Goal: Task Accomplishment & Management: Manage account settings

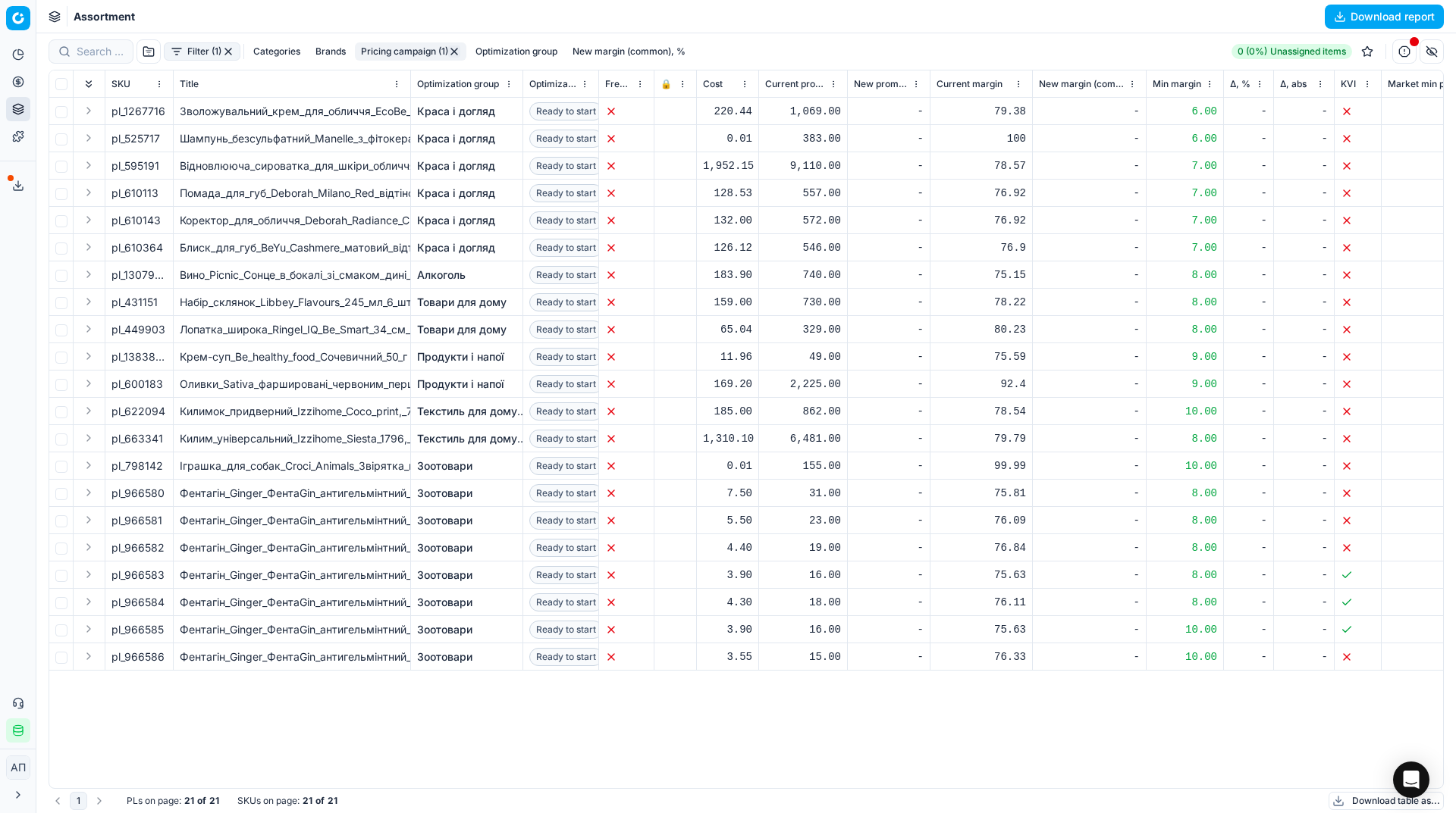
click at [0, 287] on div "Analytics Pricing Product portfolio Templates Export service 7 Contact support …" at bounding box center [18, 392] width 36 height 712
click at [88, 101] on link "Optimization groups" at bounding box center [146, 109] width 177 height 21
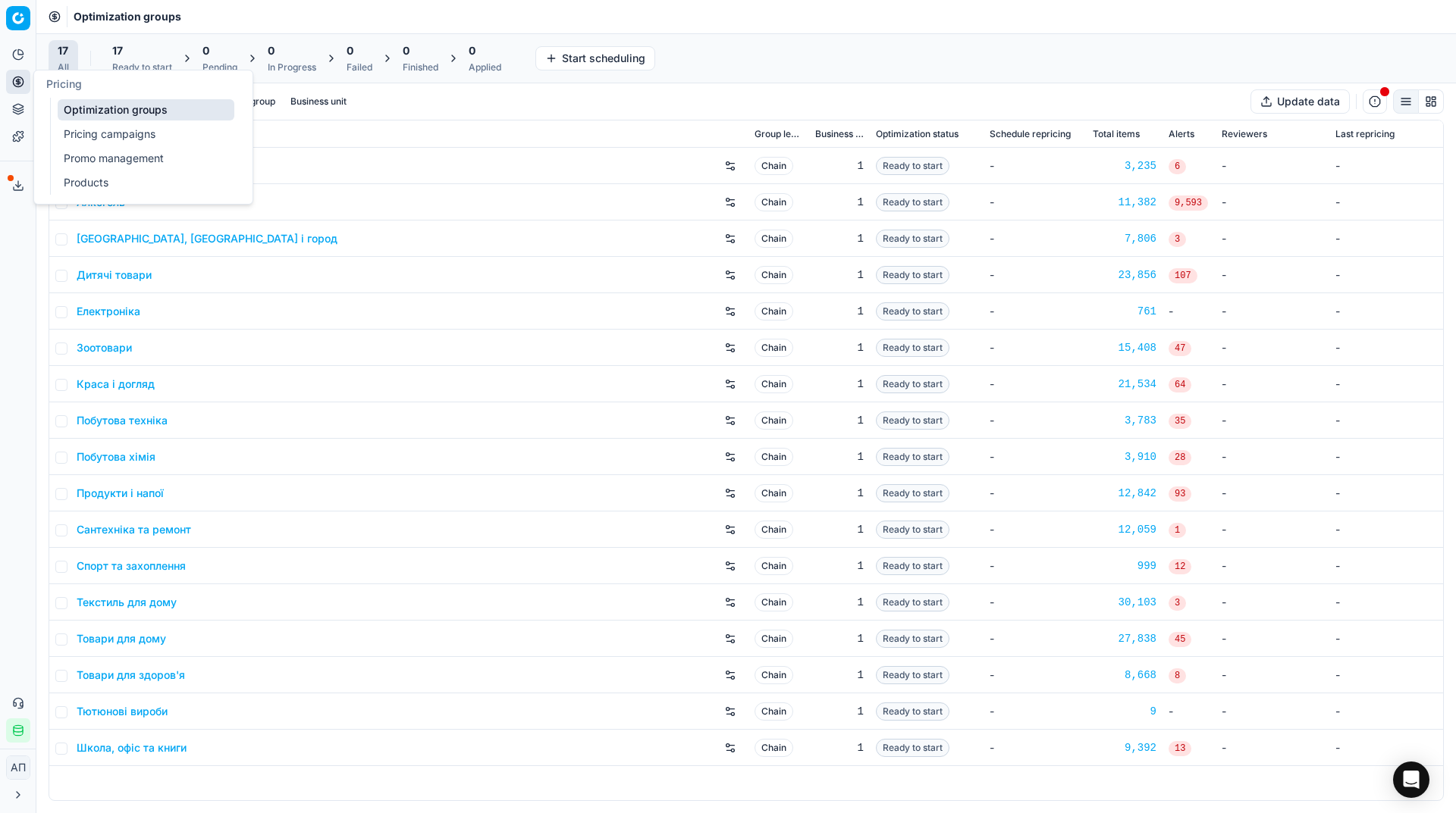
click at [0, 309] on div "Analytics Pricing Product portfolio Templates Export service 7 Contact support …" at bounding box center [18, 392] width 36 height 712
click at [87, 136] on link "Pricing campaigns" at bounding box center [146, 134] width 177 height 21
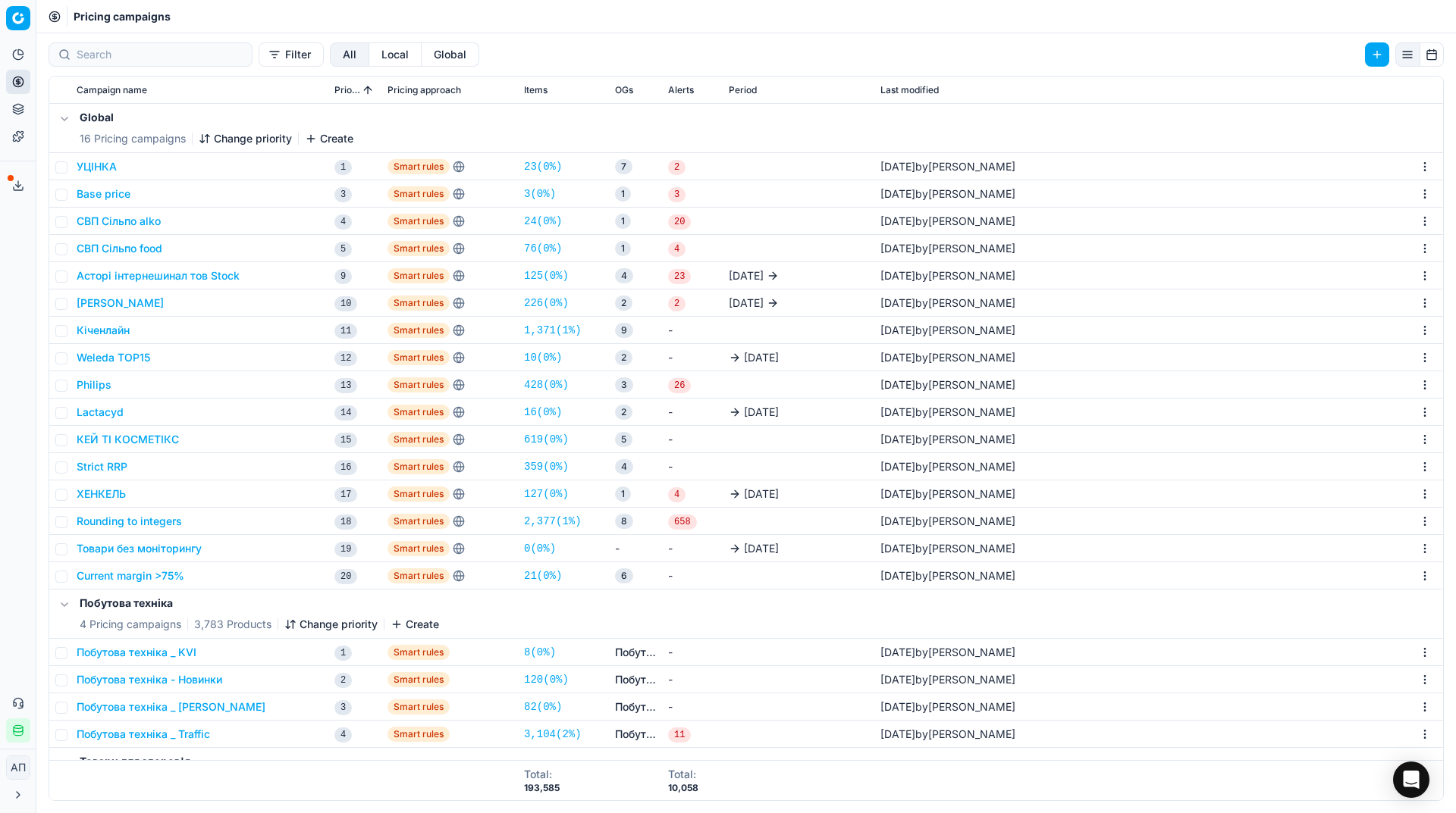
click at [536, 195] on link "3 ( 0% )" at bounding box center [540, 194] width 32 height 15
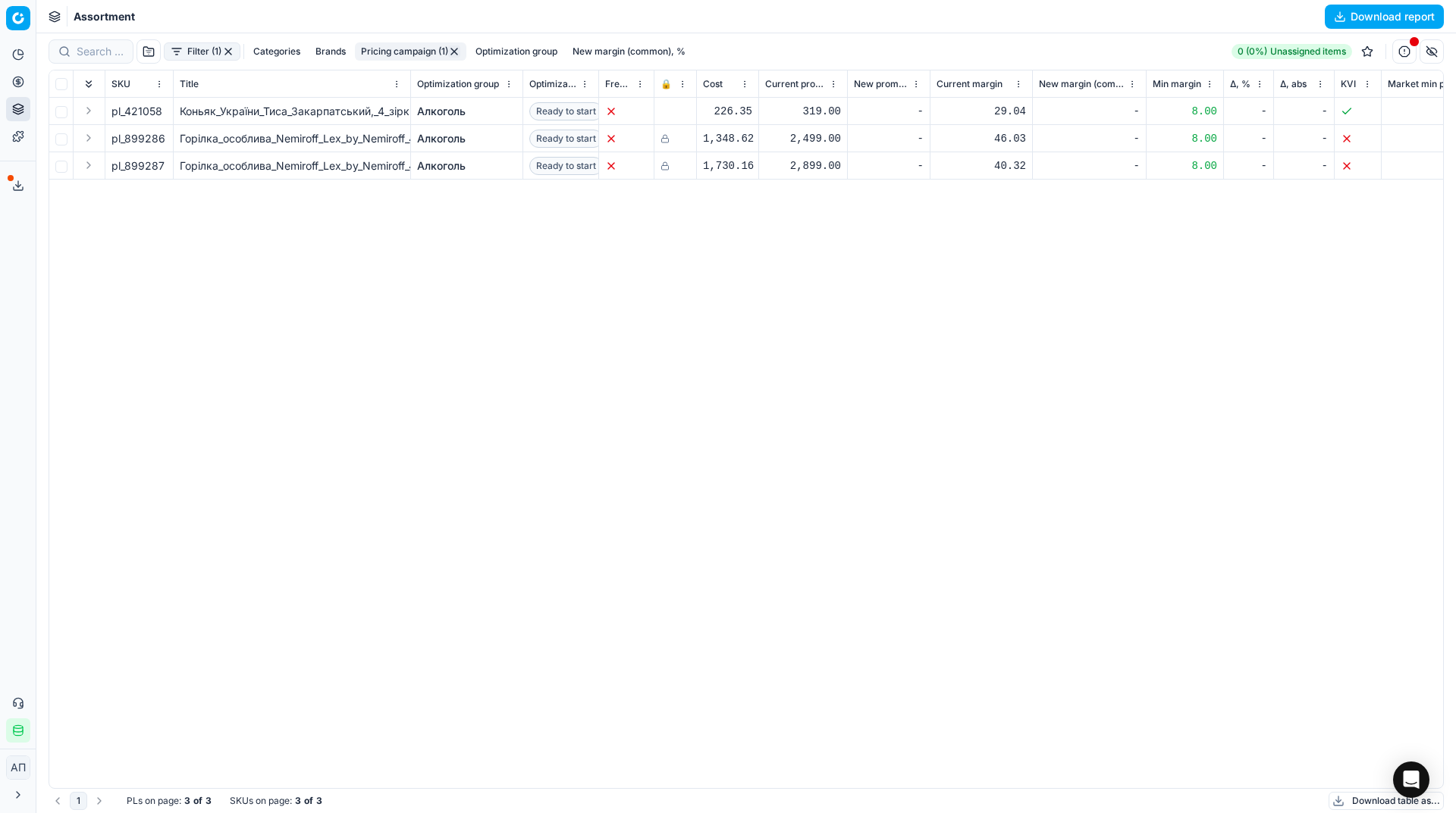
click at [217, 501] on div "pl_421058 Коньяк_України_Тиса_Закарпатський,_4_зірки,_40%,_0,5_л_(1423) Алкогол…" at bounding box center [746, 442] width 1393 height 690
drag, startPoint x: 68, startPoint y: 132, endPoint x: 61, endPoint y: 141, distance: 11.4
click at [61, 141] on td at bounding box center [61, 138] width 24 height 27
click at [61, 141] on input "checkbox" at bounding box center [62, 140] width 13 height 13
checkbox input "true"
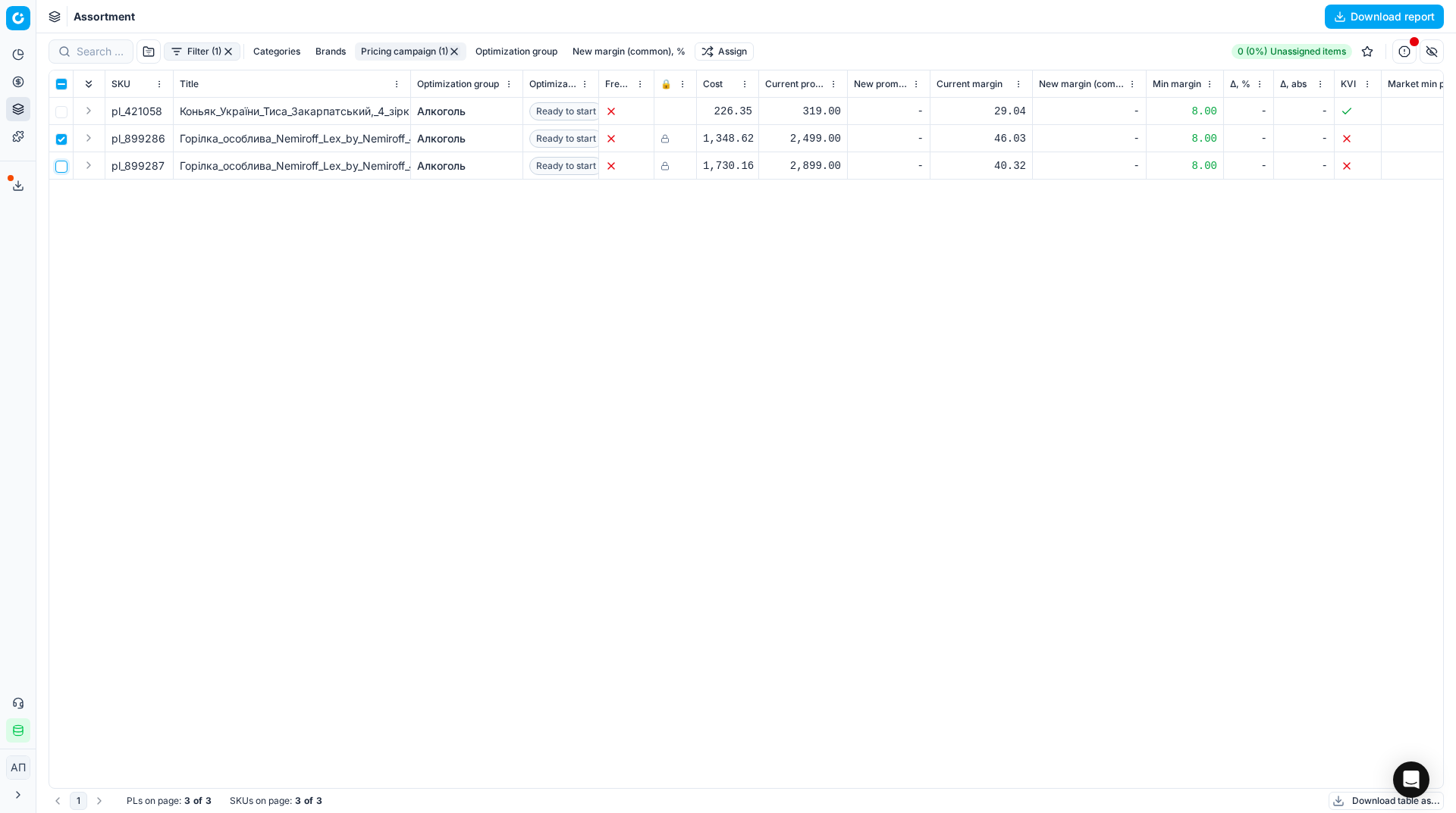
click at [61, 161] on input "checkbox" at bounding box center [62, 167] width 13 height 13
checkbox input "true"
click at [733, 45] on html "Pricing platform Analytics Pricing Product portfolio Templates Export service 7…" at bounding box center [728, 406] width 1456 height 813
click at [755, 159] on div "Unassign from PCs" at bounding box center [728, 152] width 154 height 24
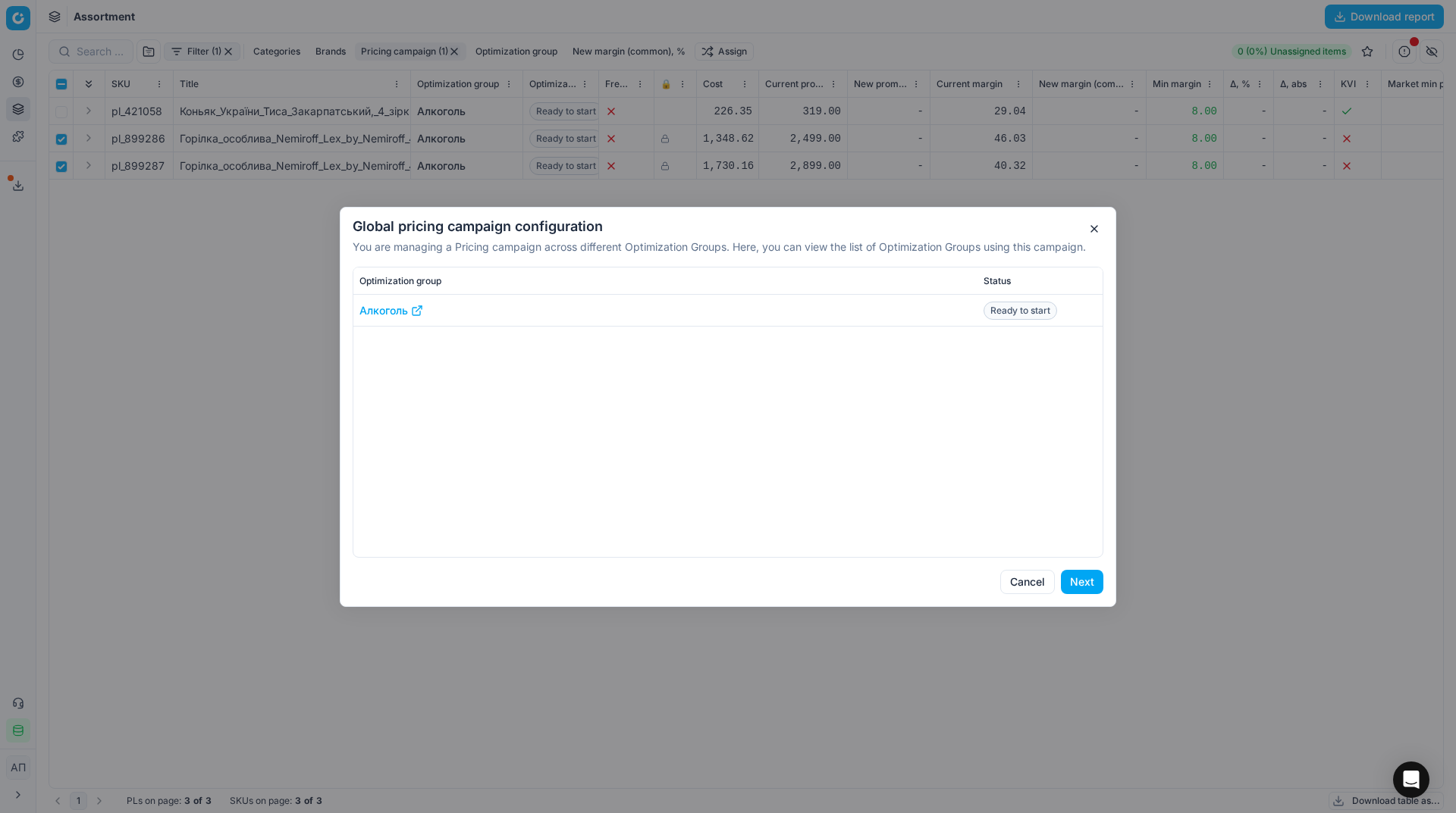
click at [1090, 570] on button "Next" at bounding box center [1081, 582] width 42 height 24
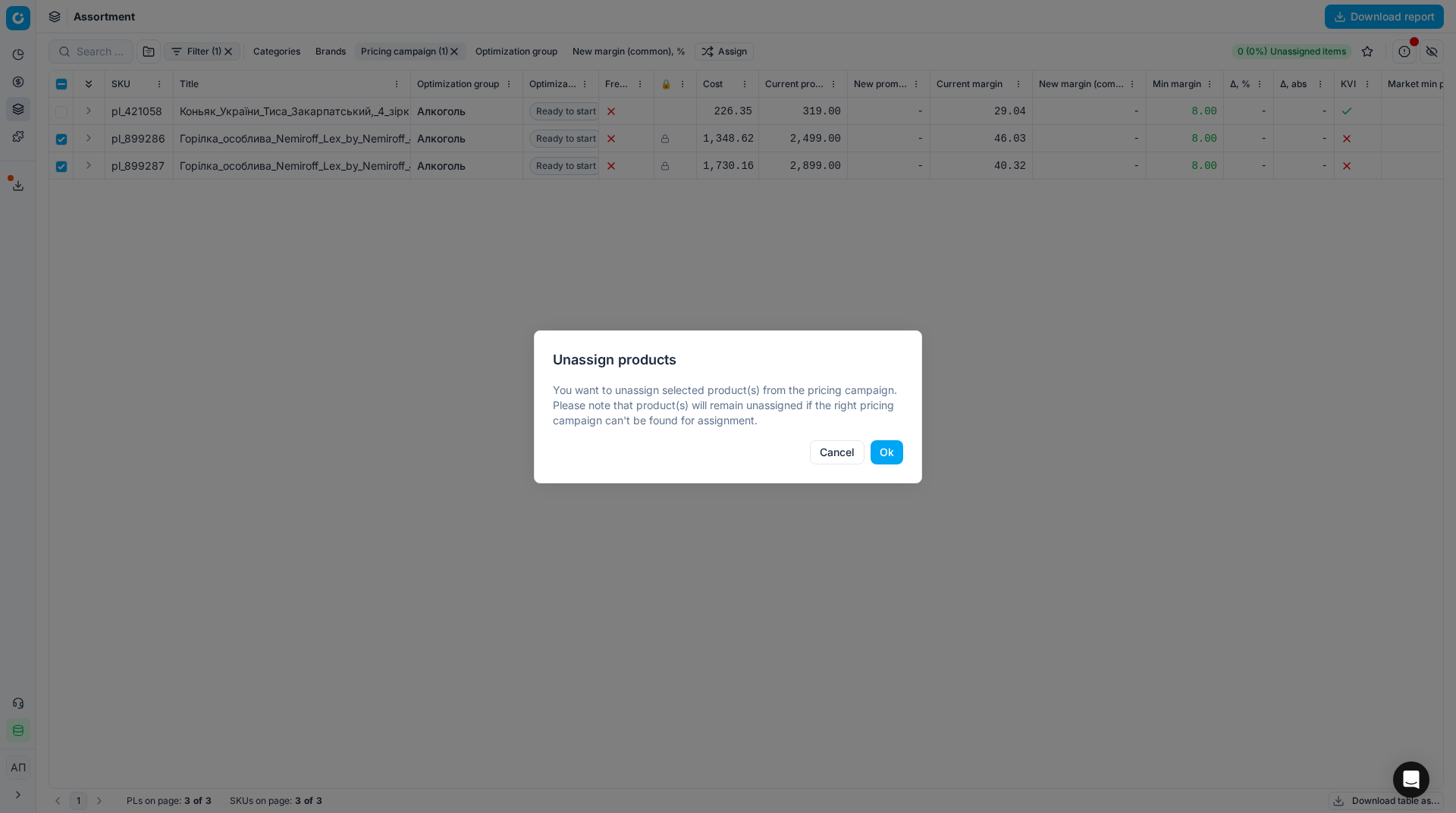
click at [886, 457] on button "Ok" at bounding box center [887, 452] width 33 height 24
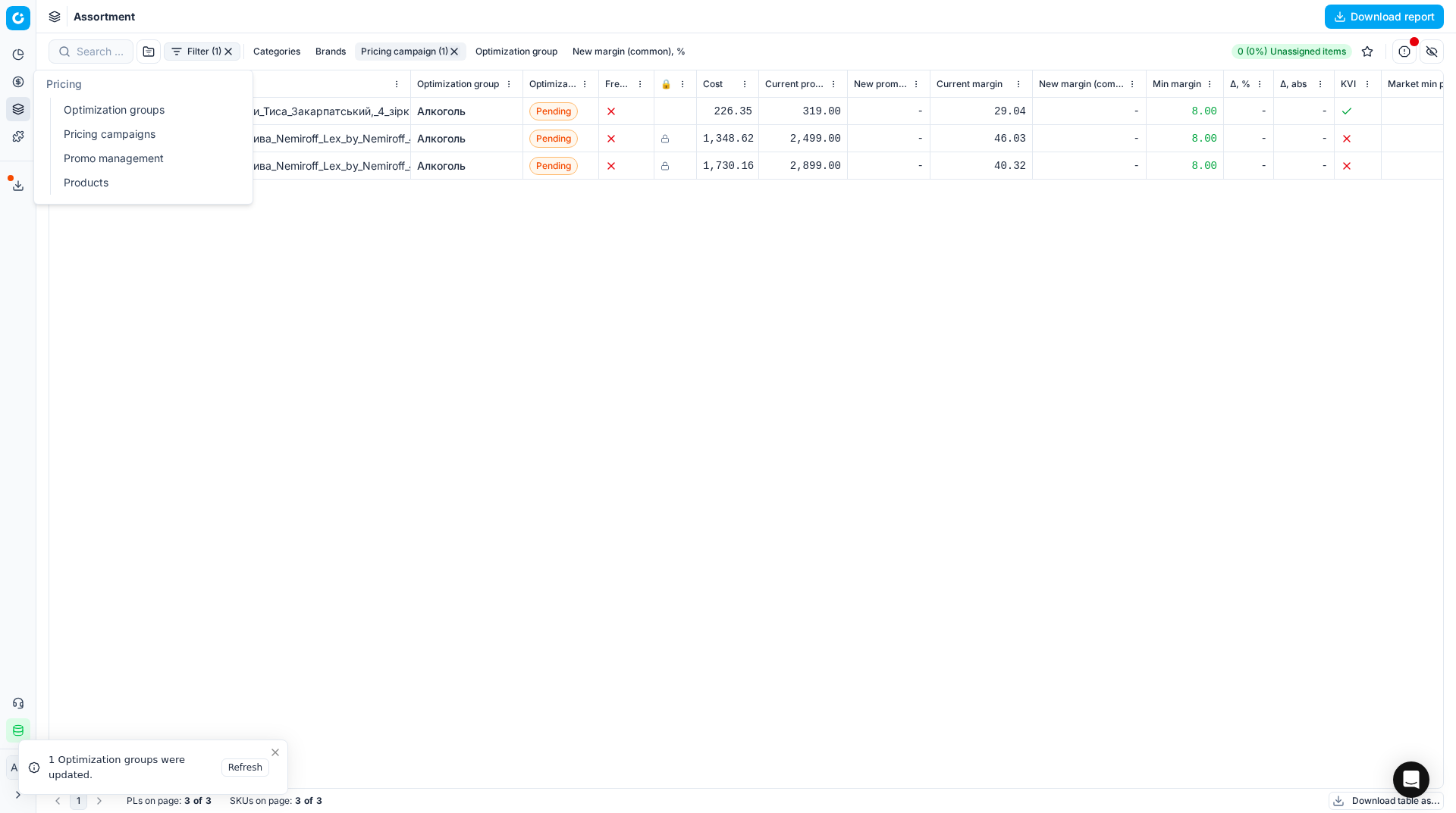
click at [83, 109] on link "Optimization groups" at bounding box center [146, 109] width 177 height 21
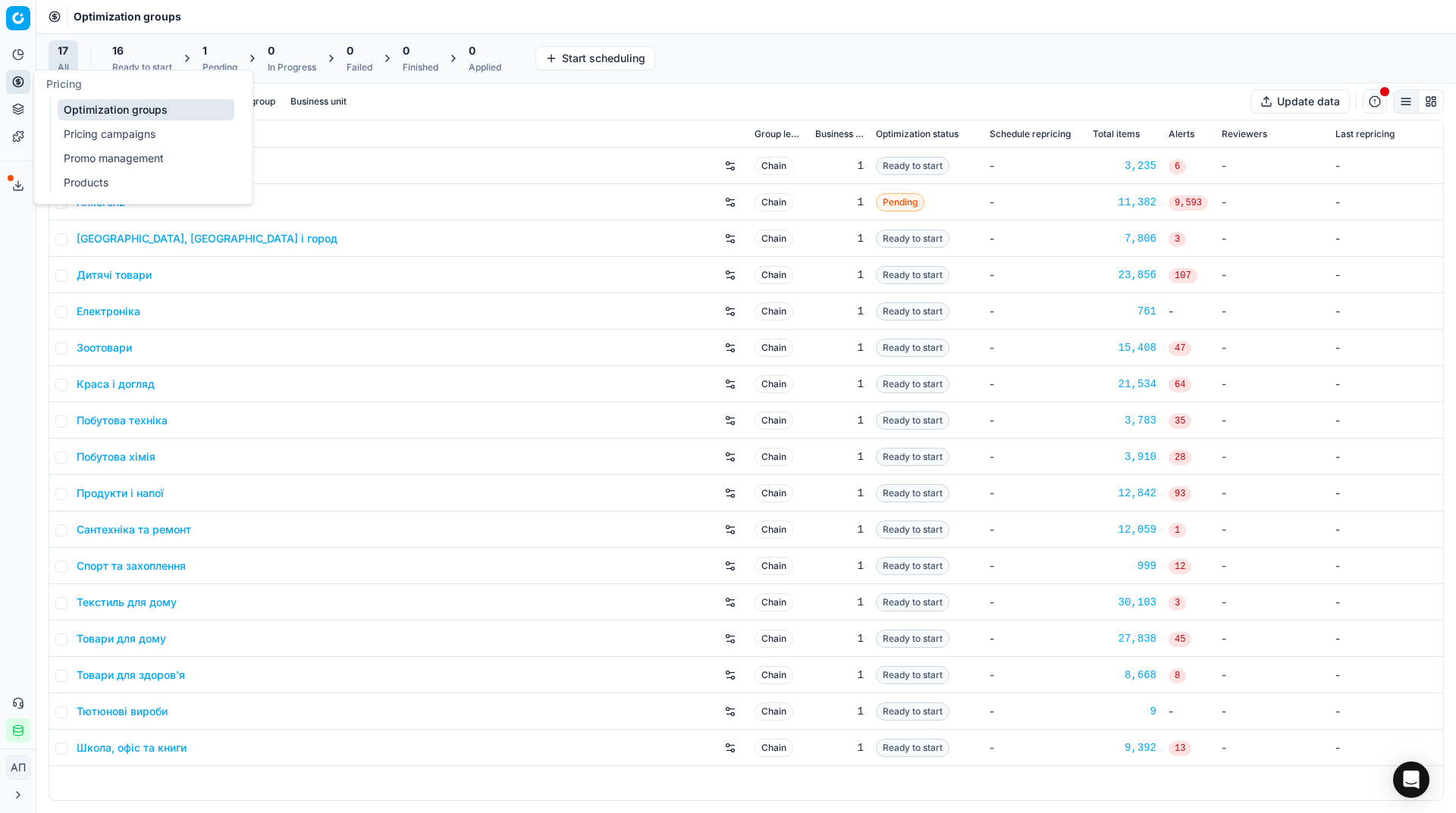
click at [99, 127] on link "Pricing campaigns" at bounding box center [146, 134] width 177 height 21
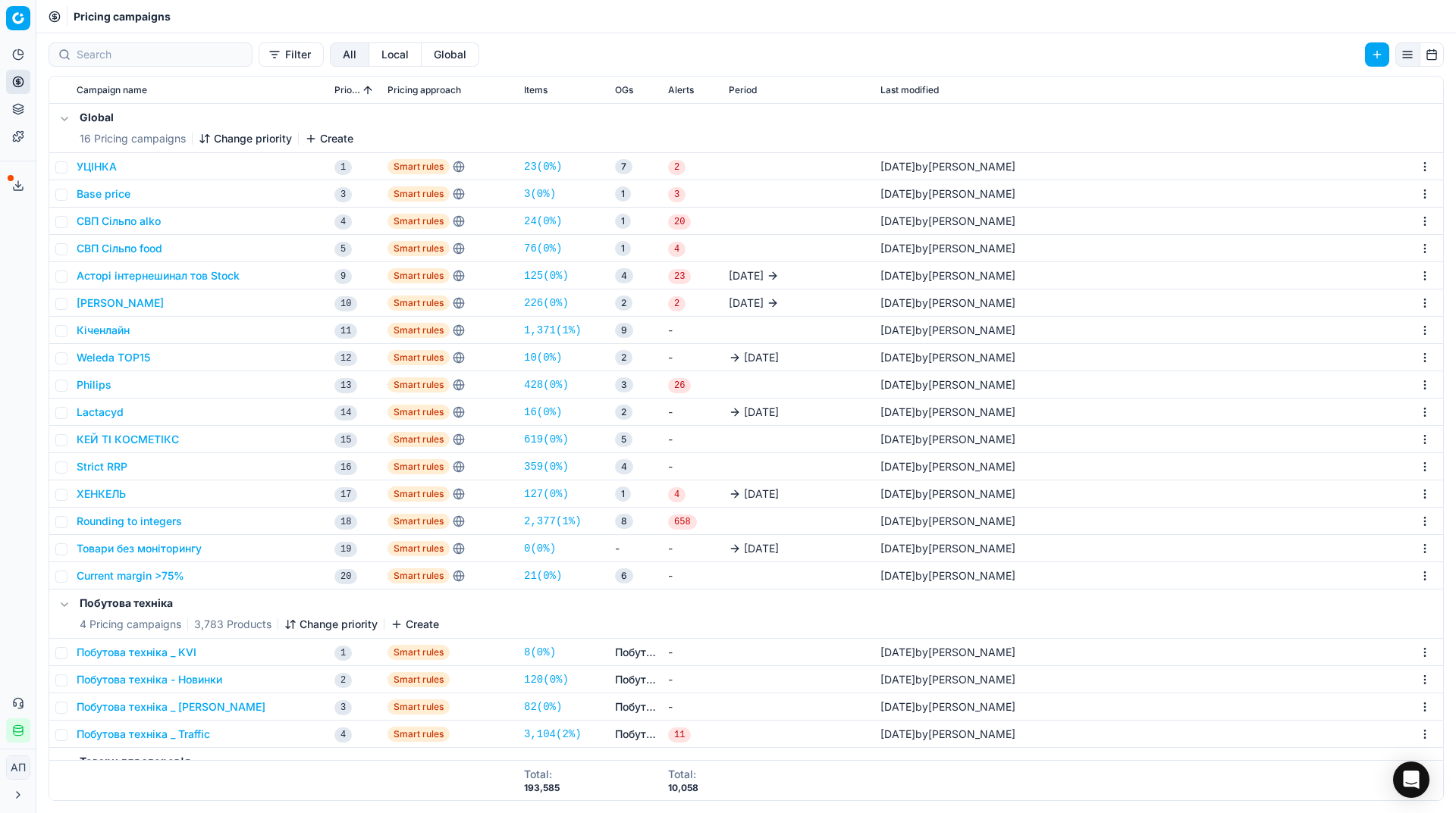
click at [550, 575] on link "21 ( 0% )" at bounding box center [543, 575] width 38 height 15
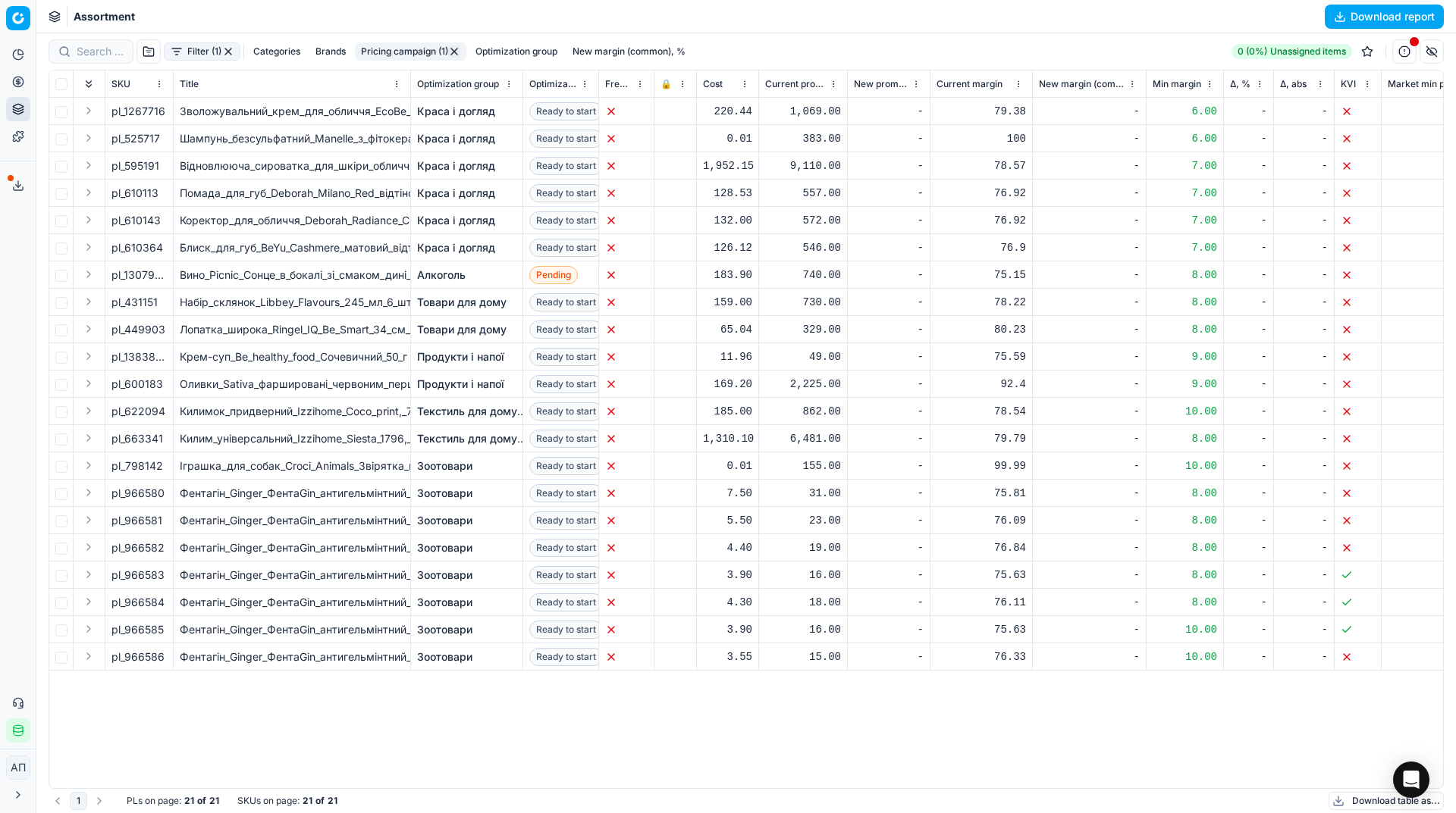
drag, startPoint x: 164, startPoint y: 382, endPoint x: 125, endPoint y: 382, distance: 39.0
click at [125, 382] on div "pl_600183" at bounding box center [139, 384] width 56 height 15
drag, startPoint x: 125, startPoint y: 381, endPoint x: 162, endPoint y: 385, distance: 37.2
click at [162, 385] on div "pl_600183" at bounding box center [139, 384] width 56 height 15
copy div "600183"
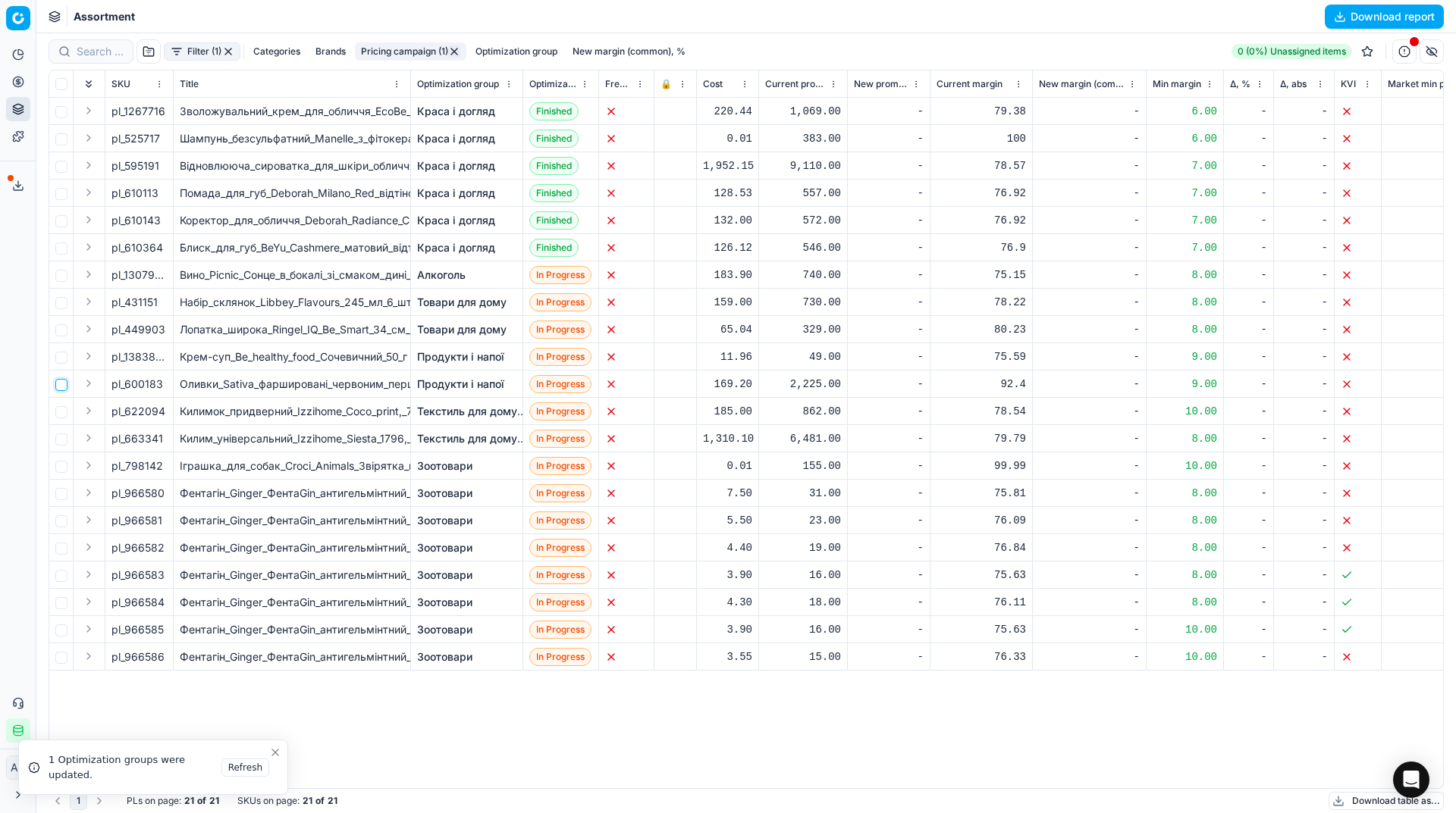
click at [63, 386] on input "checkbox" at bounding box center [62, 385] width 13 height 13
checkbox input "true"
click at [172, 84] on div at bounding box center [173, 84] width 2 height 27
click at [173, 88] on div at bounding box center [174, 84] width 2 height 27
drag, startPoint x: 124, startPoint y: 356, endPoint x: 169, endPoint y: 356, distance: 45.0
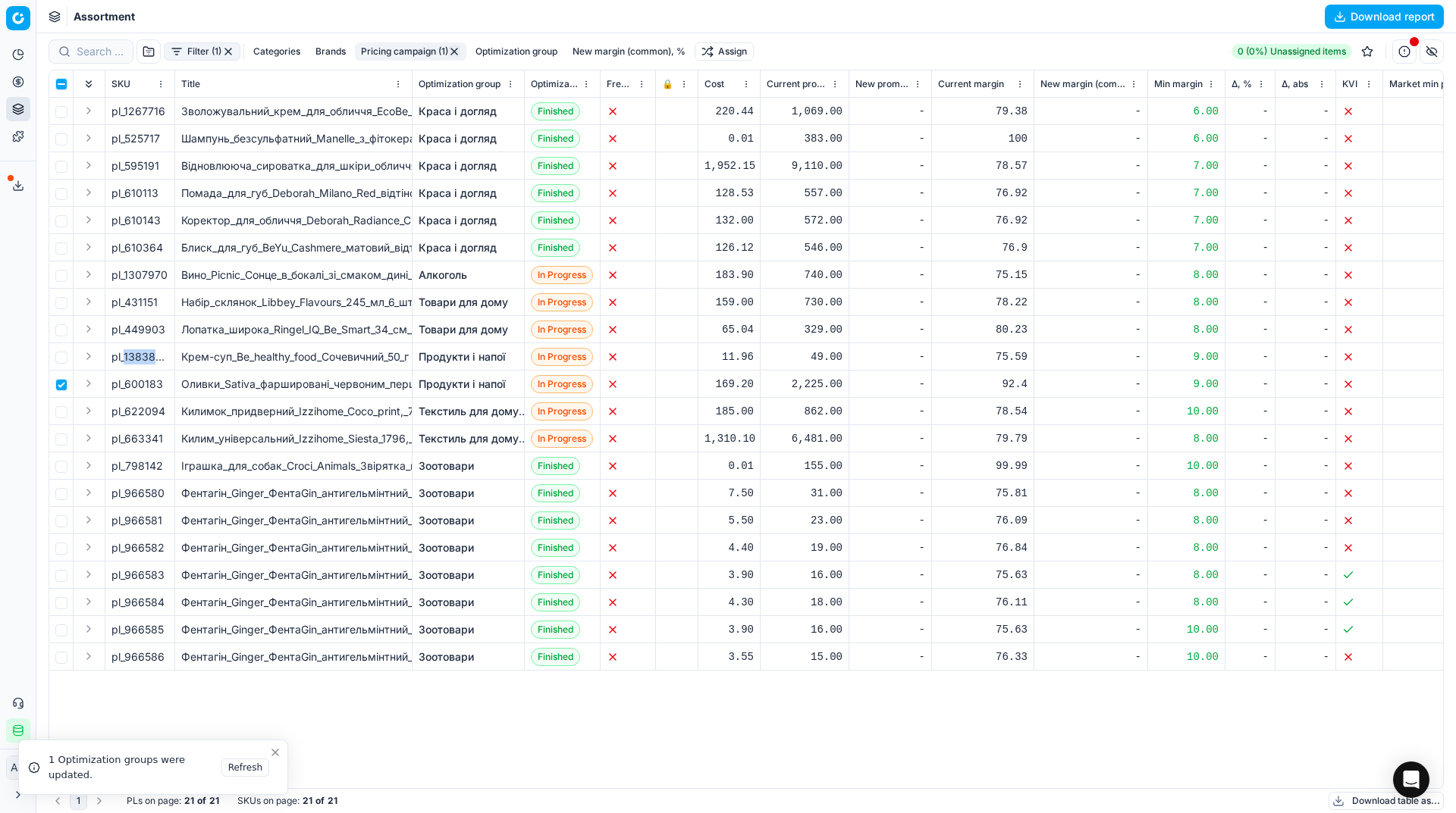
click at [169, 356] on td "pl_1383833" at bounding box center [140, 356] width 70 height 27
copy span "1383833"
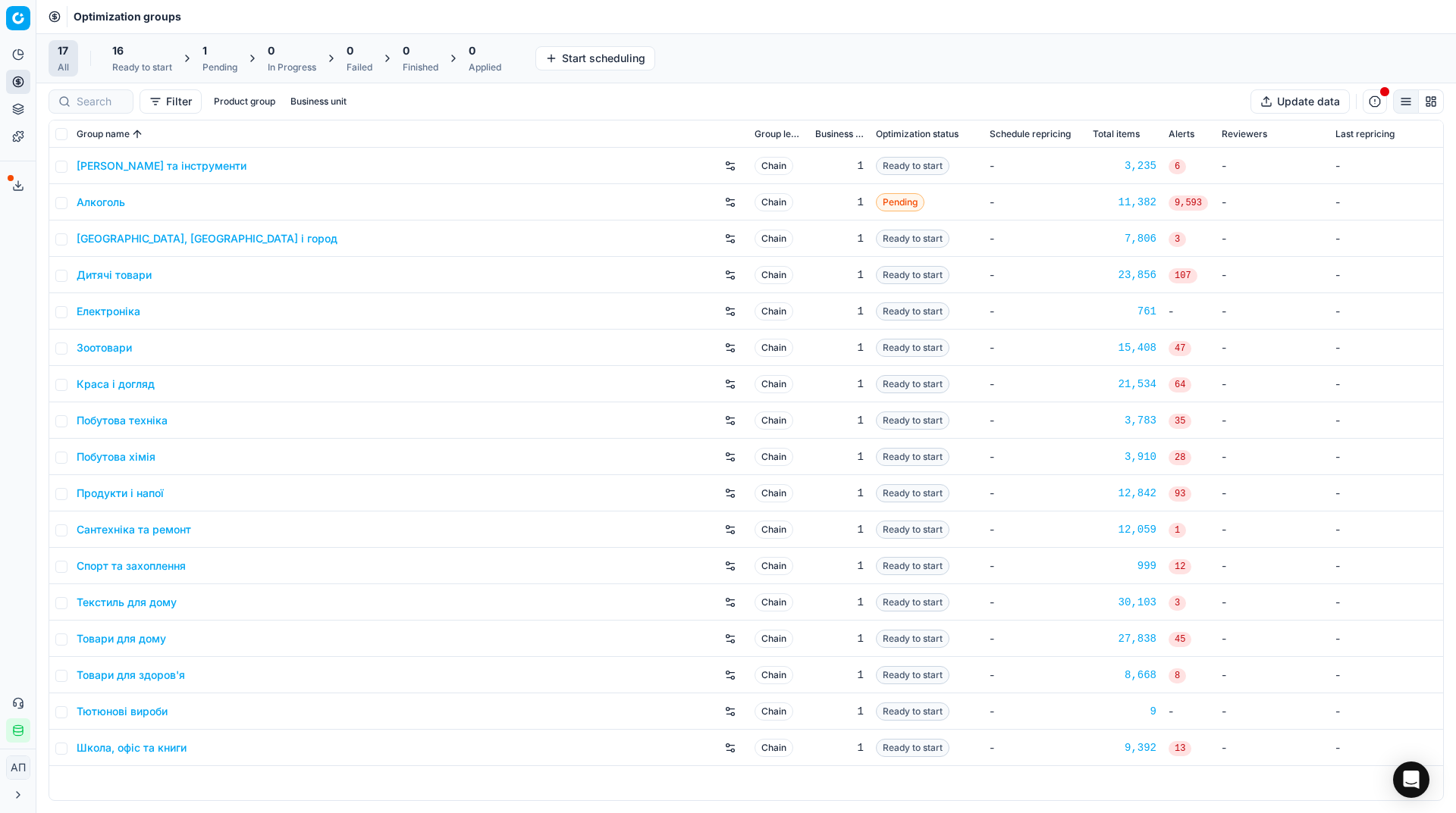
click at [144, 61] on div "16 Ready to start" at bounding box center [142, 58] width 60 height 30
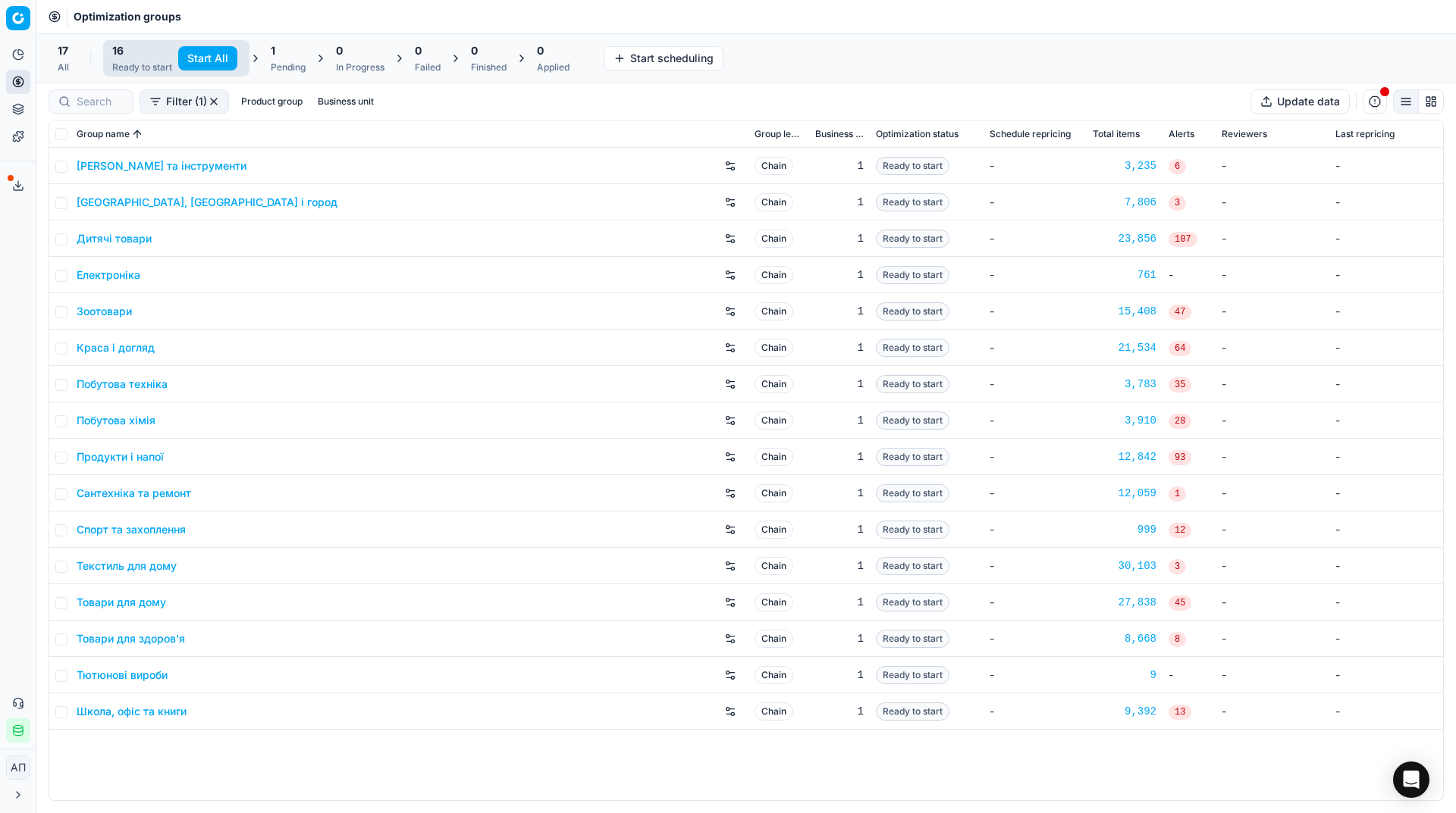
click at [280, 53] on div "1" at bounding box center [288, 50] width 35 height 15
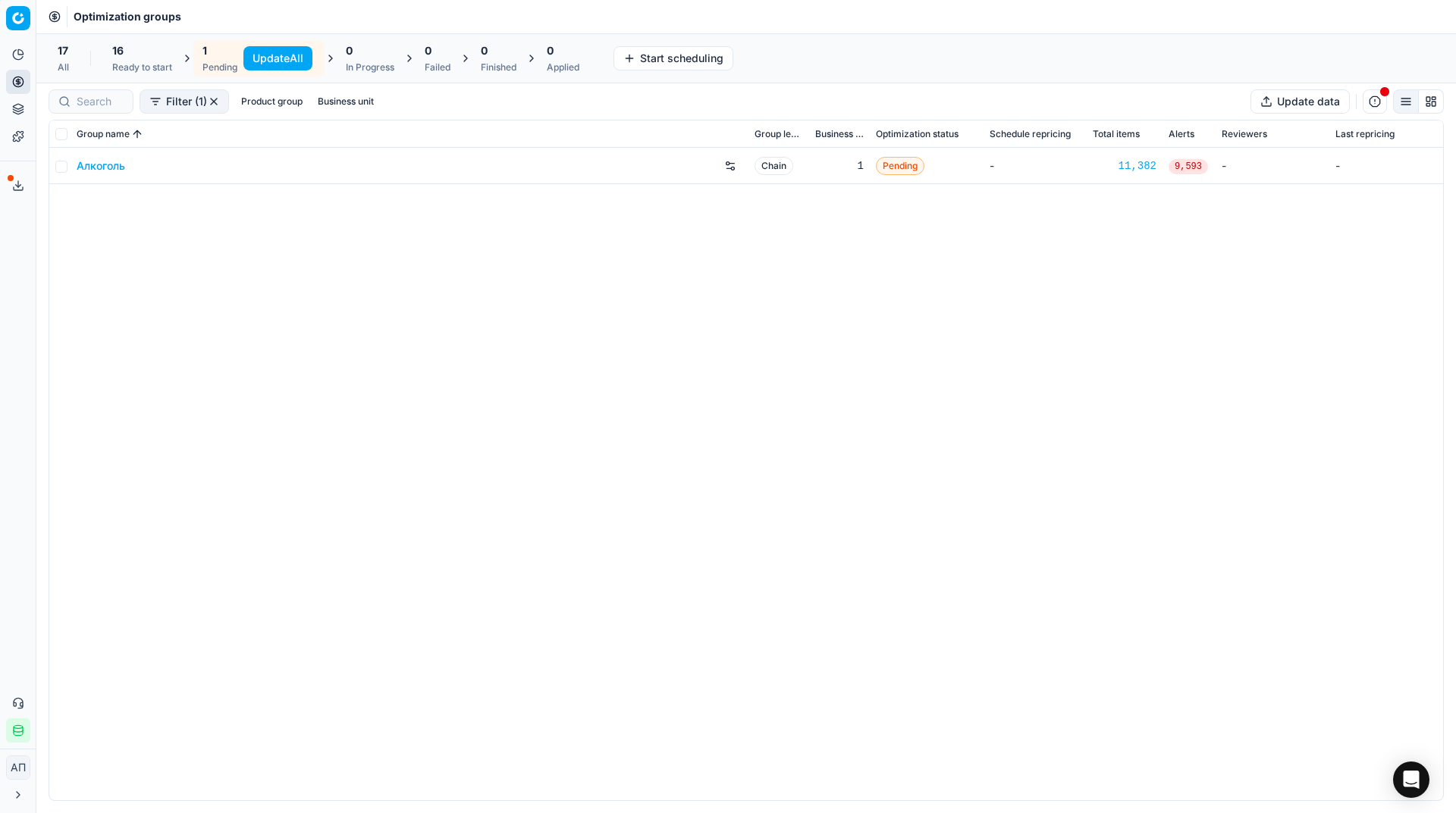
click at [288, 60] on button "Update All" at bounding box center [278, 58] width 69 height 24
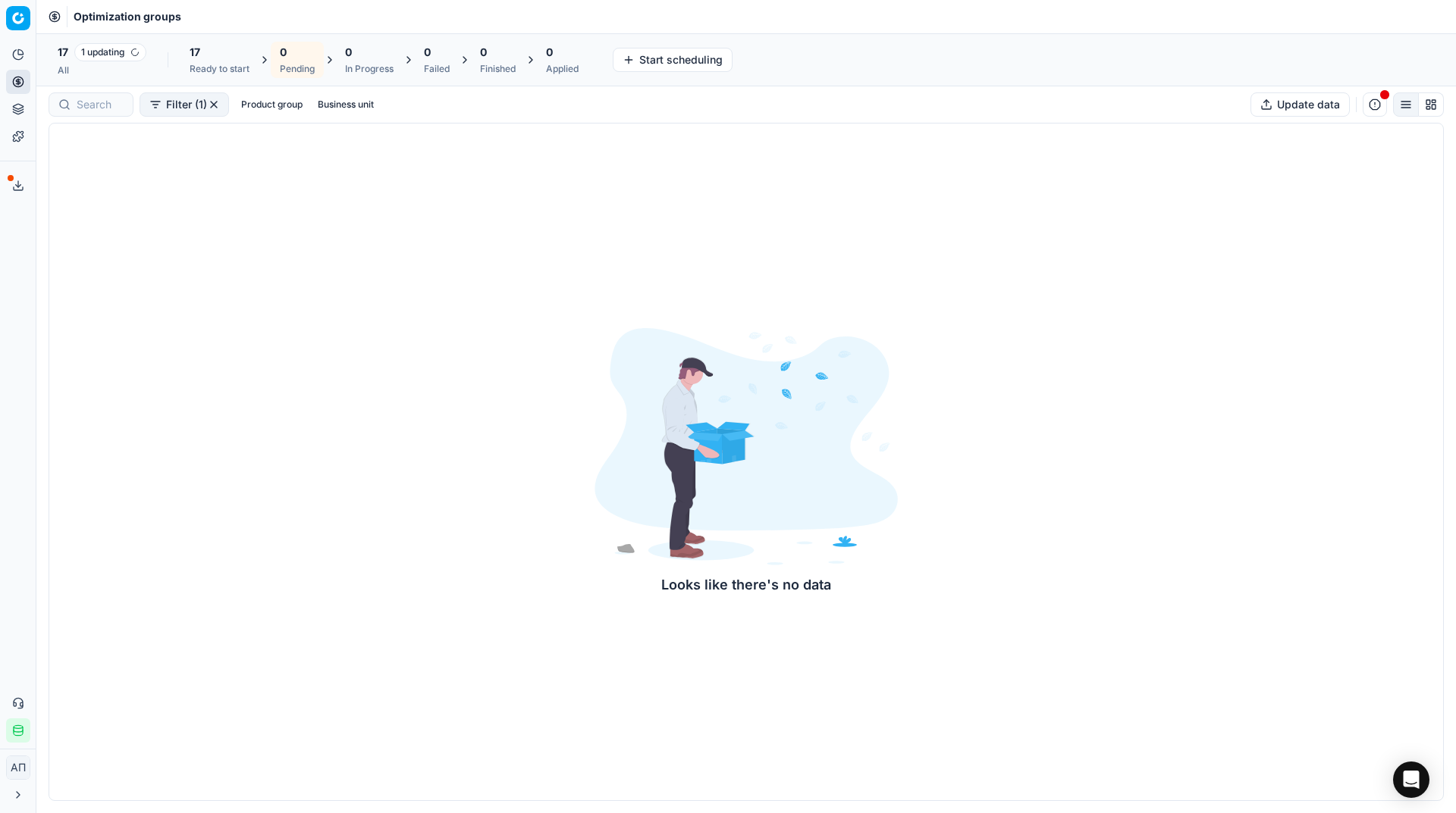
click at [131, 67] on div "All" at bounding box center [102, 70] width 88 height 13
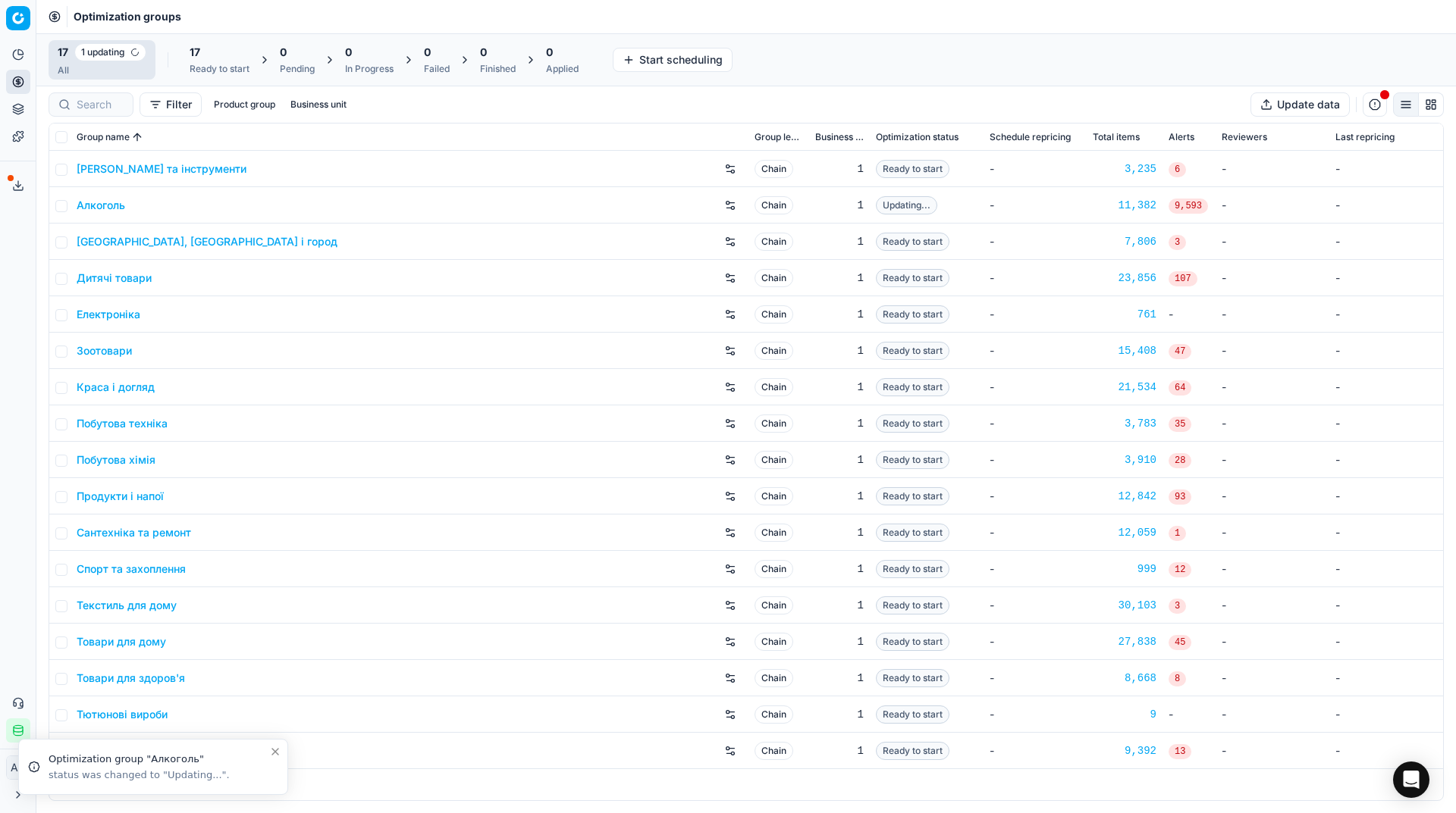
click at [208, 62] on div "17 Ready to start" at bounding box center [219, 59] width 60 height 30
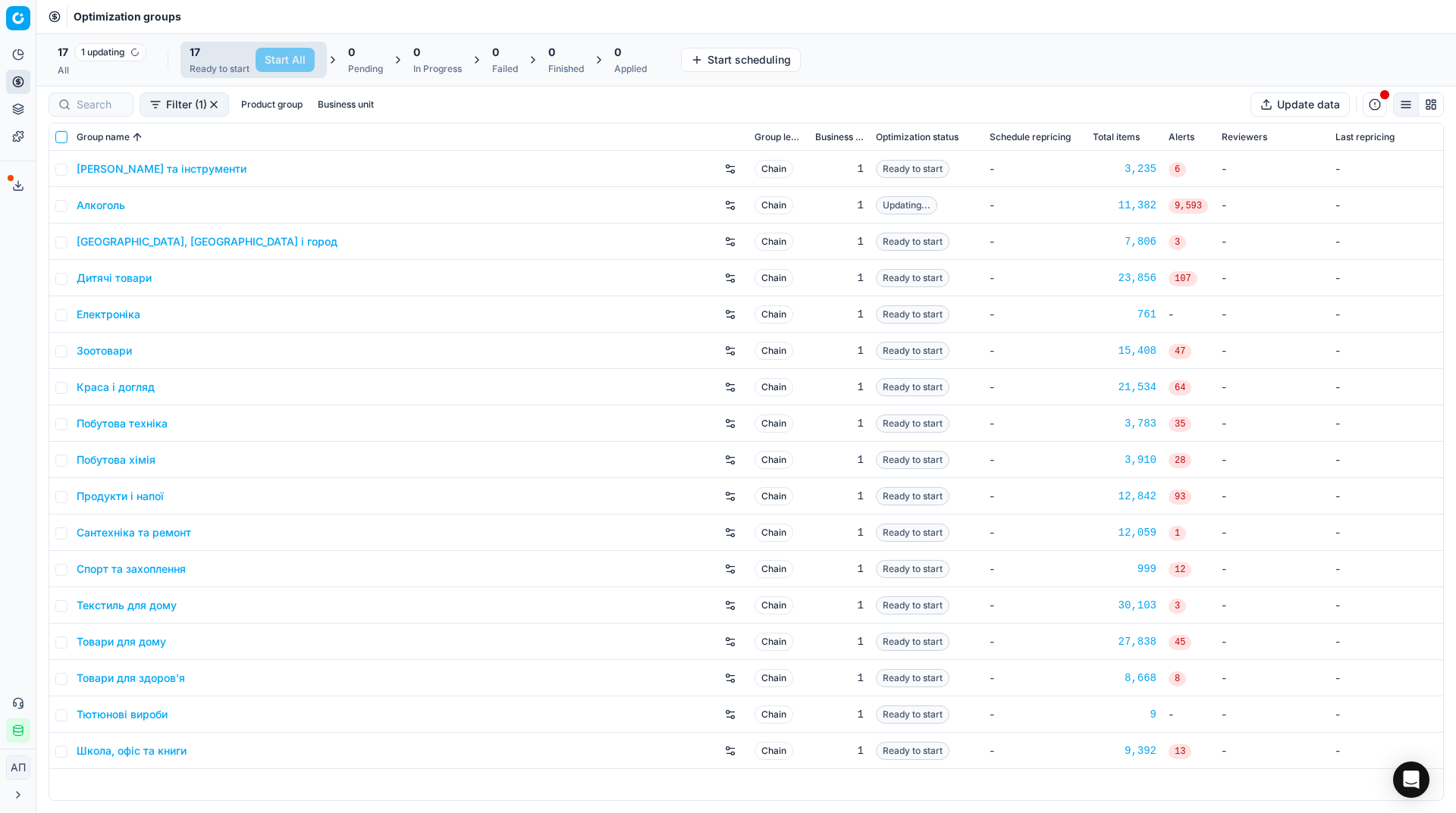
click at [60, 141] on input "checkbox" at bounding box center [62, 138] width 13 height 13
checkbox input "true"
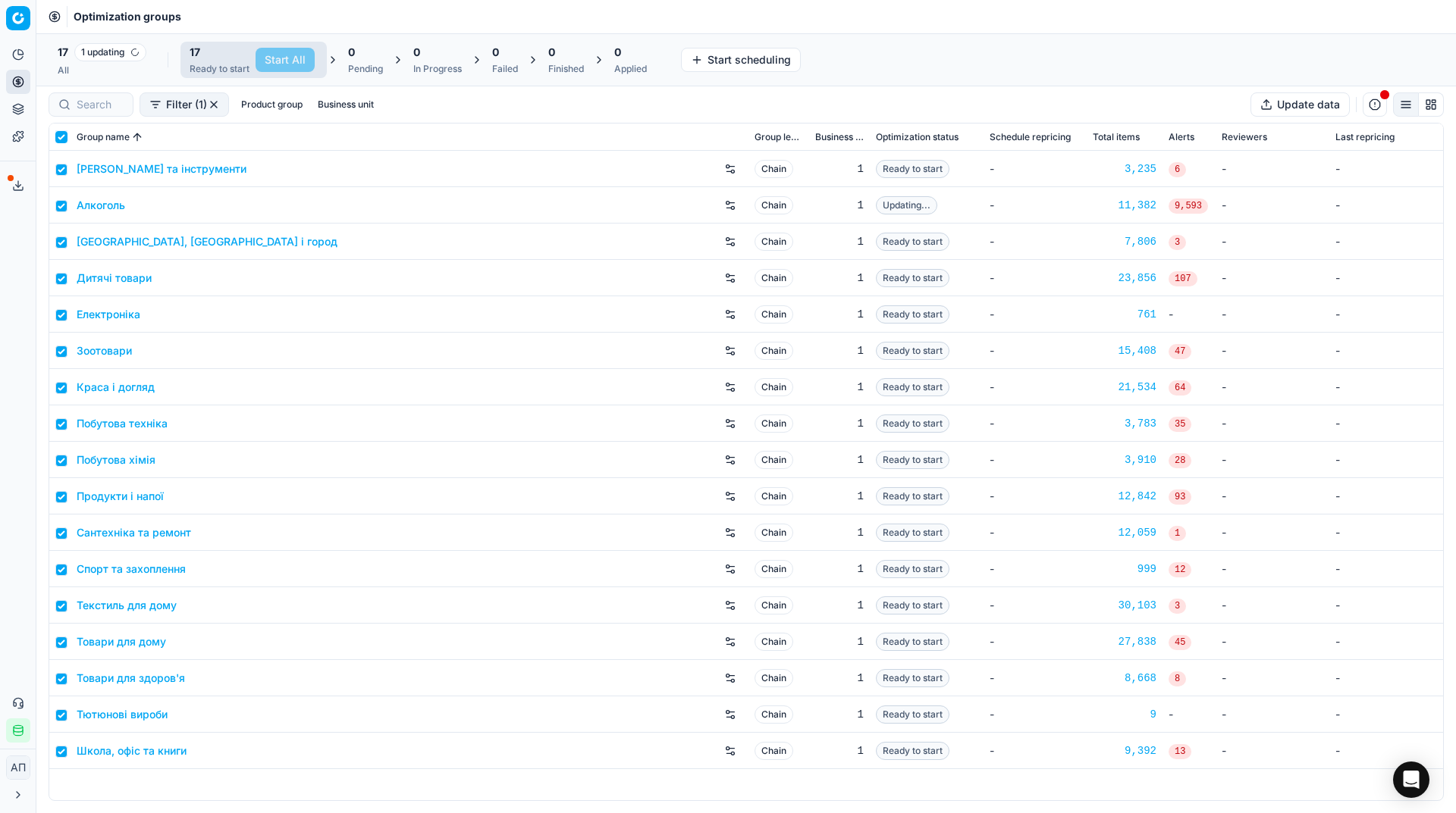
checkbox input "true"
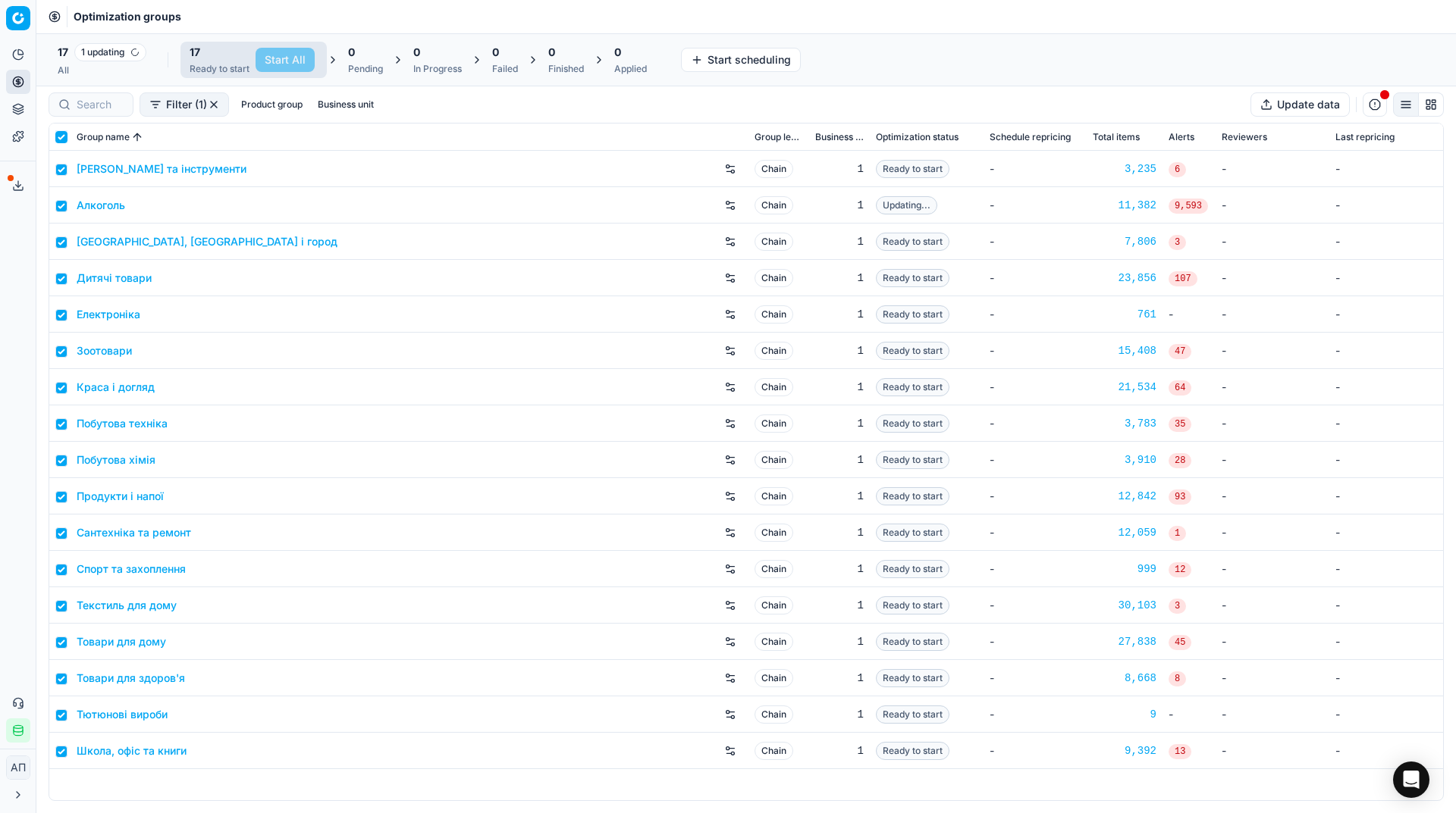
checkbox input "true"
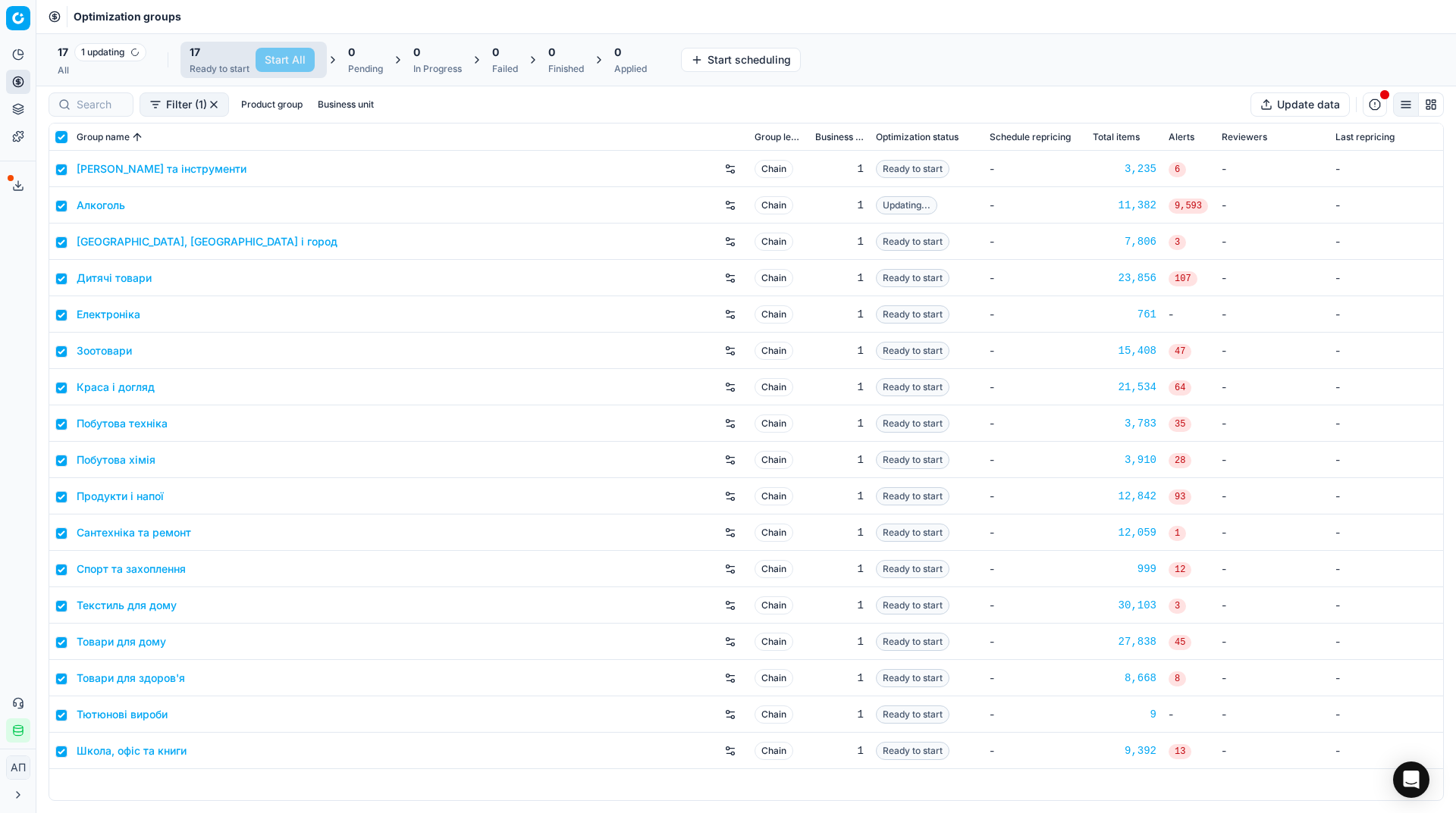
checkbox input "true"
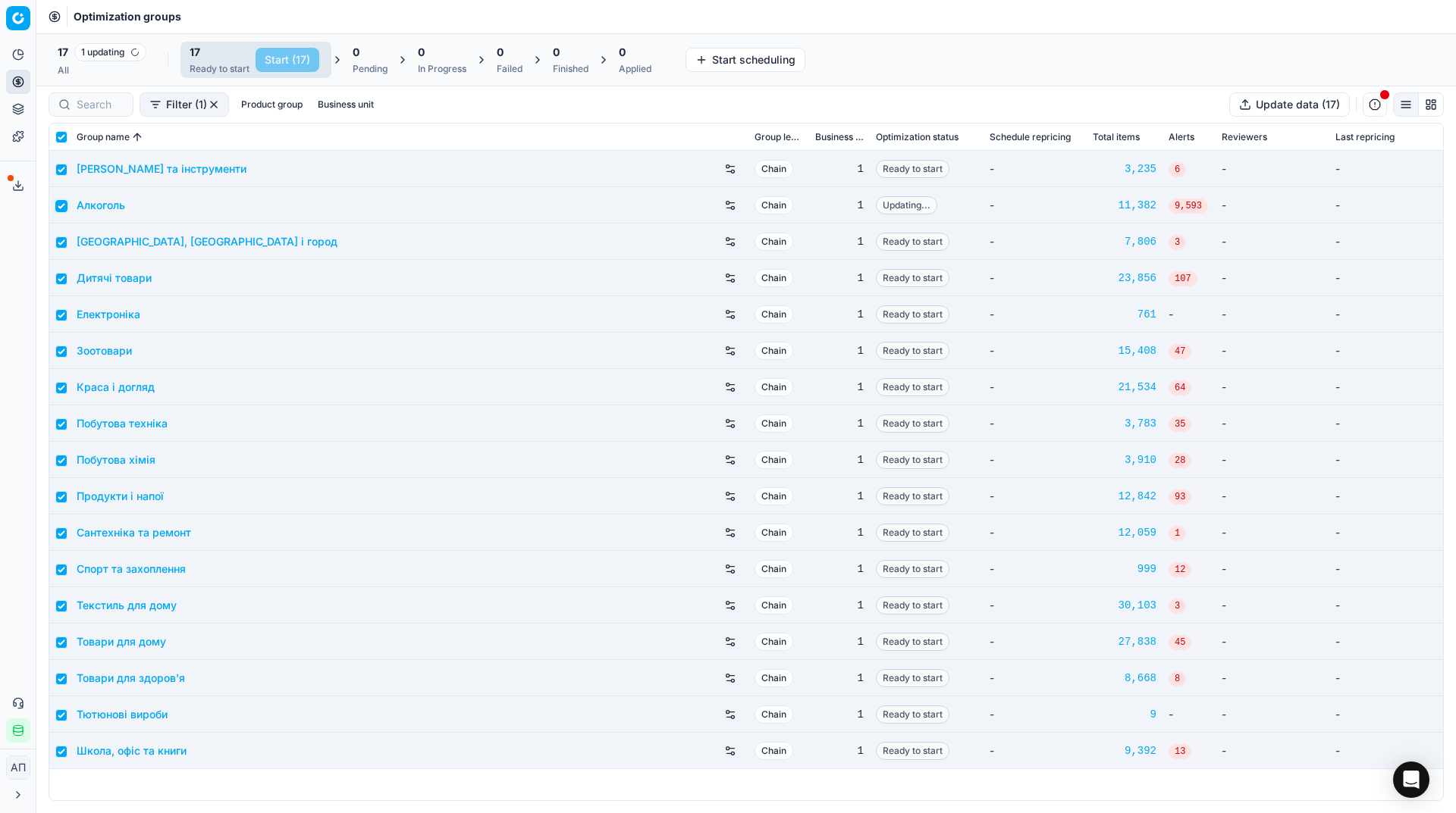
click at [58, 202] on input "checkbox" at bounding box center [62, 206] width 13 height 13
checkbox input "false"
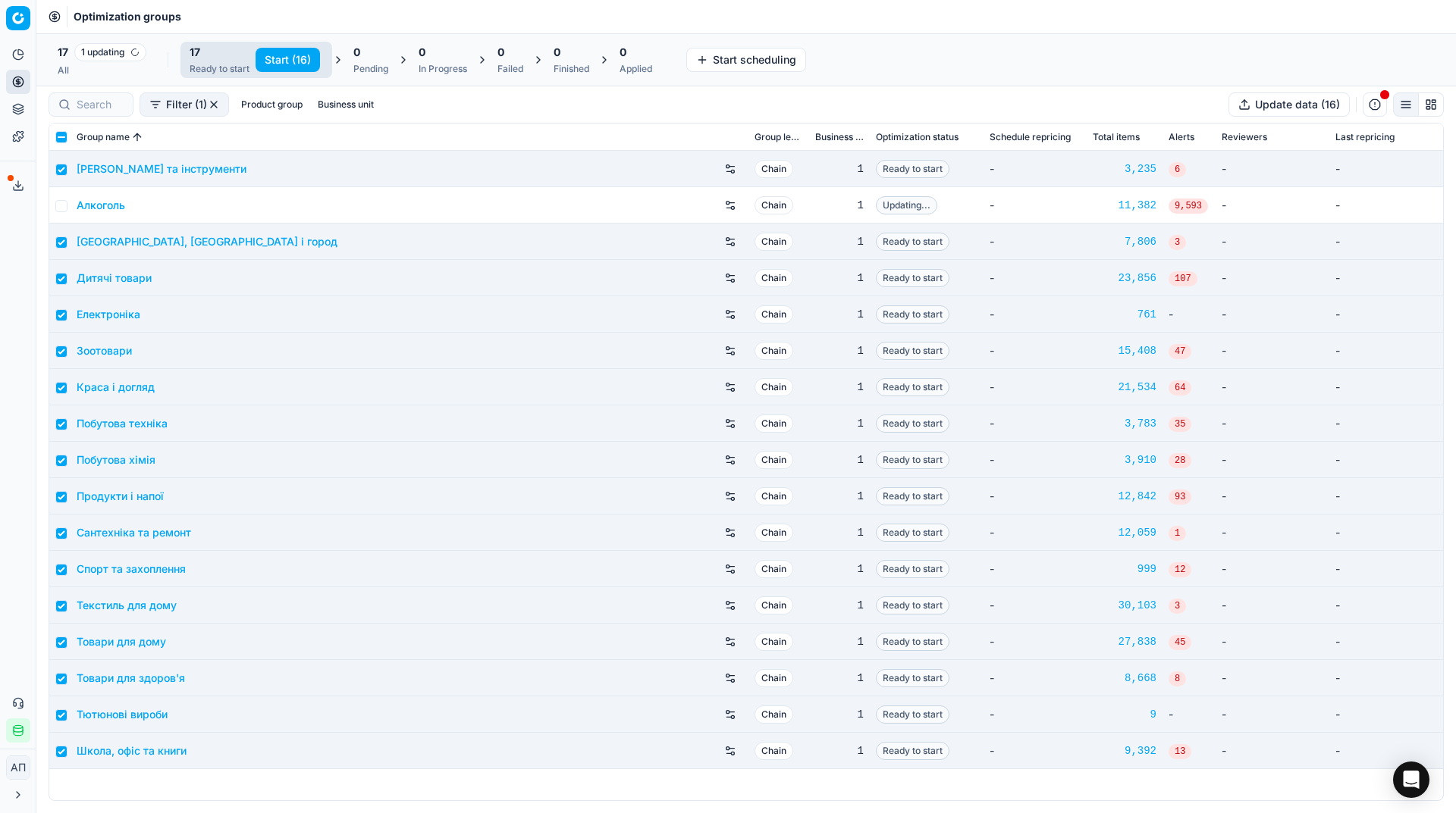
click at [292, 62] on button "Start (16)" at bounding box center [288, 59] width 64 height 24
checkbox input "false"
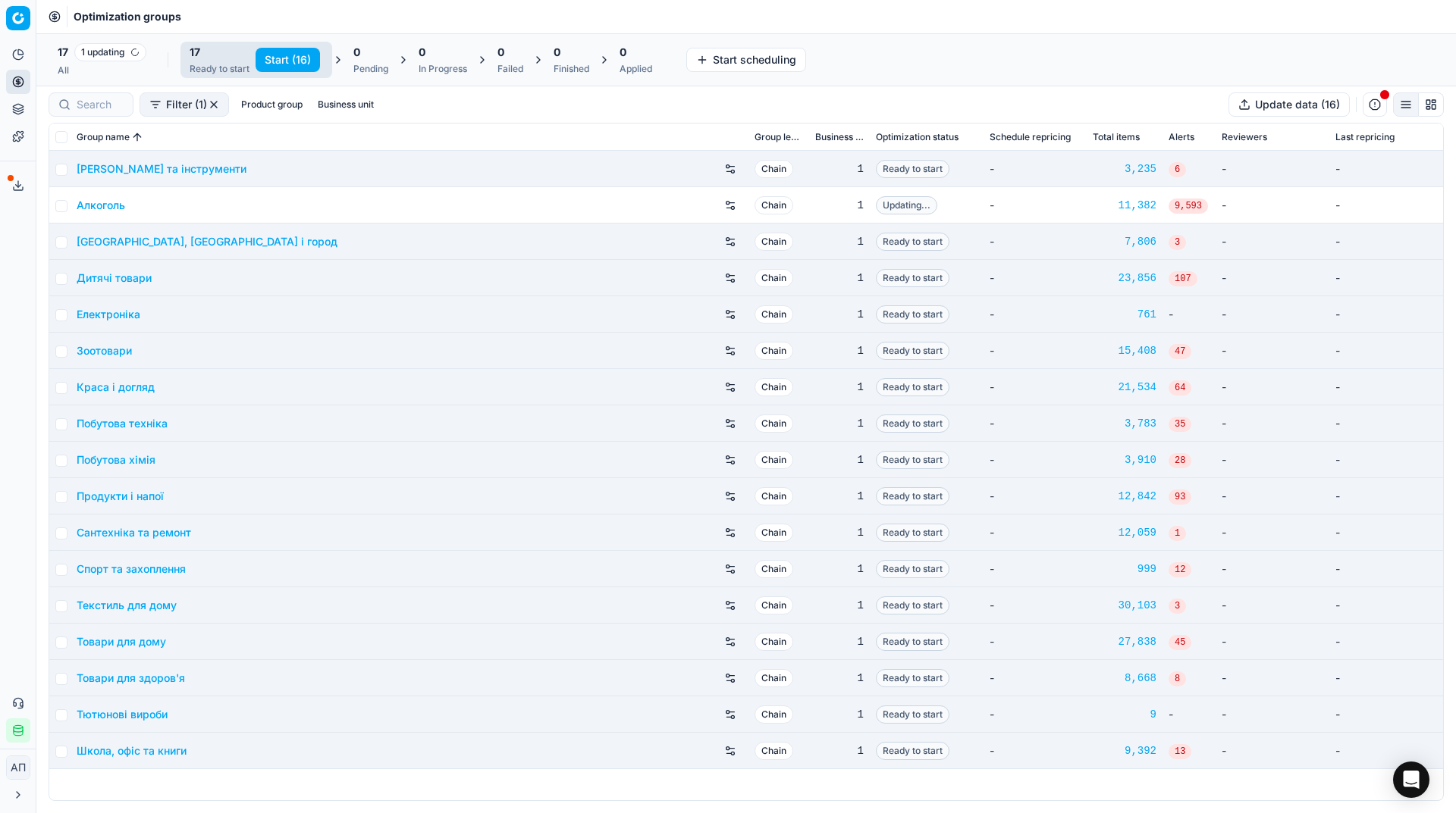
checkbox input "false"
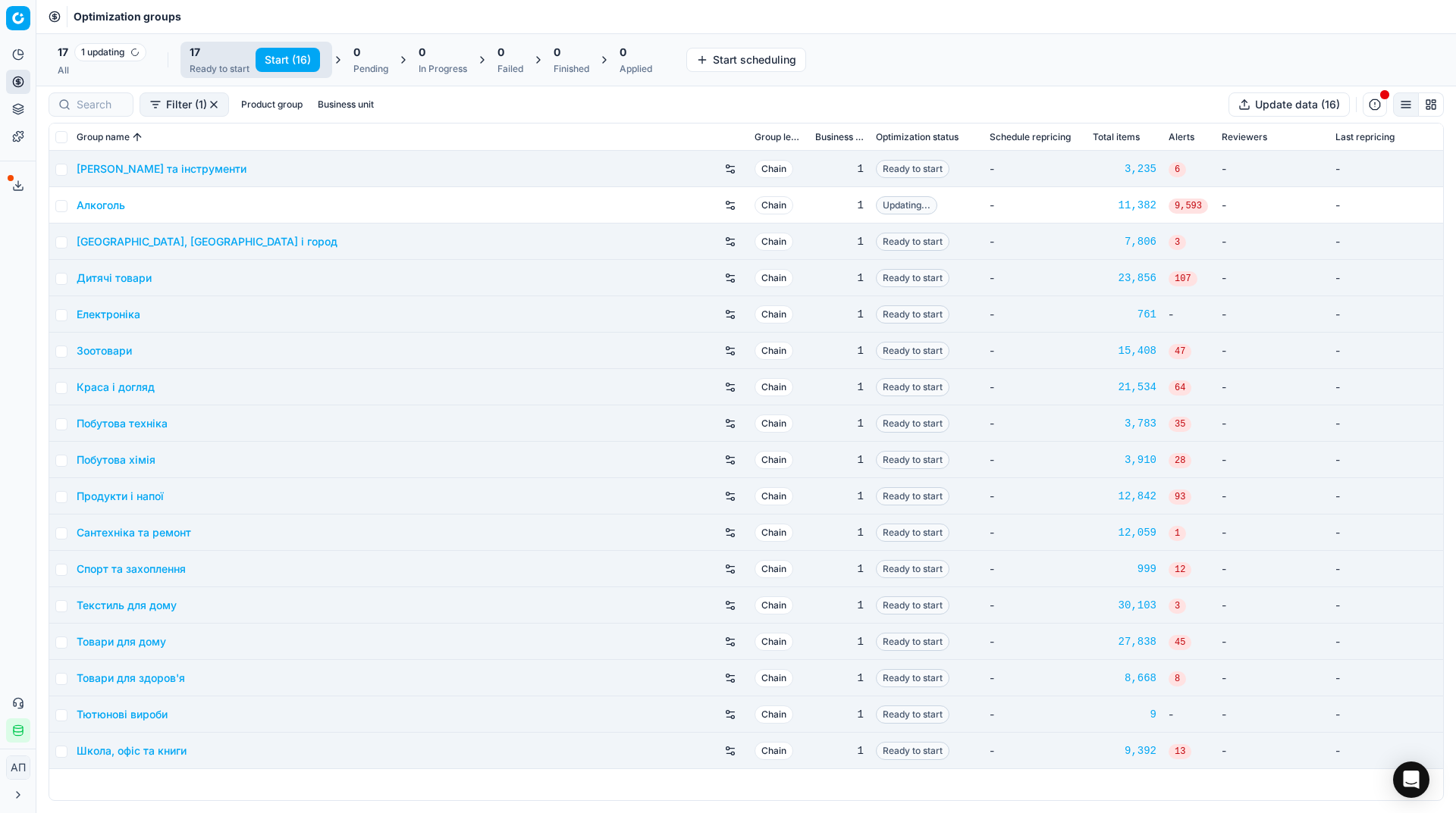
checkbox input "false"
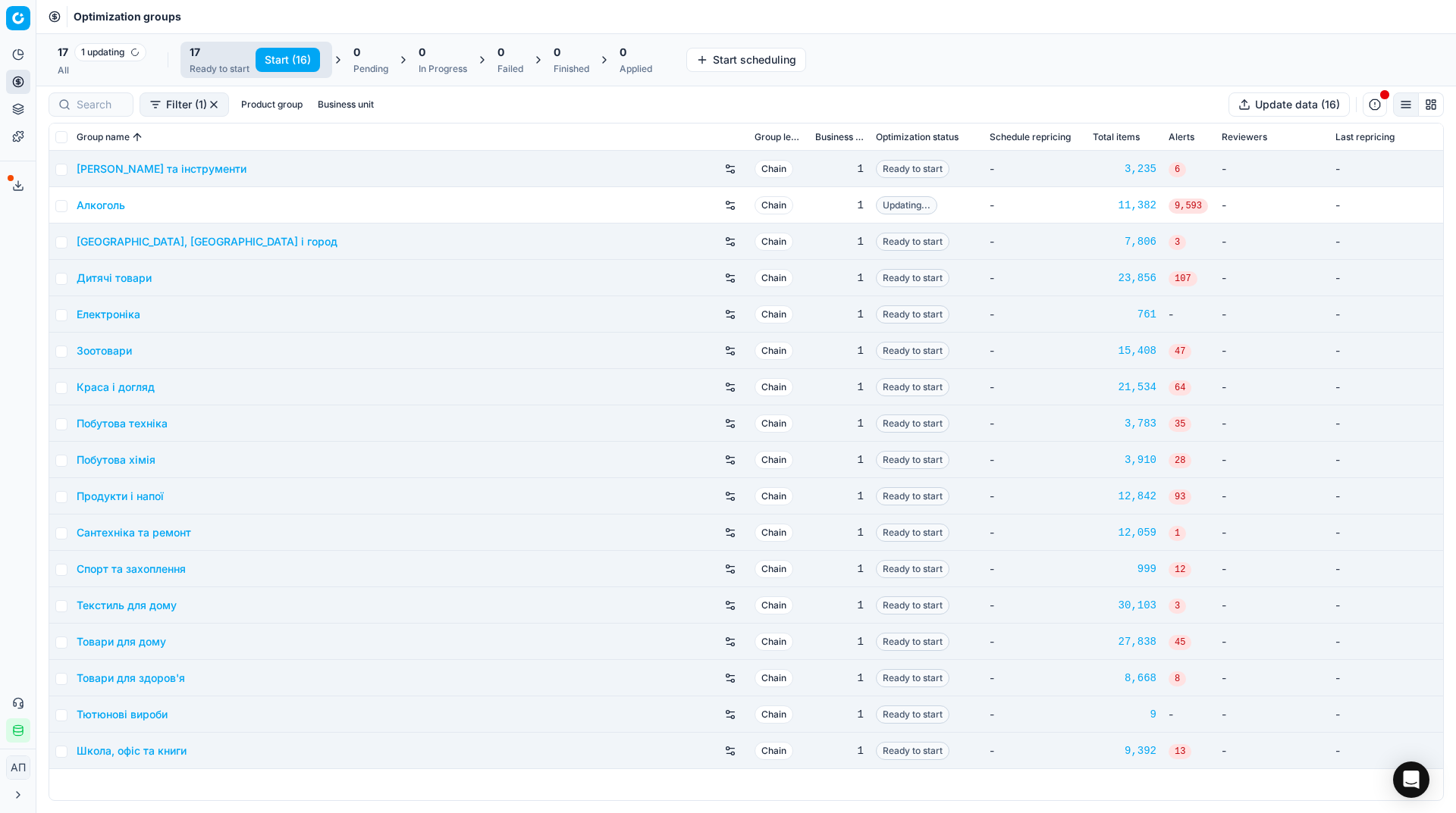
checkbox input "false"
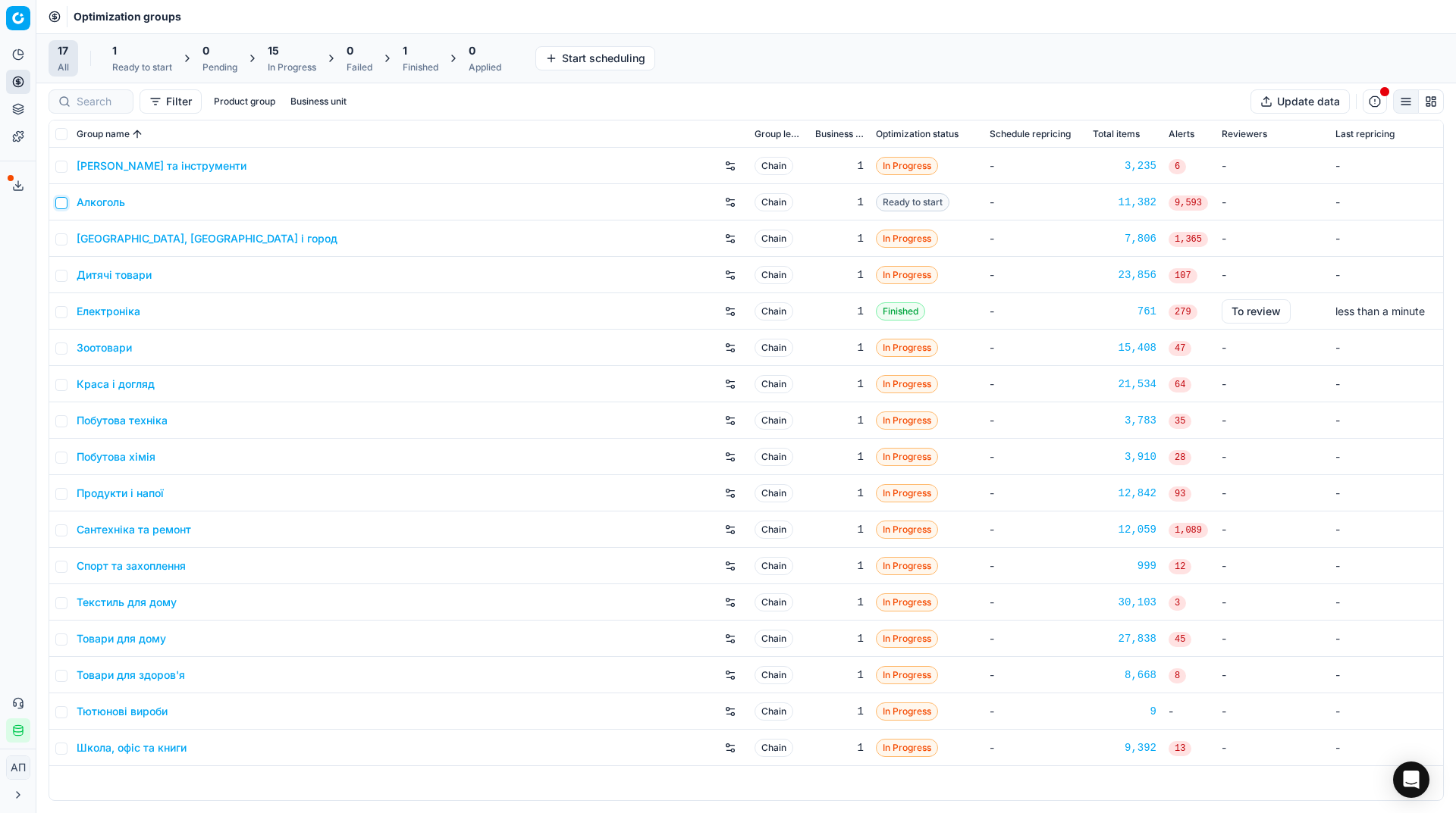
click at [63, 197] on input "checkbox" at bounding box center [62, 203] width 13 height 13
checkbox input "true"
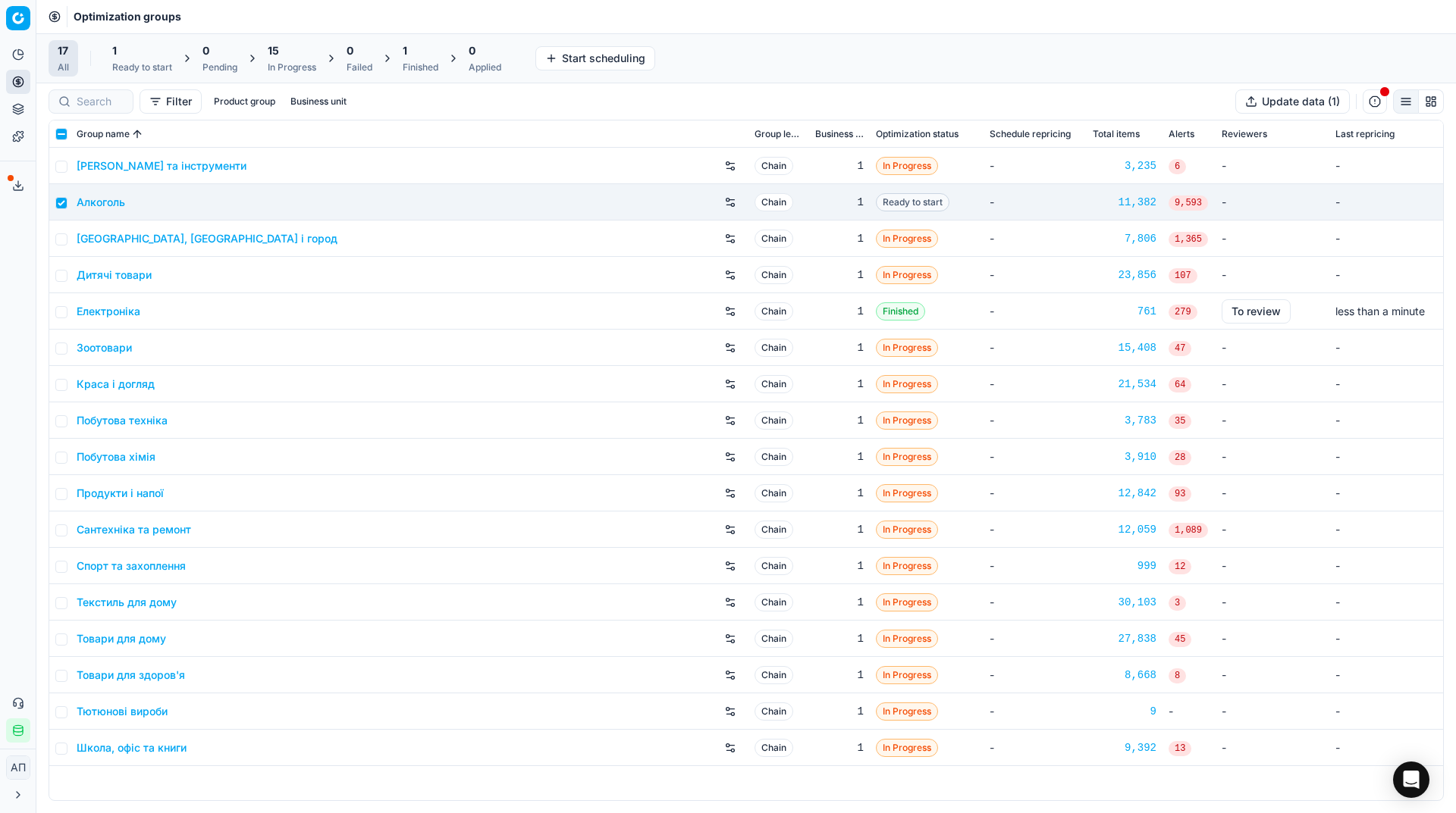
click at [135, 62] on div "Ready to start" at bounding box center [142, 68] width 60 height 13
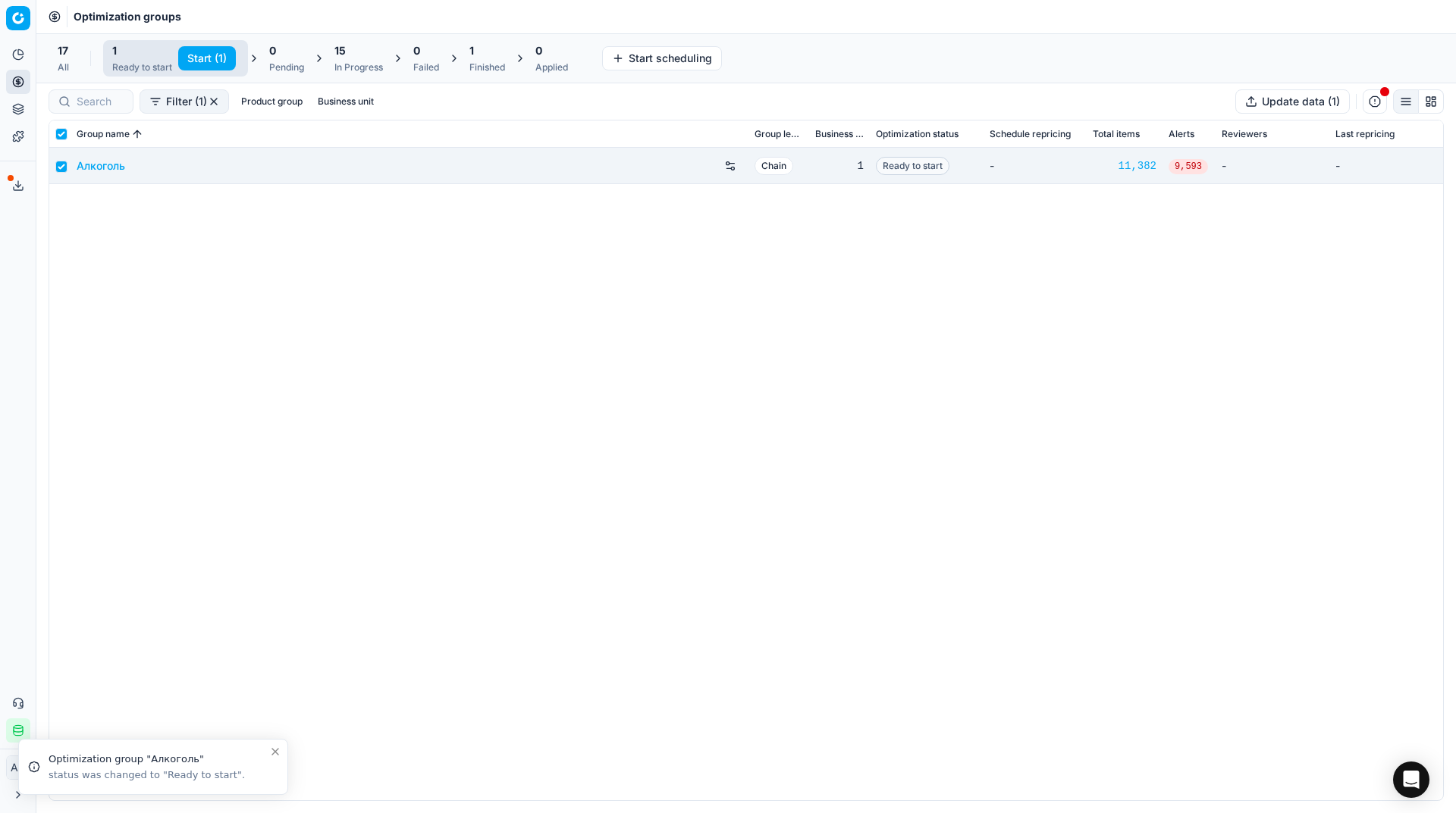
click at [198, 56] on button "Start (1)" at bounding box center [207, 58] width 58 height 24
checkbox input "false"
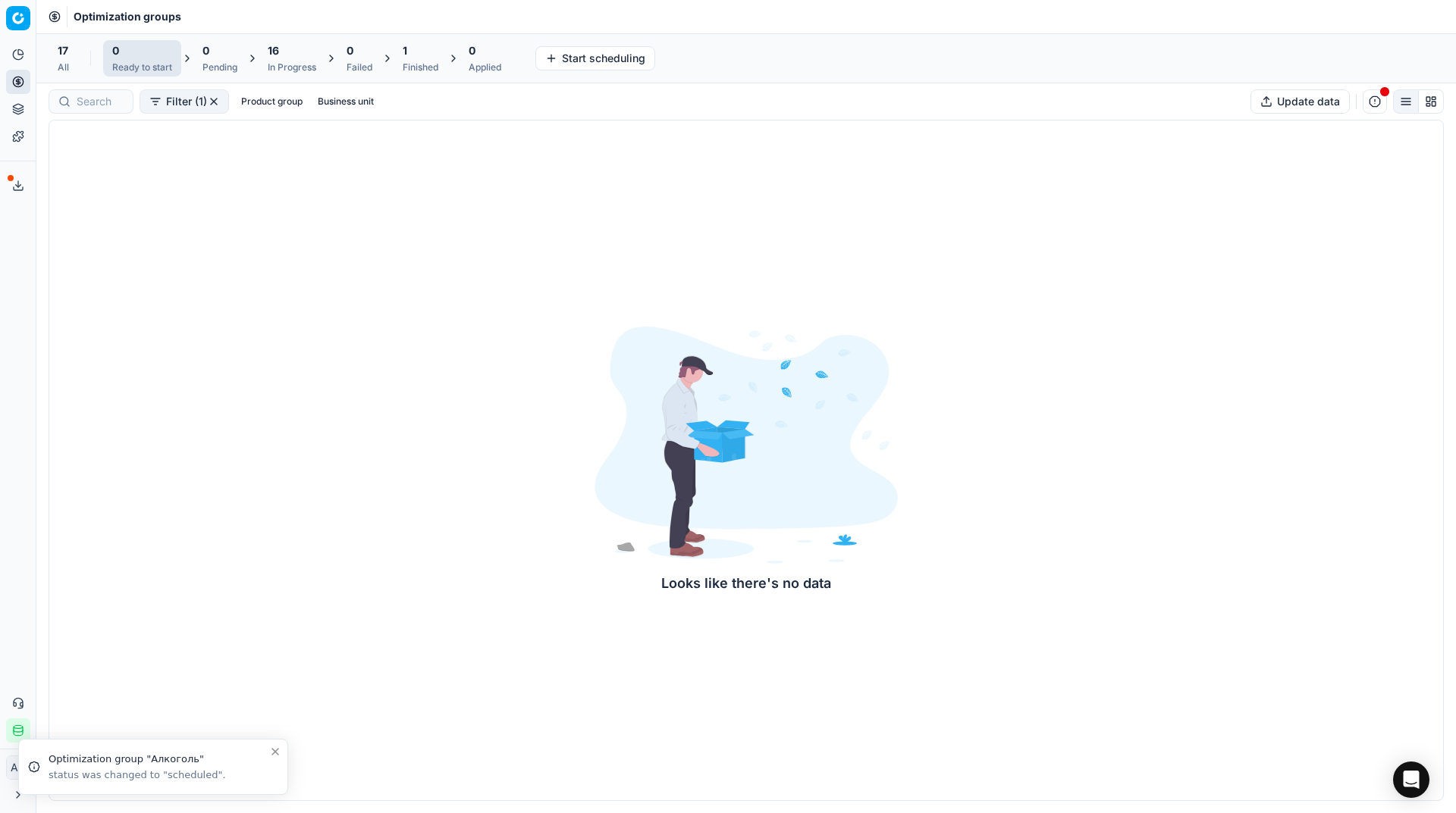
click at [50, 63] on div "17 All" at bounding box center [63, 58] width 30 height 37
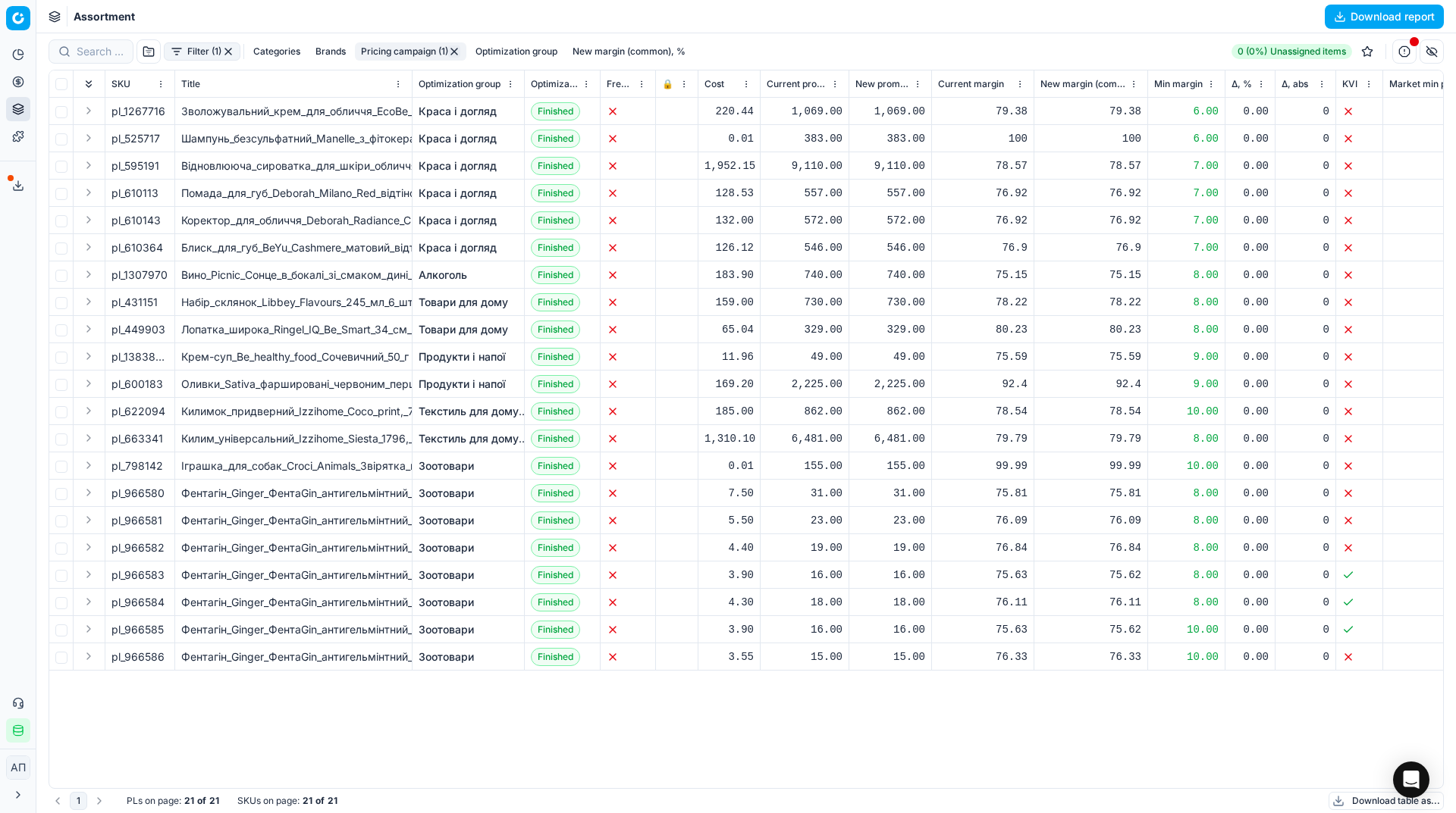
click at [902, 381] on div "2,225.00" at bounding box center [890, 384] width 70 height 15
drag, startPoint x: 174, startPoint y: 280, endPoint x: 125, endPoint y: 275, distance: 49.3
click at [125, 275] on td "pl_1307970" at bounding box center [140, 275] width 70 height 27
copy span "1307970"
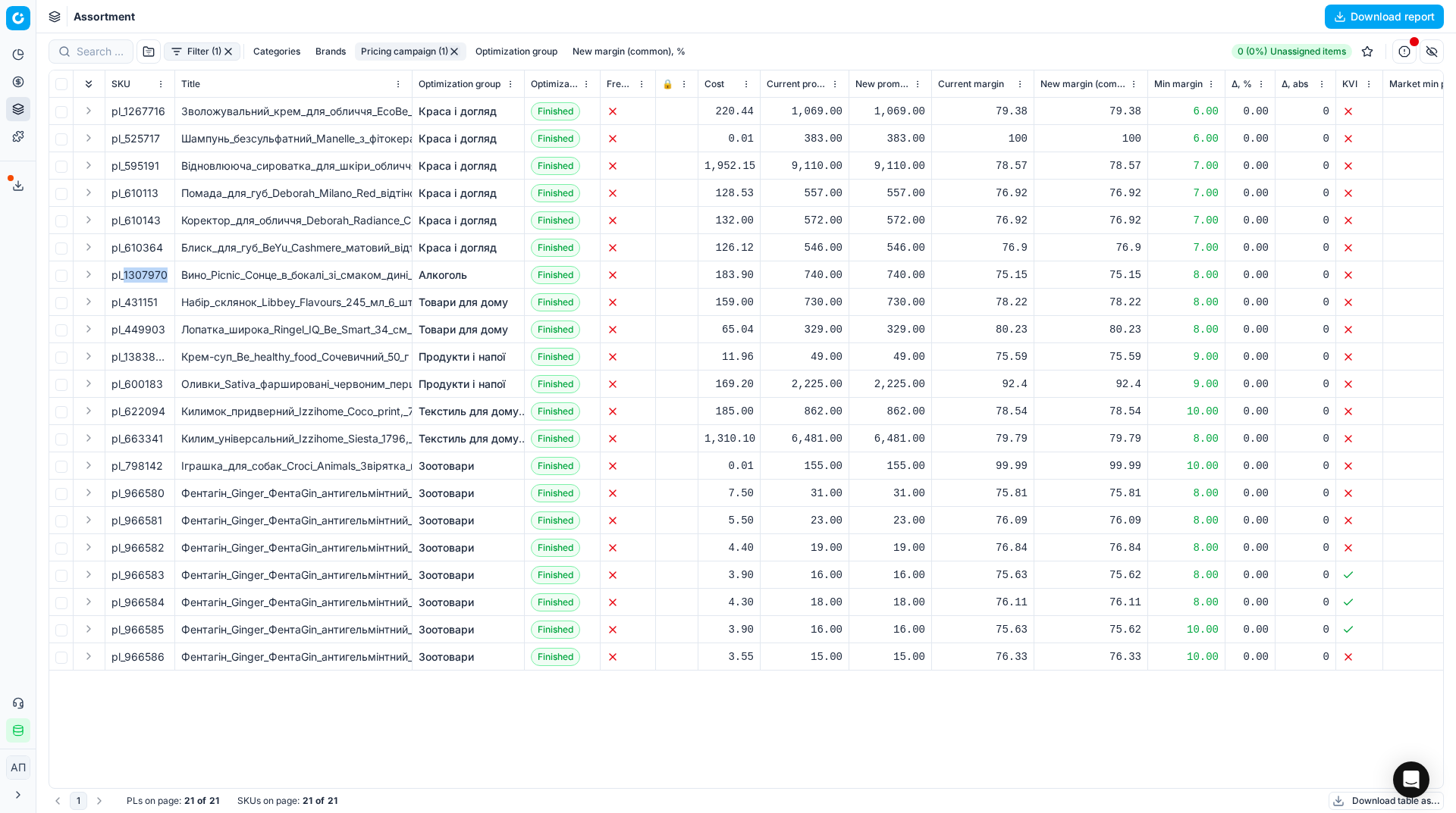
drag, startPoint x: 165, startPoint y: 385, endPoint x: 124, endPoint y: 386, distance: 41.0
click at [124, 386] on div "pl_600183" at bounding box center [140, 384] width 57 height 15
drag, startPoint x: 124, startPoint y: 386, endPoint x: 170, endPoint y: 386, distance: 46.0
click at [170, 386] on td "pl_600183" at bounding box center [140, 384] width 70 height 27
copy span "600183"
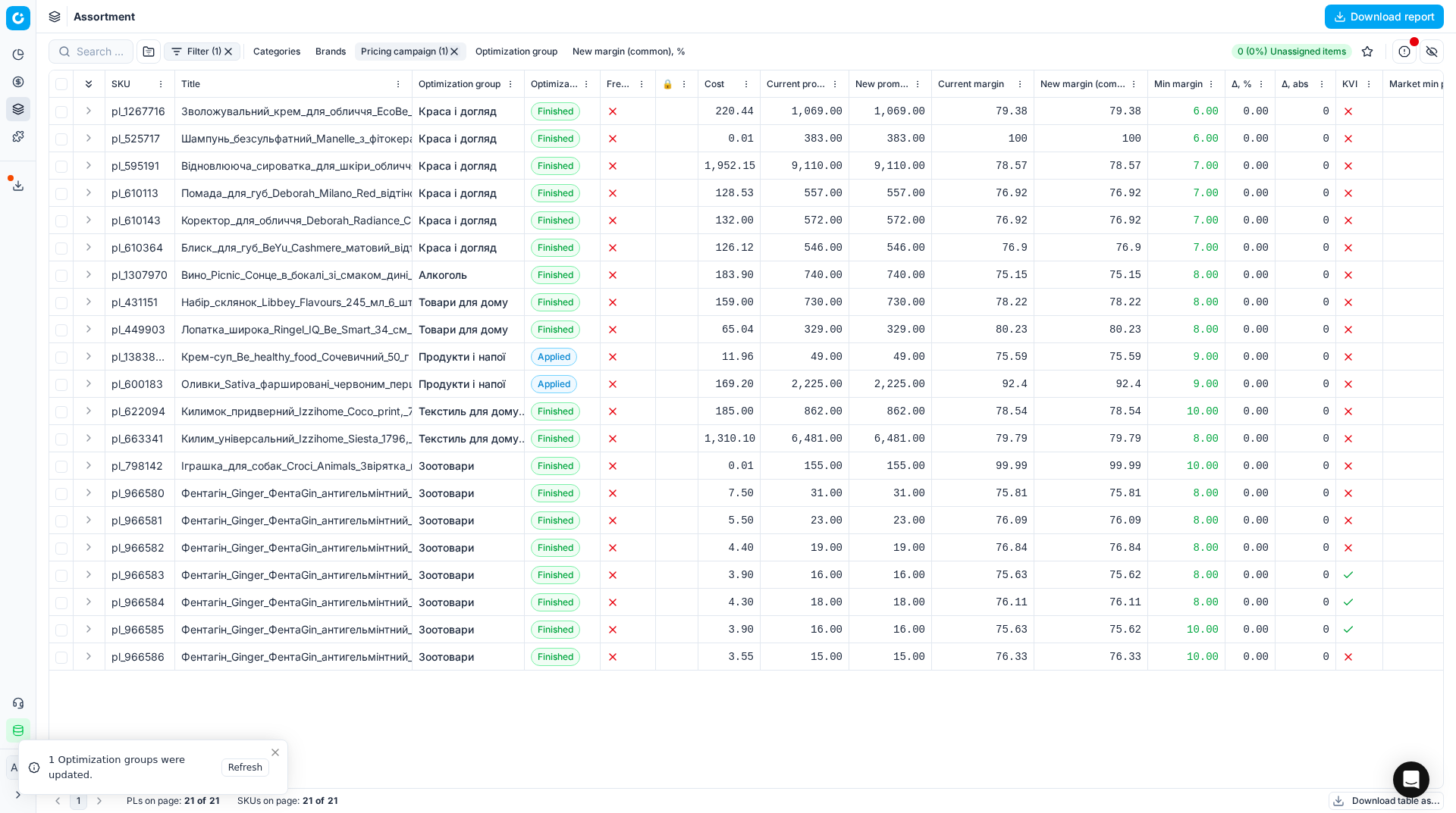
click at [456, 53] on button "button" at bounding box center [454, 52] width 13 height 13
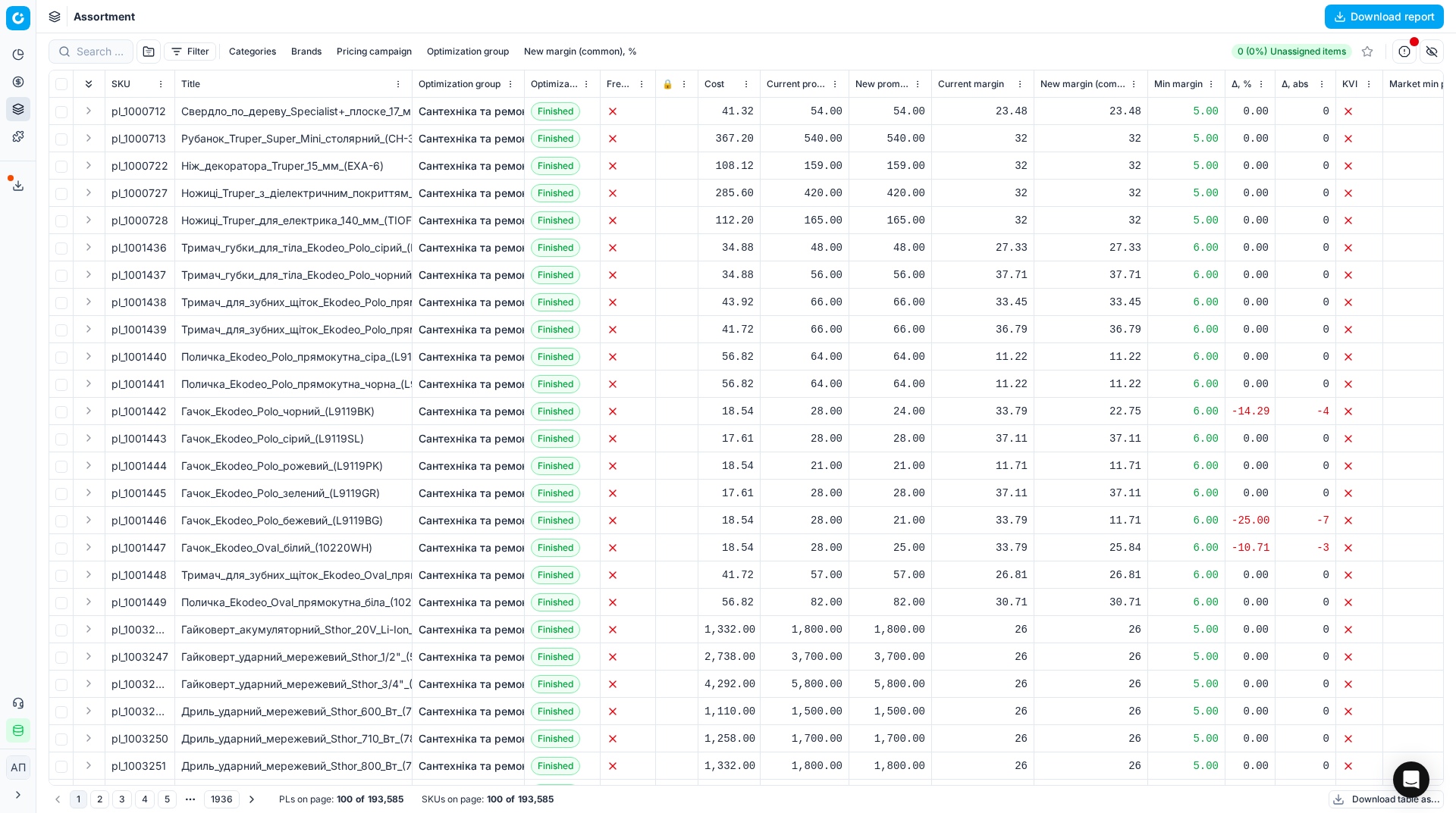
click at [149, 55] on button "button" at bounding box center [149, 51] width 24 height 24
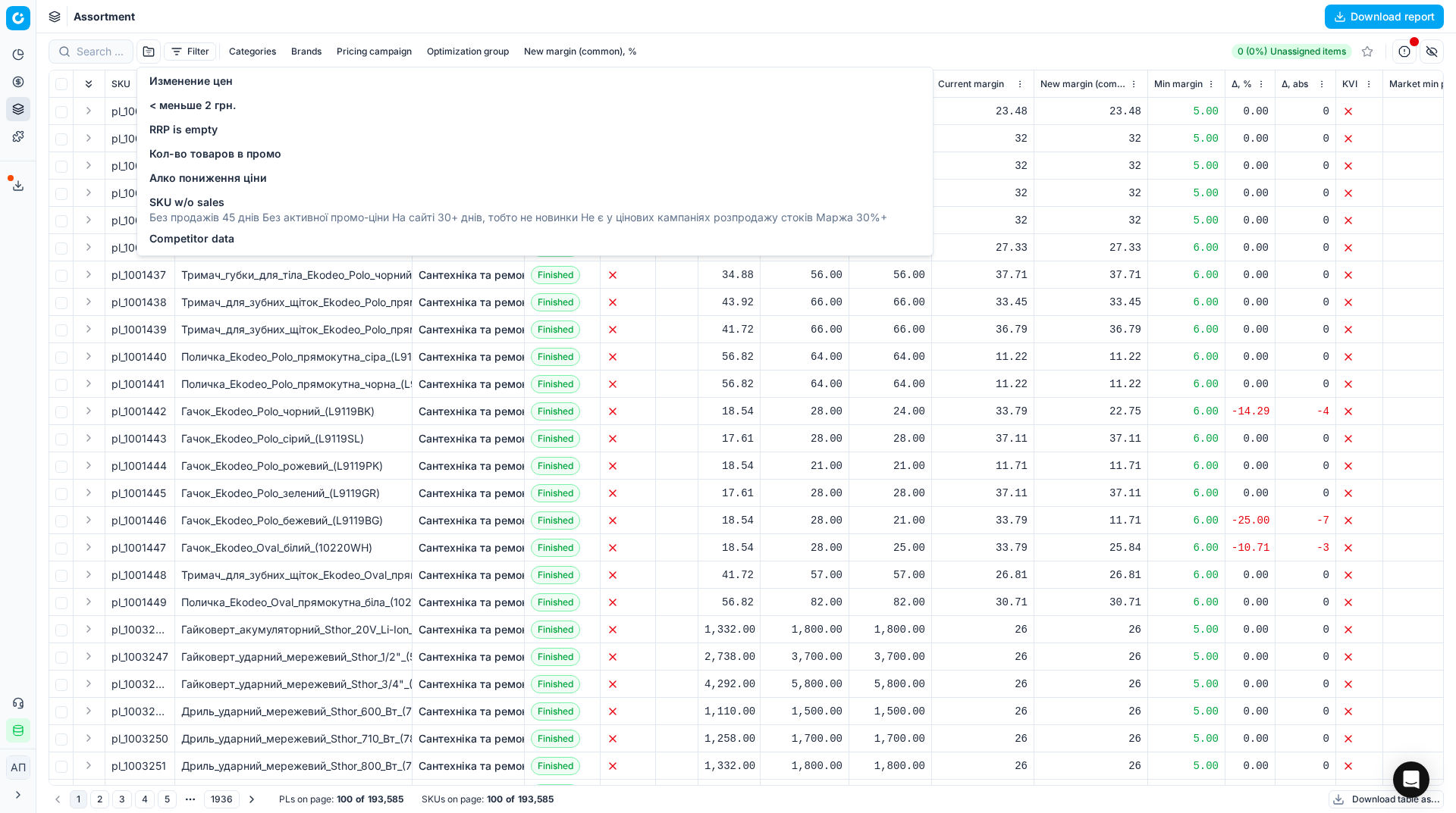
click at [196, 231] on div "Competitor data" at bounding box center [534, 240] width 789 height 24
click at [211, 237] on span "Competitor data" at bounding box center [192, 238] width 85 height 15
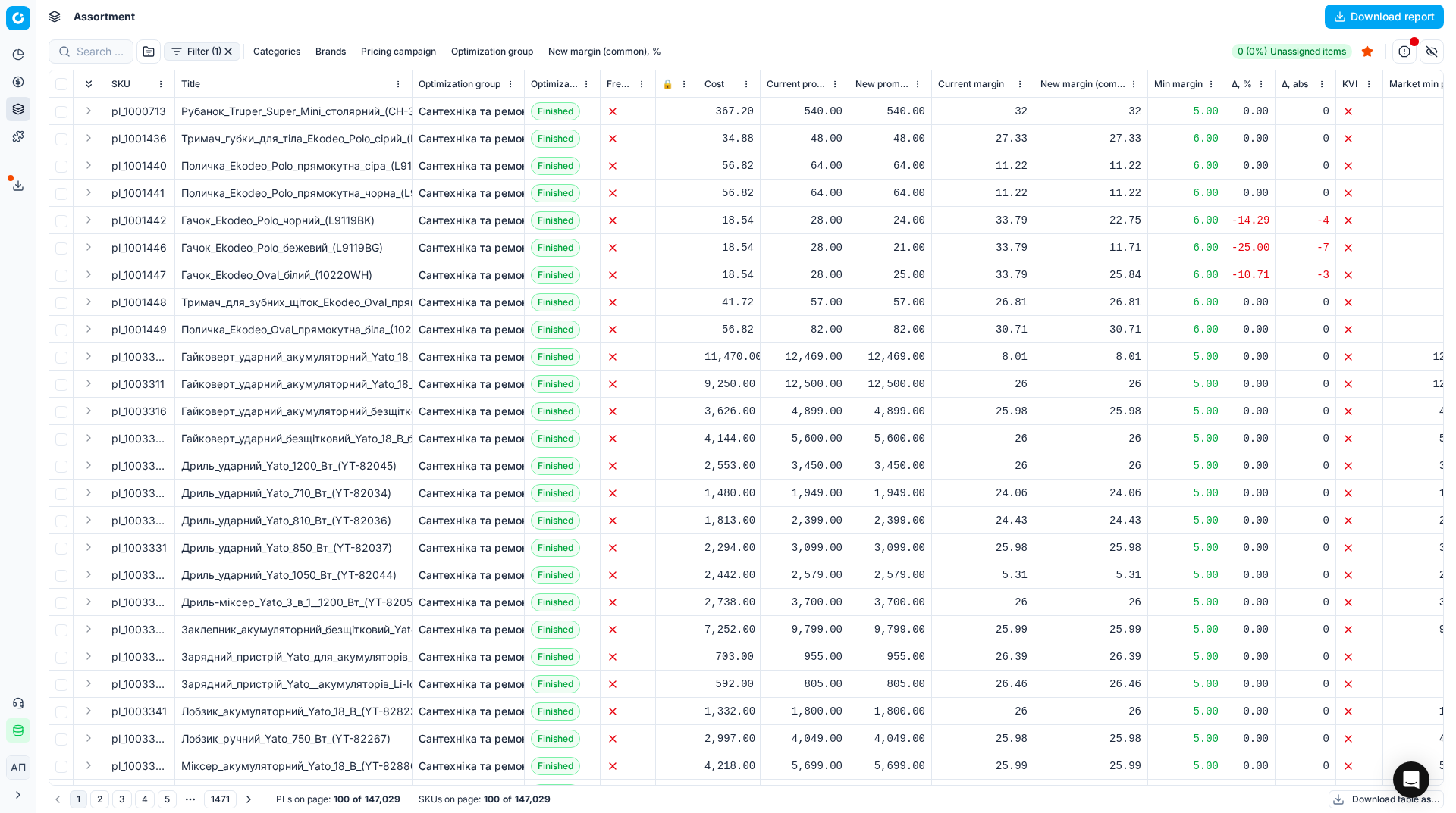
click at [11, 253] on div "Analytics Pricing Product portfolio Templates Export service 7 Contact support …" at bounding box center [18, 392] width 36 height 712
click at [149, 52] on button "button" at bounding box center [149, 51] width 24 height 24
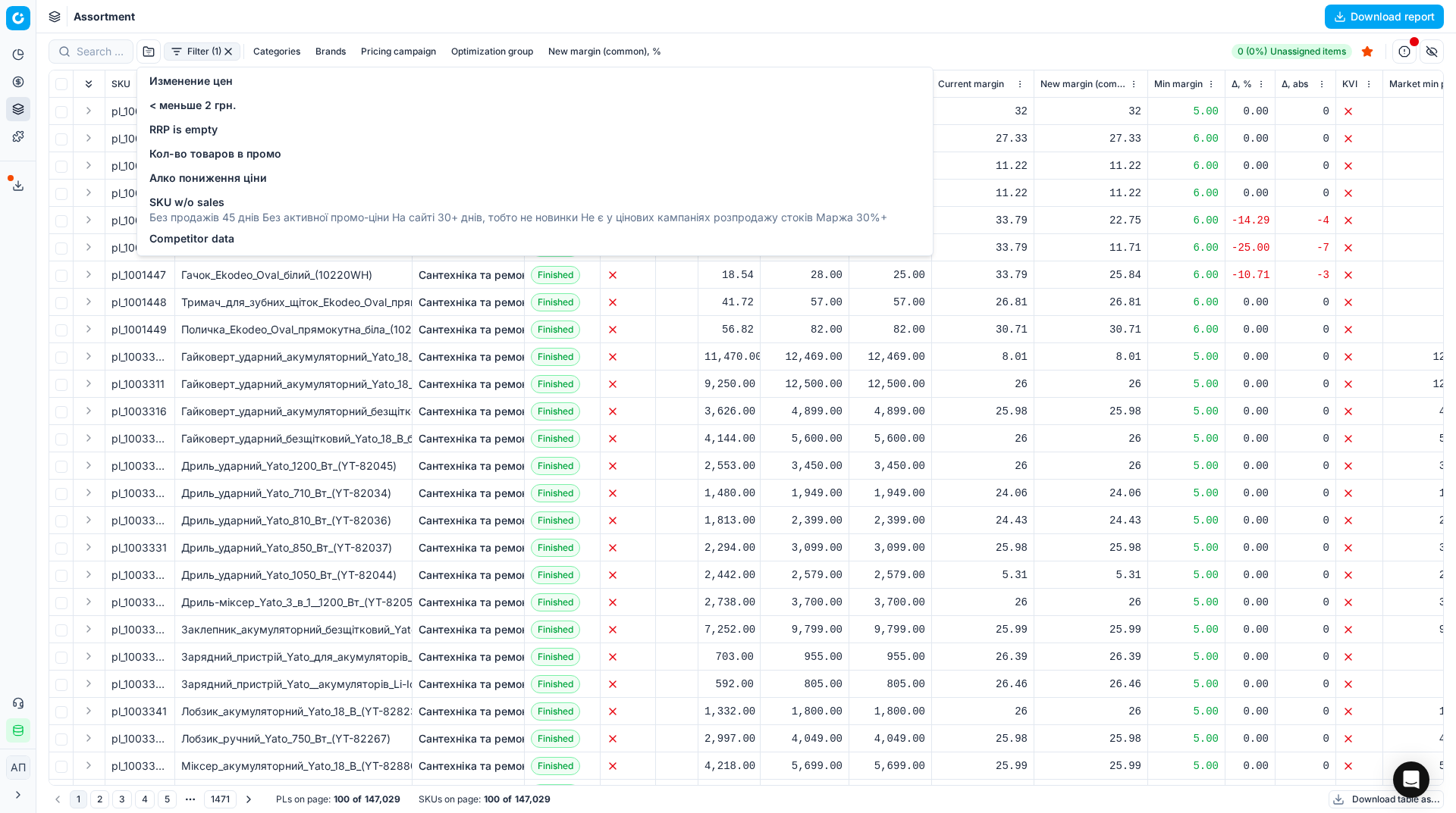
click at [170, 84] on span "Изменение цен" at bounding box center [191, 81] width 84 height 15
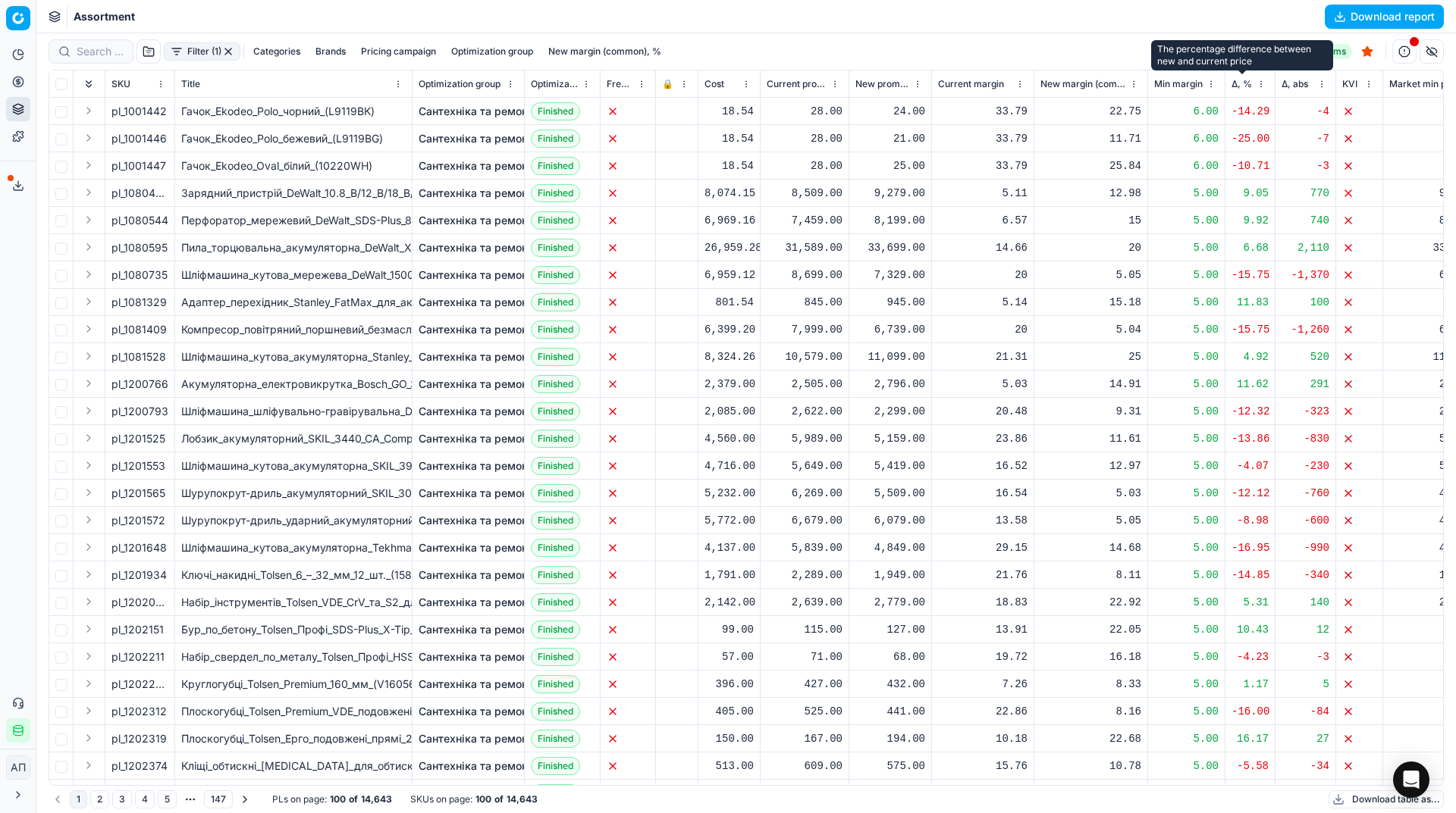
click at [1239, 83] on span "Δ, %" at bounding box center [1242, 84] width 20 height 13
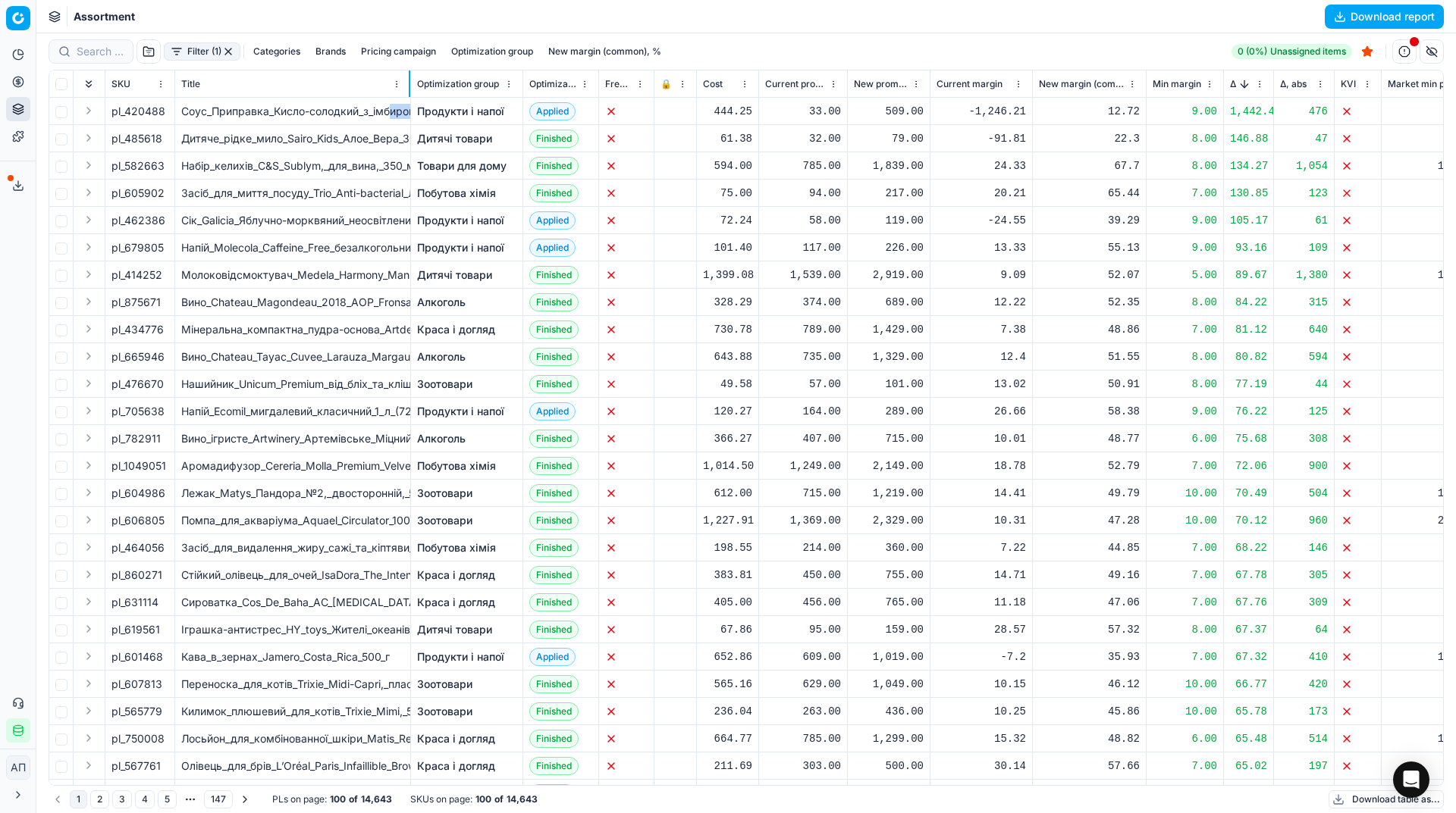
drag, startPoint x: 411, startPoint y: 81, endPoint x: 392, endPoint y: 121, distance: 44.3
click at [392, 121] on div "SKU Title Optimization group Optimization status Freeze price 🔒 Cost Current pr…" at bounding box center [746, 428] width 1393 height 715
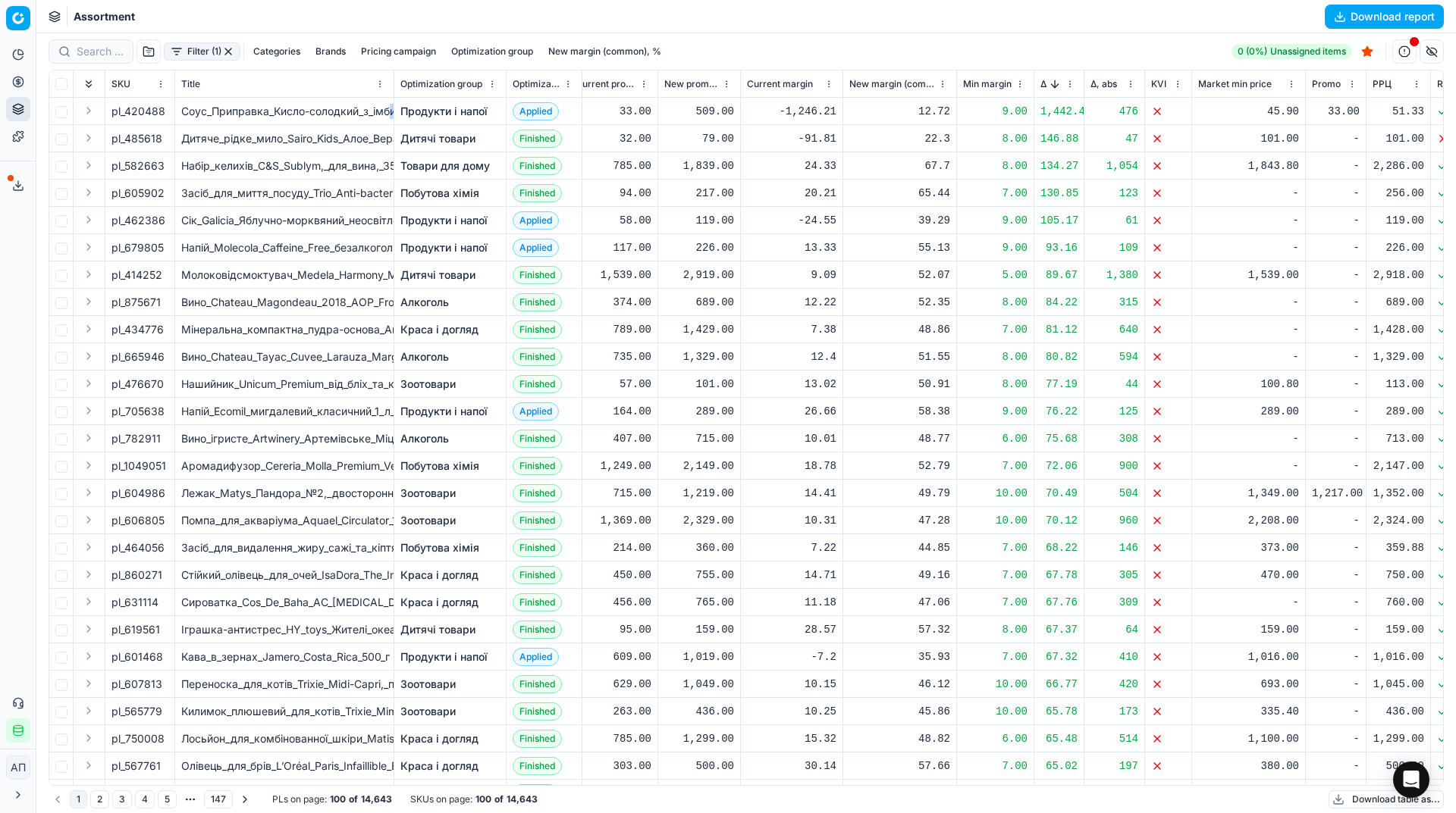
scroll to position [0, 174]
drag, startPoint x: 126, startPoint y: 112, endPoint x: 174, endPoint y: 116, distance: 48.2
click at [174, 116] on td "pl_420488" at bounding box center [140, 111] width 70 height 27
copy span "420488"
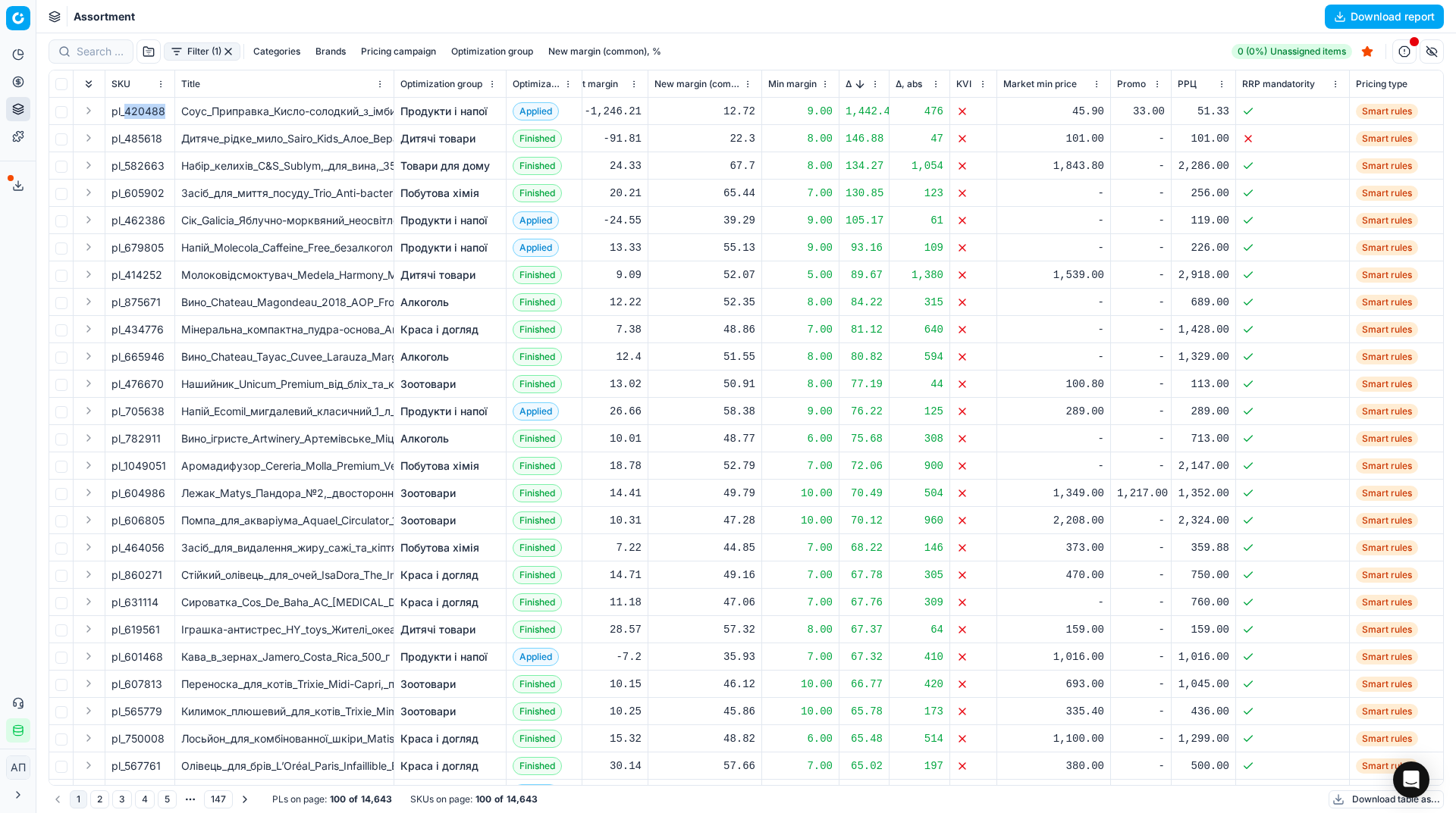
scroll to position [0, 486]
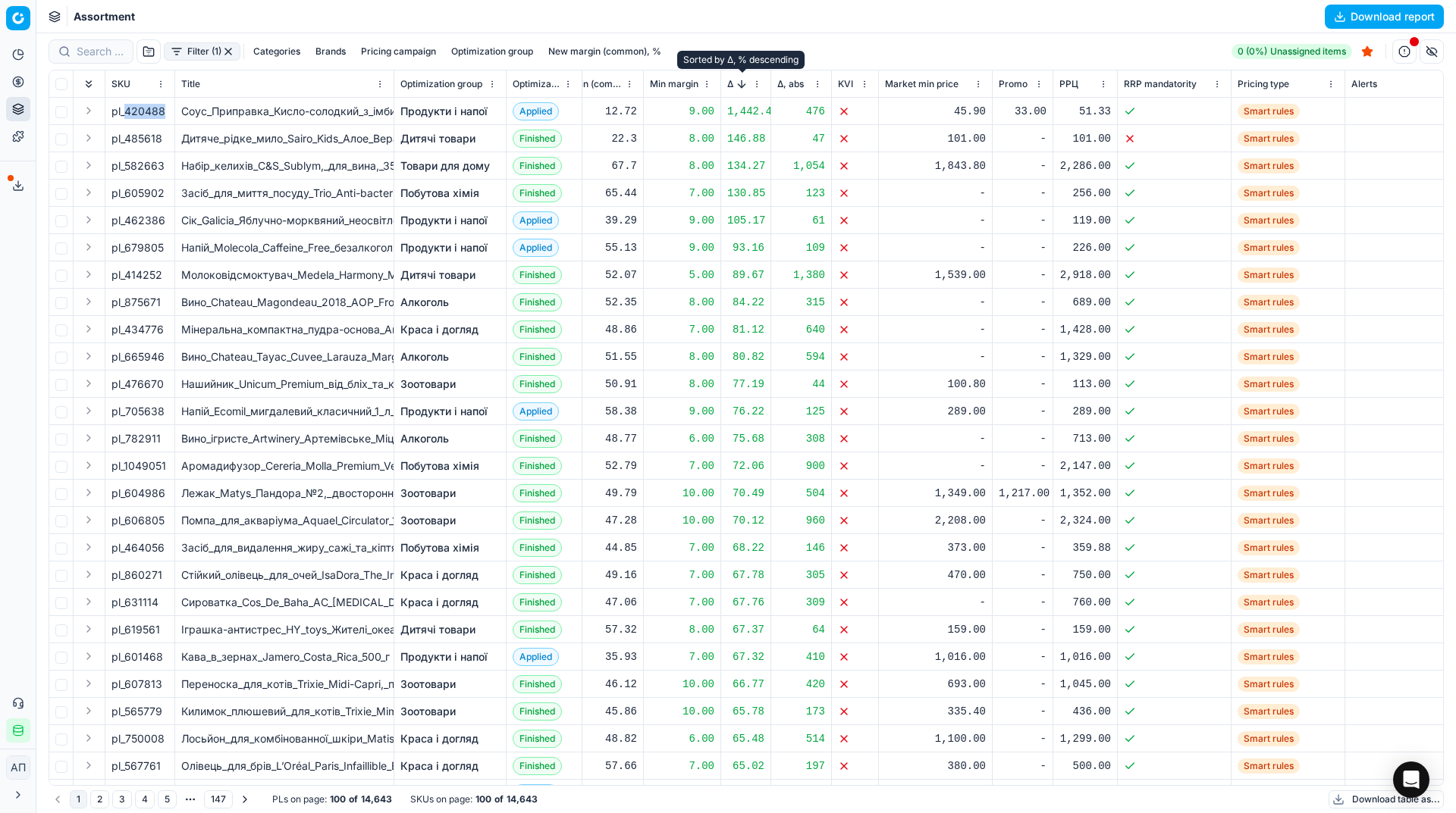
click at [738, 83] on button "Sorted by Δ, % descending" at bounding box center [741, 84] width 15 height 15
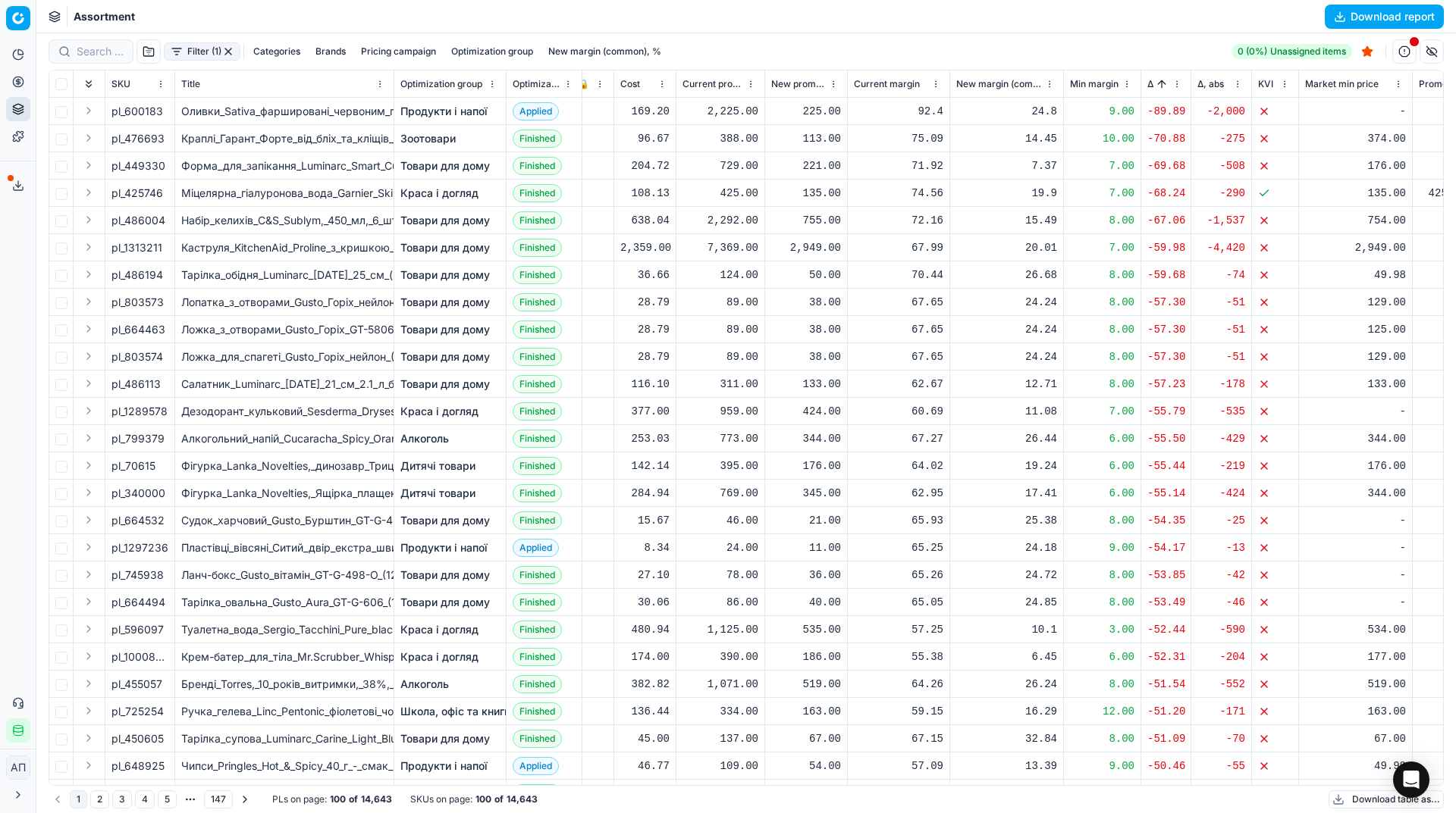
scroll to position [0, 66]
drag, startPoint x: 126, startPoint y: 109, endPoint x: 181, endPoint y: 109, distance: 55.0
copy div "600183"
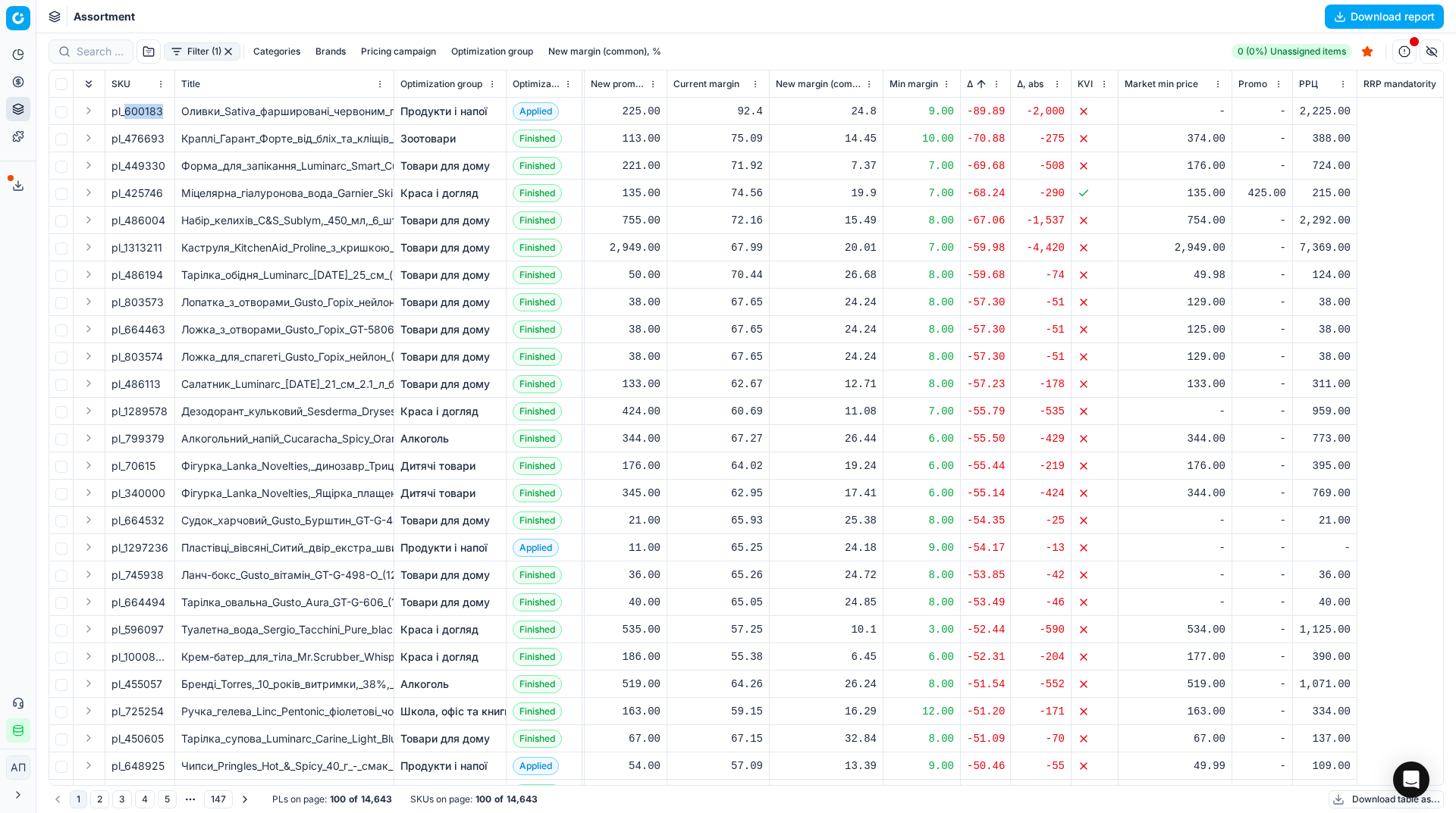
scroll to position [0, 0]
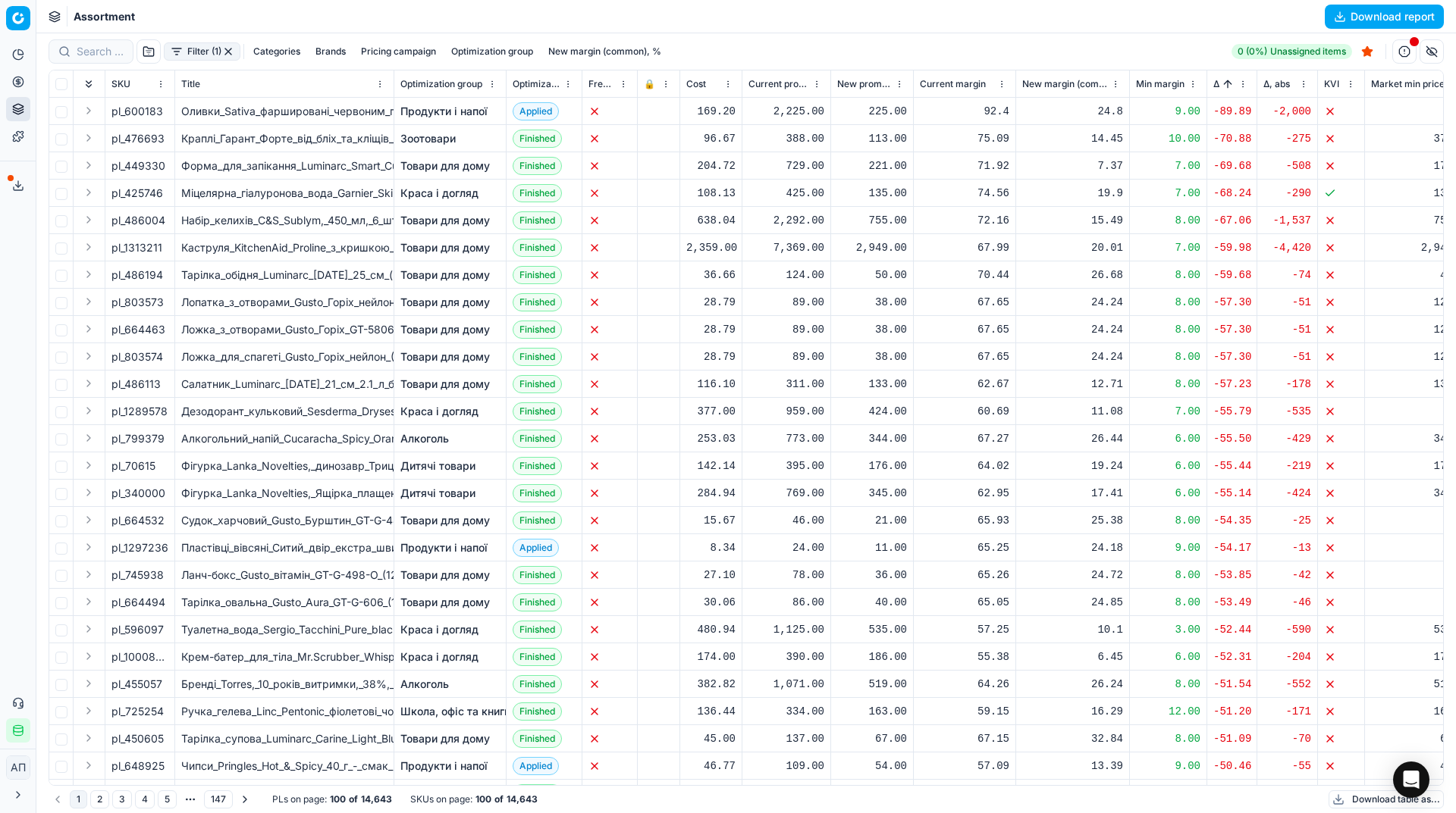
click at [763, 37] on div "Filter (1) Categories Brands Pricing campaign Optimization group New margin (co…" at bounding box center [746, 52] width 1395 height 37
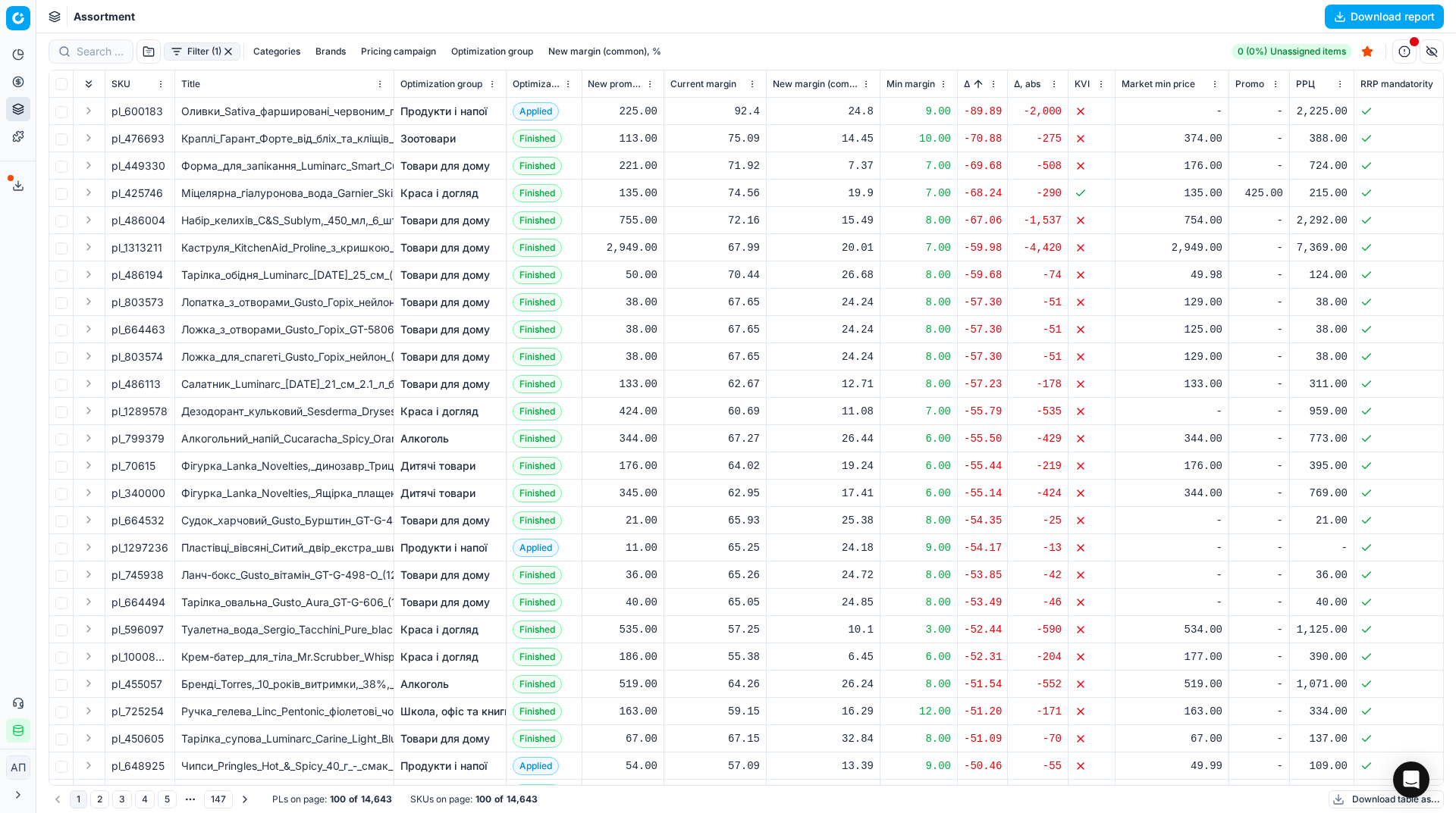
scroll to position [0, 250]
click at [84, 102] on link "Optimization groups" at bounding box center [146, 109] width 177 height 21
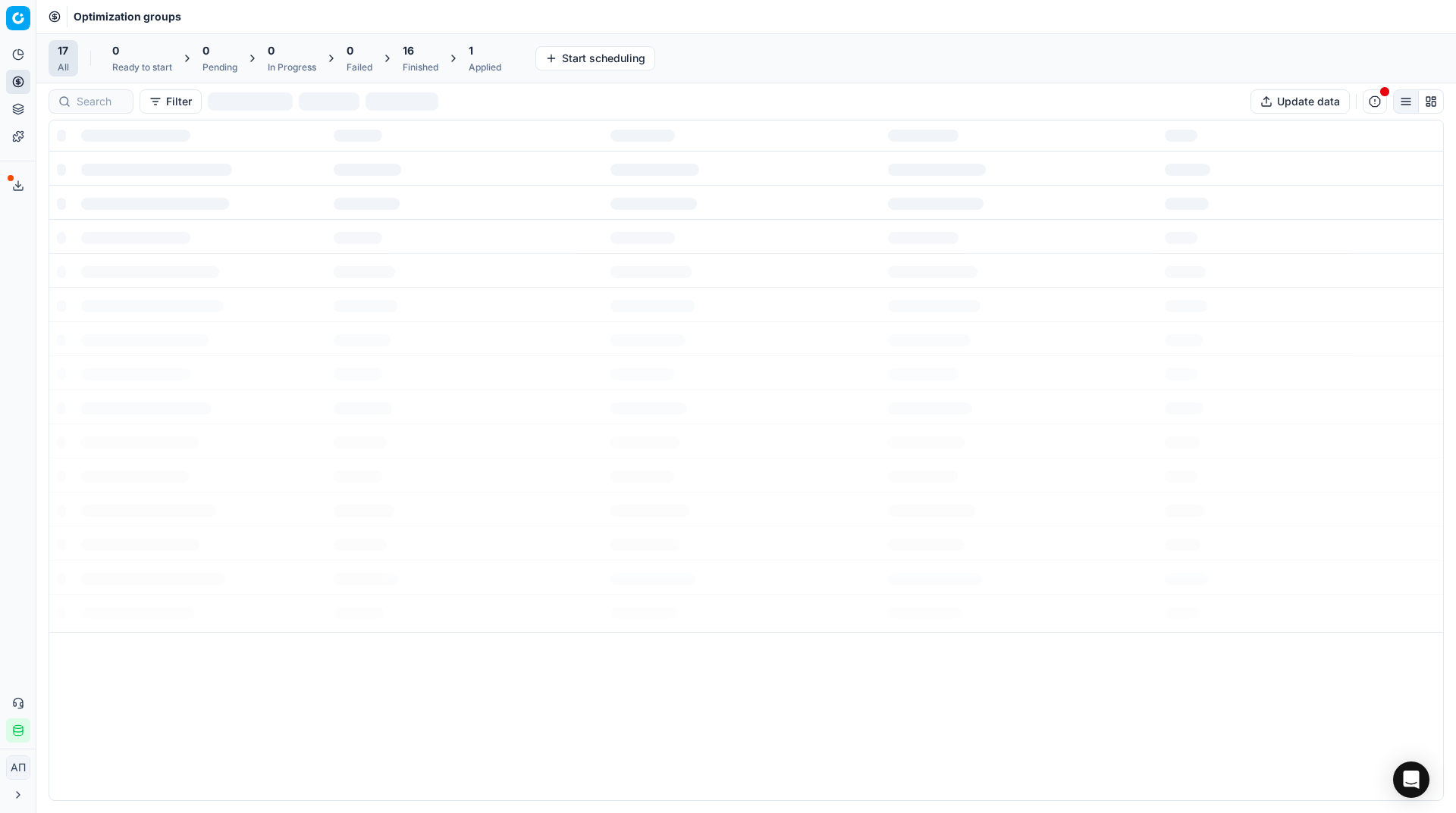
click at [0, 391] on div "Analytics Pricing Product portfolio Templates Export service 7 Contact support …" at bounding box center [18, 392] width 36 height 712
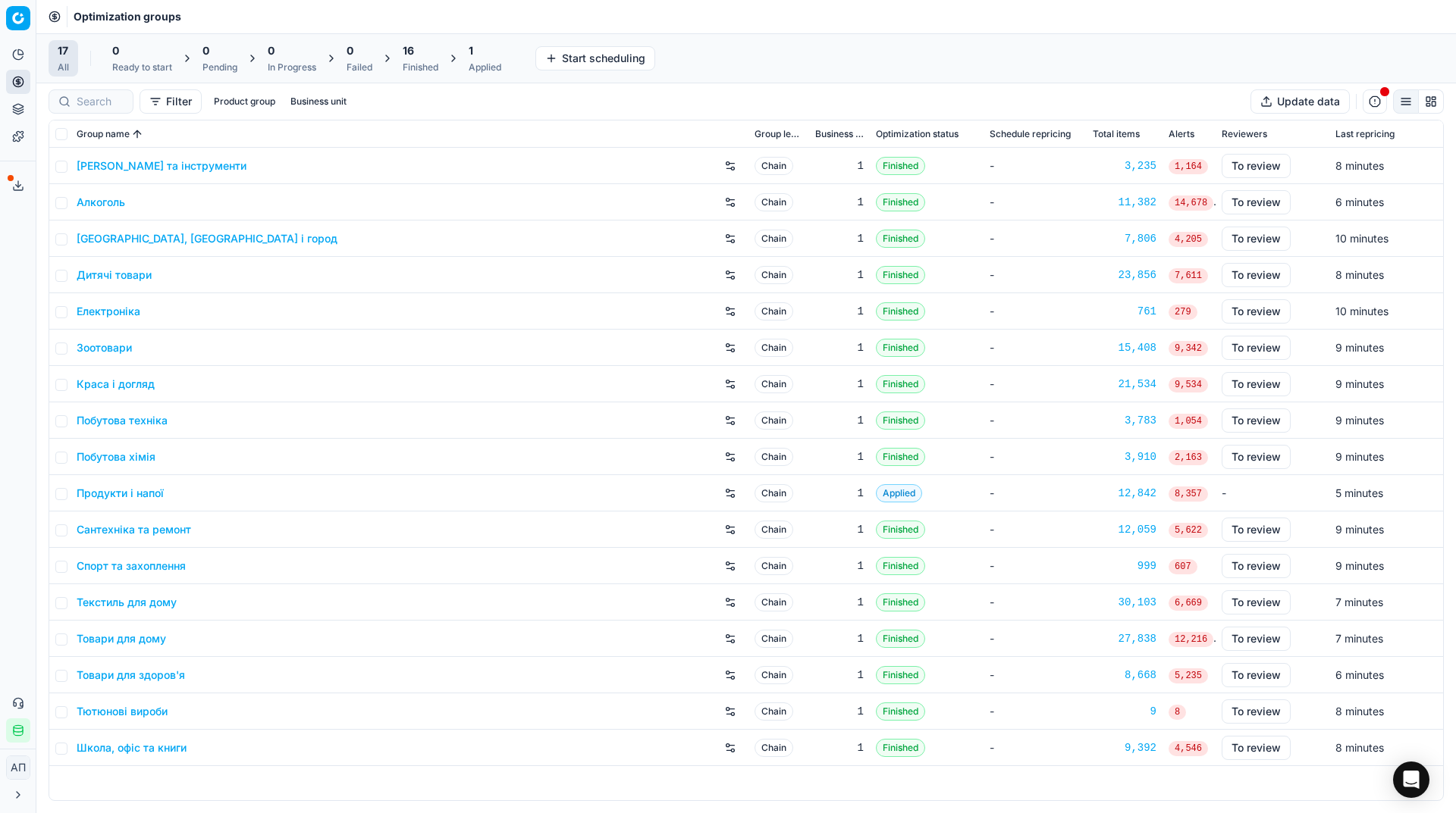
click at [408, 54] on span "16" at bounding box center [408, 50] width 12 height 15
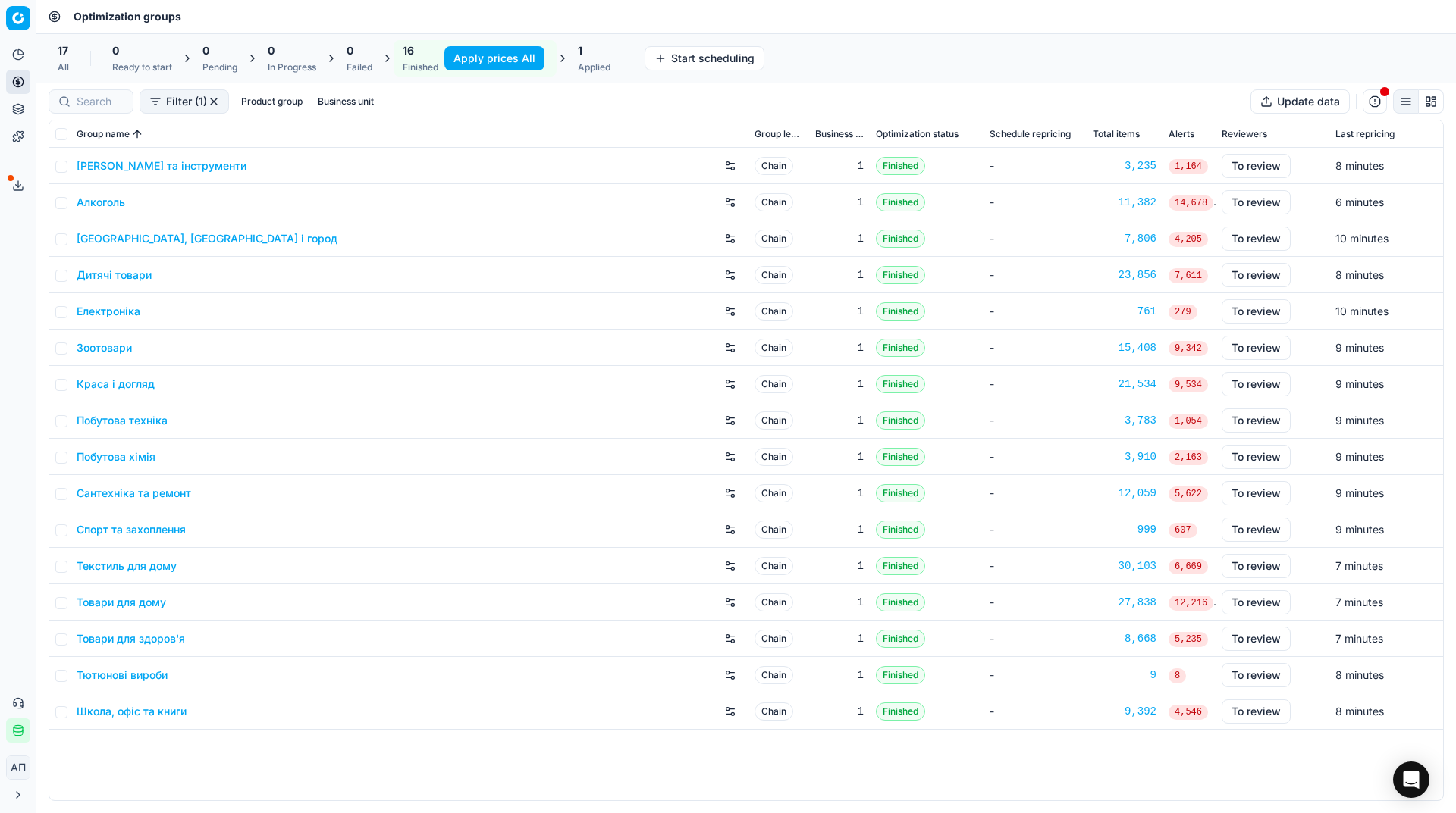
click at [485, 58] on button "Apply prices All" at bounding box center [494, 58] width 100 height 24
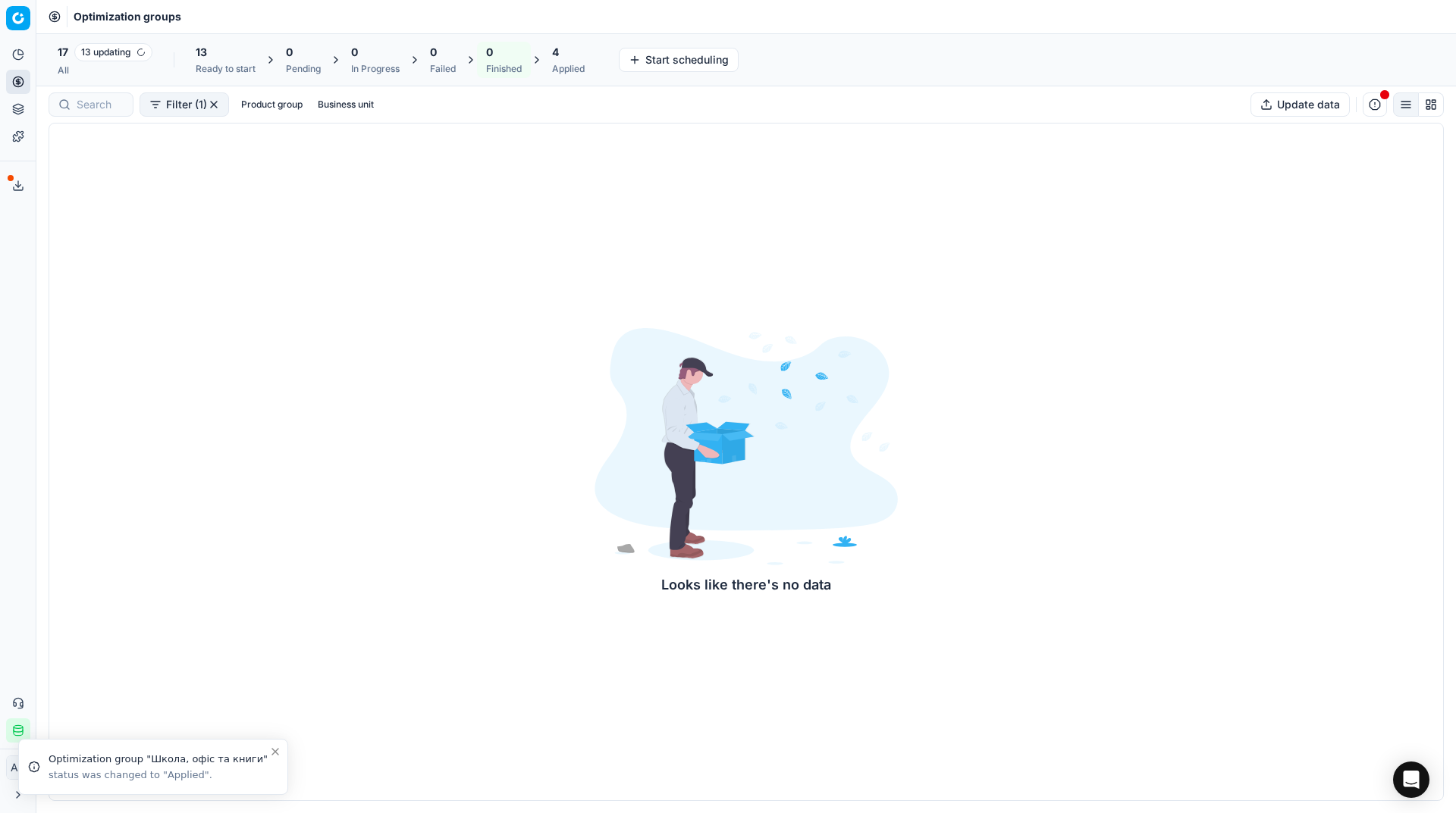
click at [63, 66] on div "All" at bounding box center [105, 70] width 95 height 13
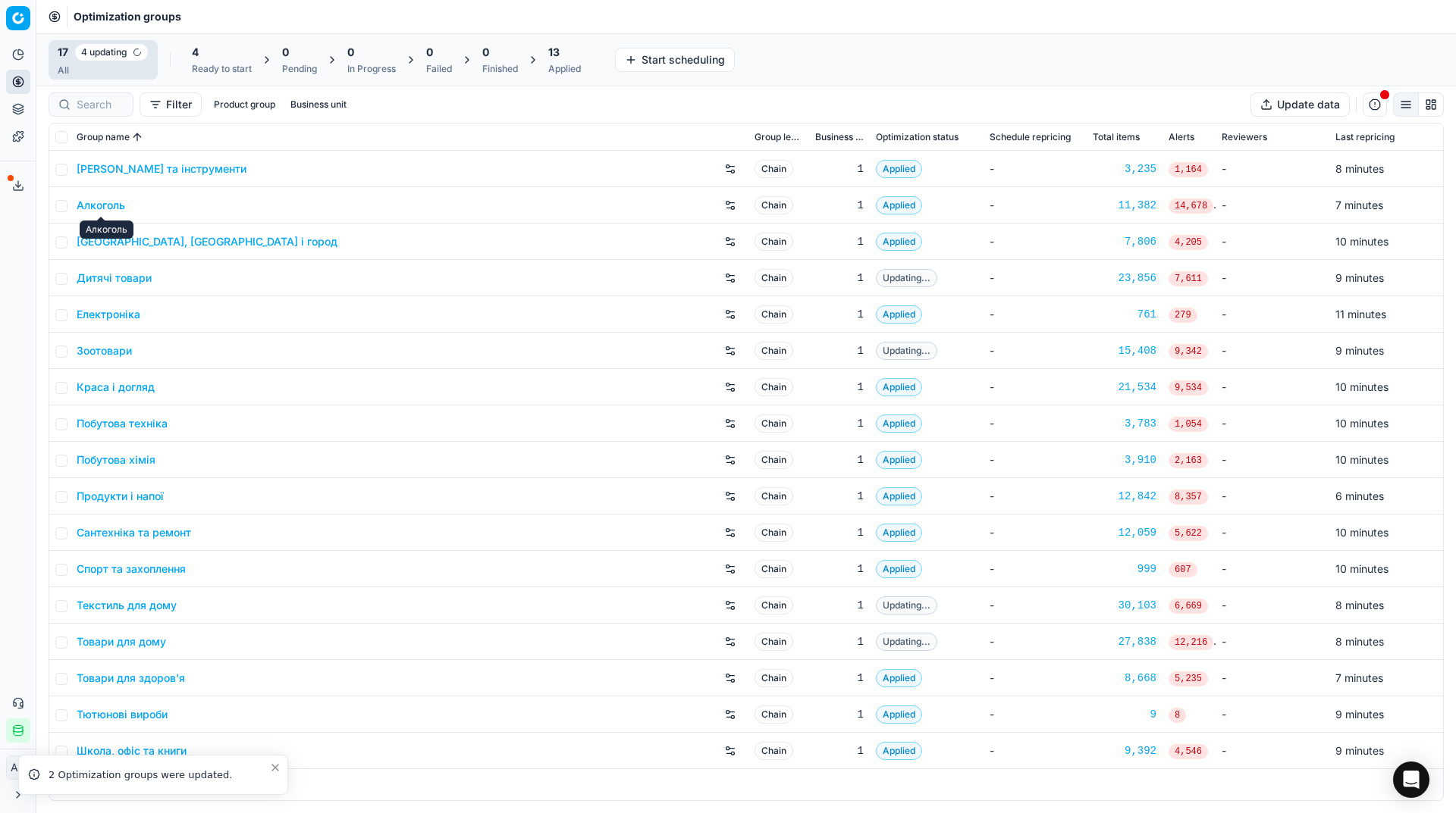
click at [107, 202] on link "Алкоголь" at bounding box center [101, 205] width 48 height 15
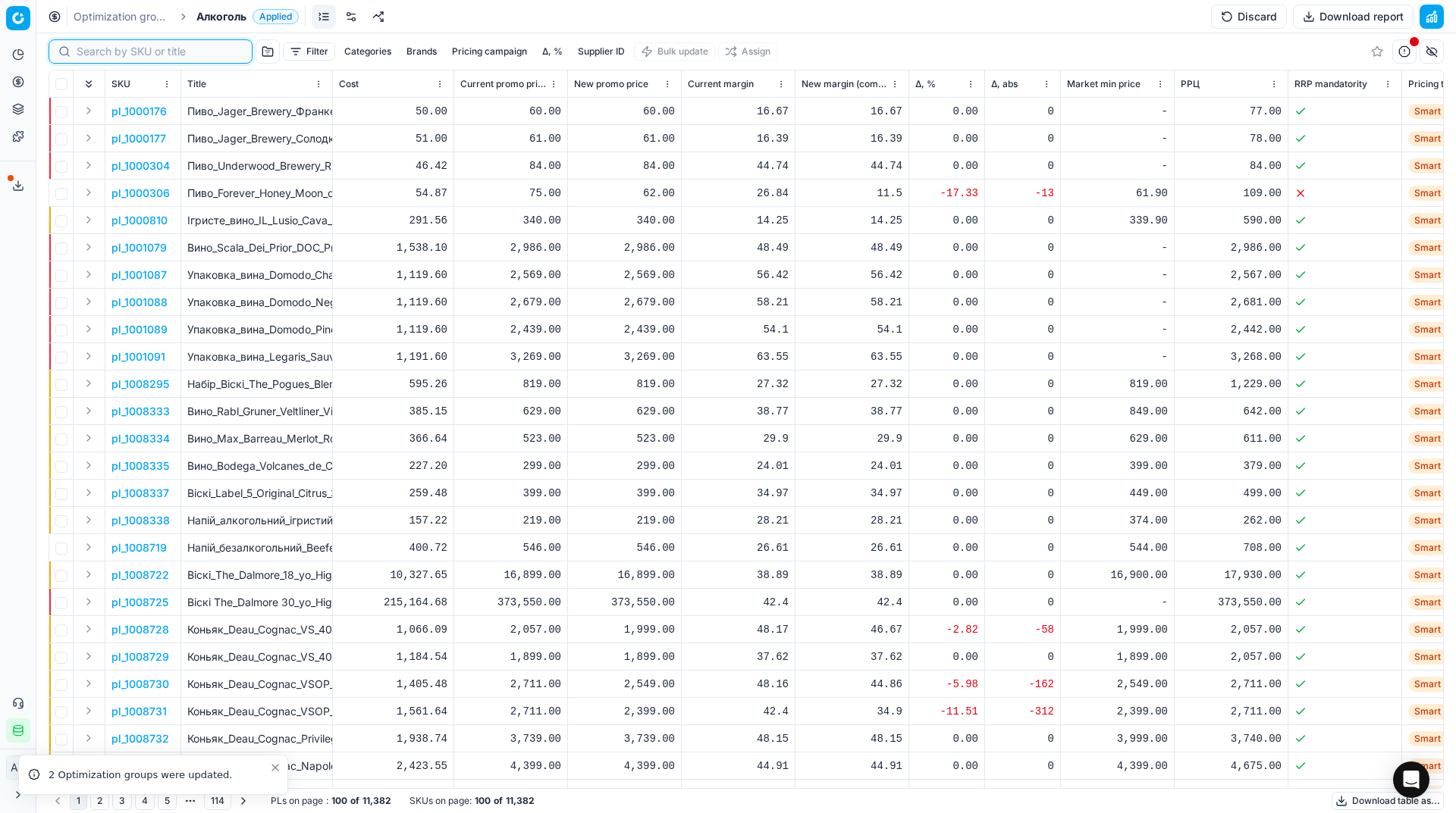
click at [99, 45] on input at bounding box center [160, 51] width 166 height 15
paste input "418861"
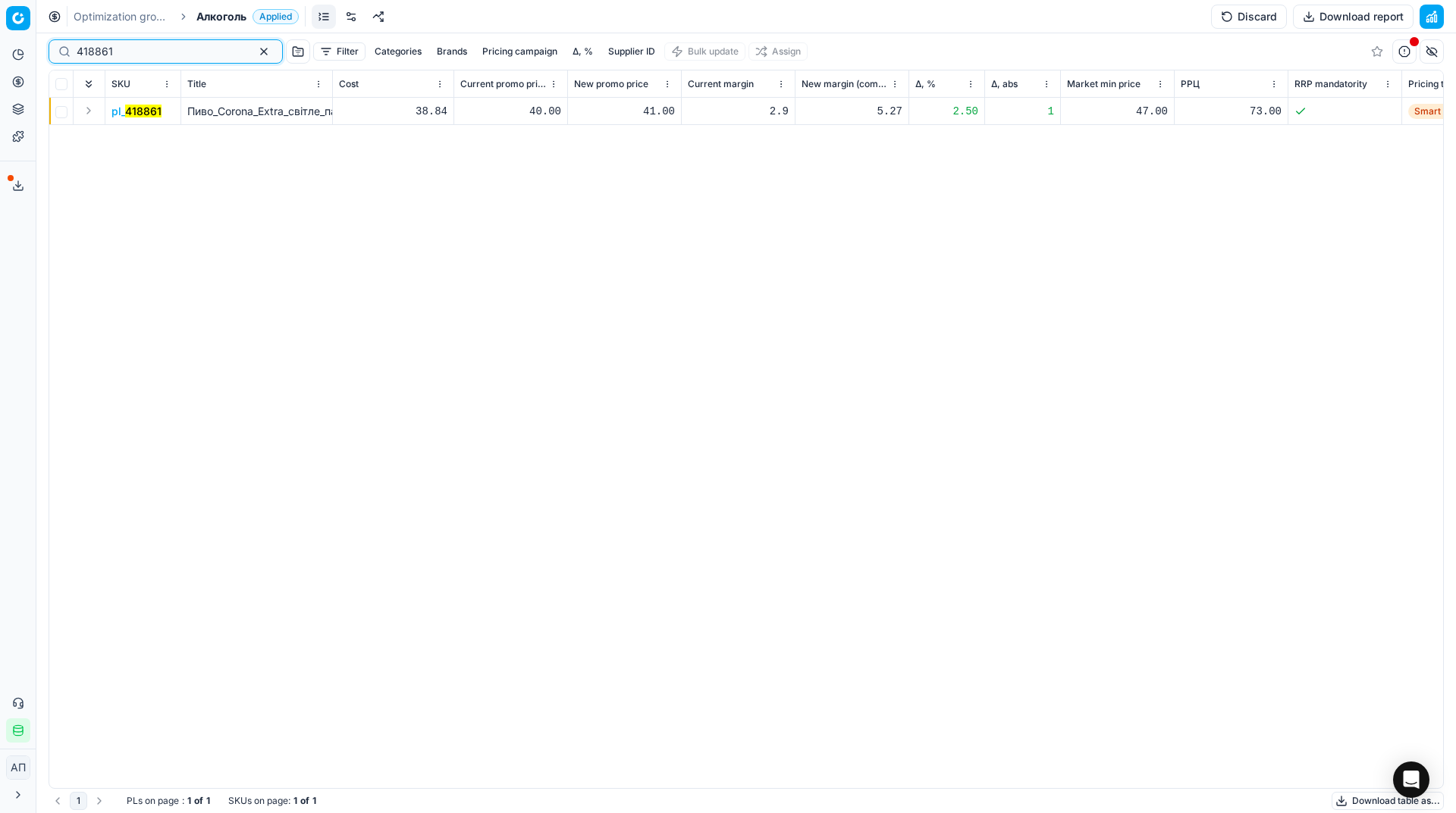
type input "418861"
click at [658, 116] on div "41.00" at bounding box center [624, 111] width 101 height 15
click at [134, 14] on link "Optimization groups" at bounding box center [122, 16] width 97 height 15
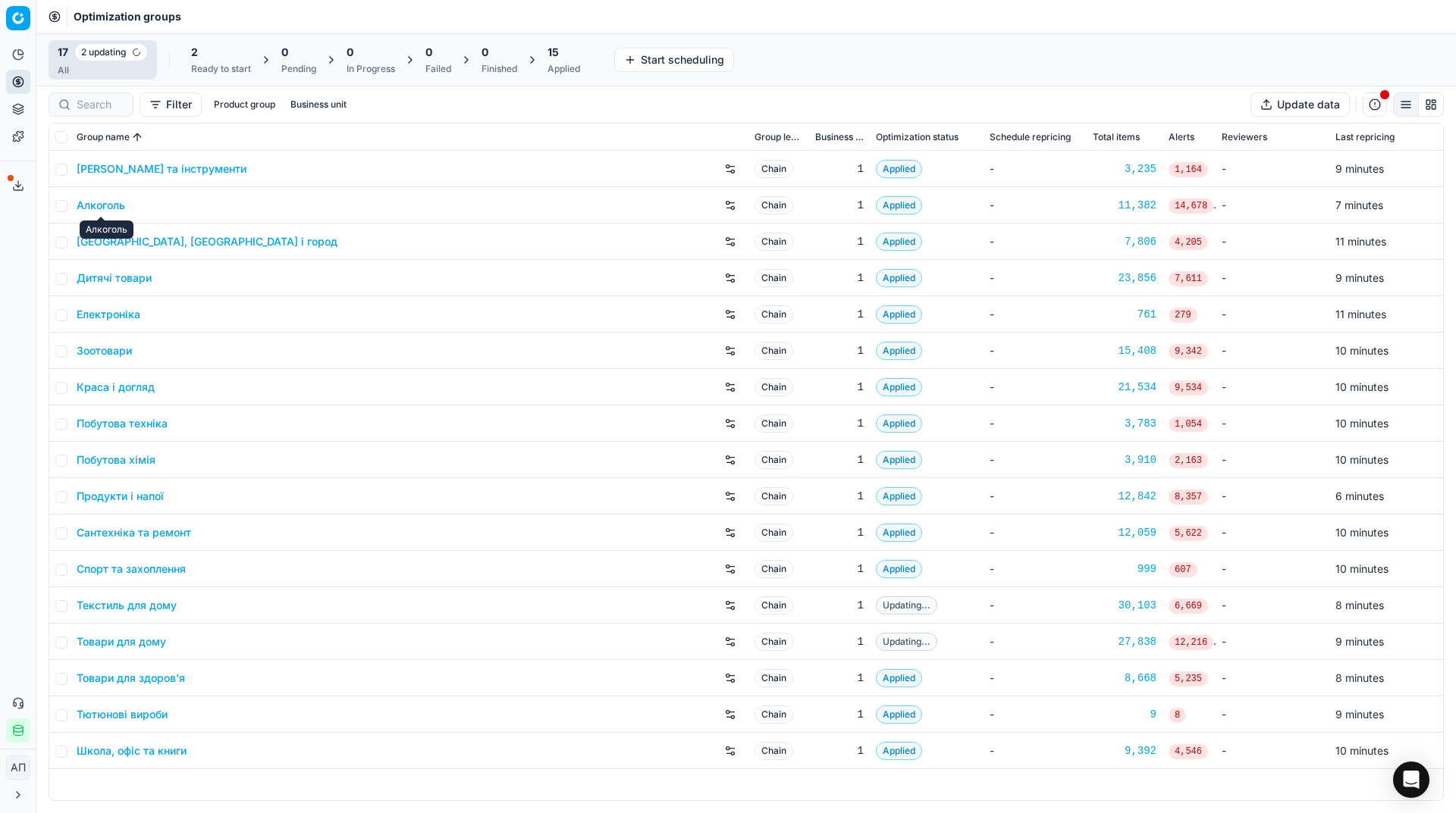
click at [108, 204] on link "Алкоголь" at bounding box center [101, 205] width 48 height 15
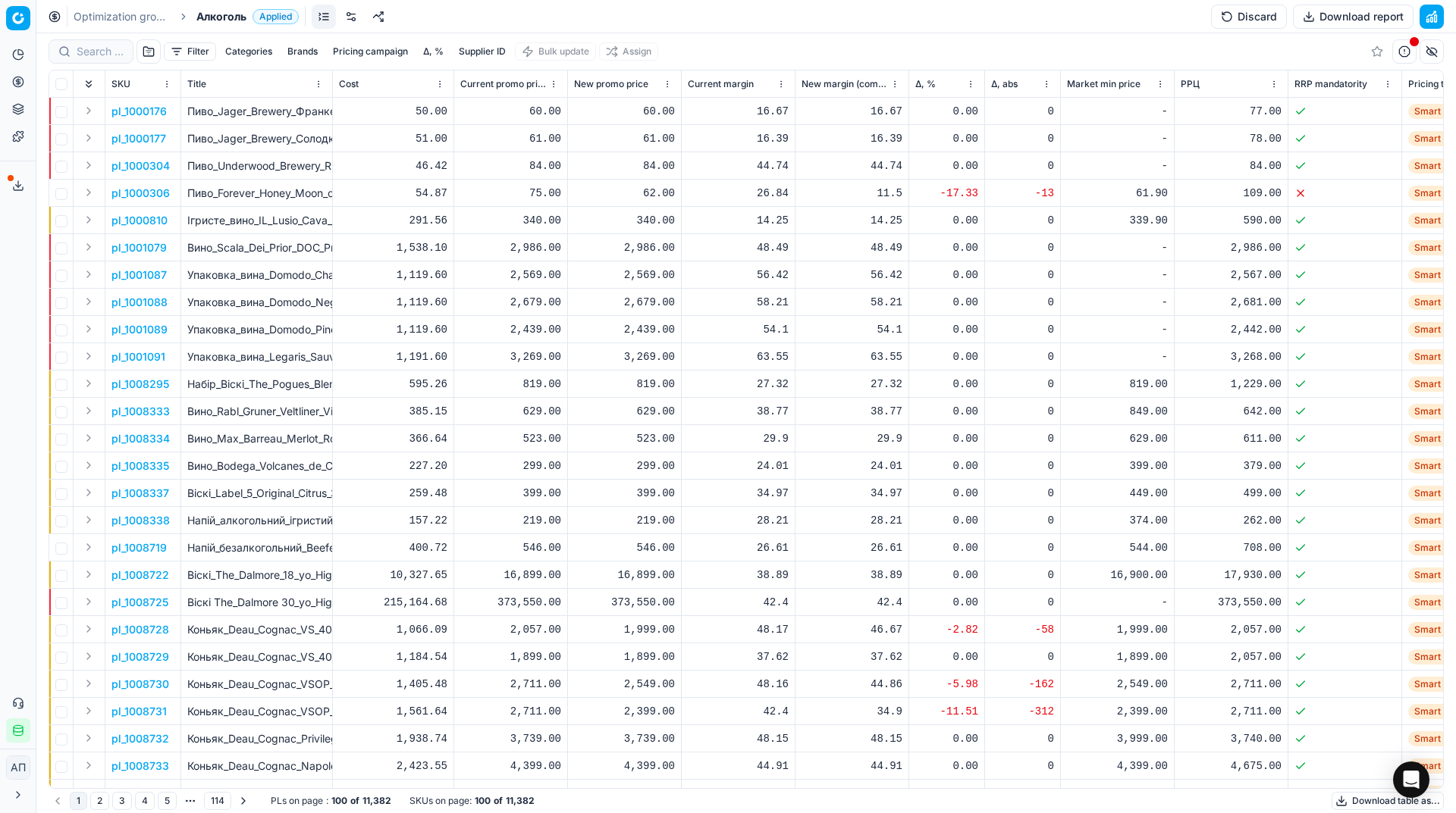
click at [1228, 19] on button "Discard" at bounding box center [1248, 16] width 76 height 24
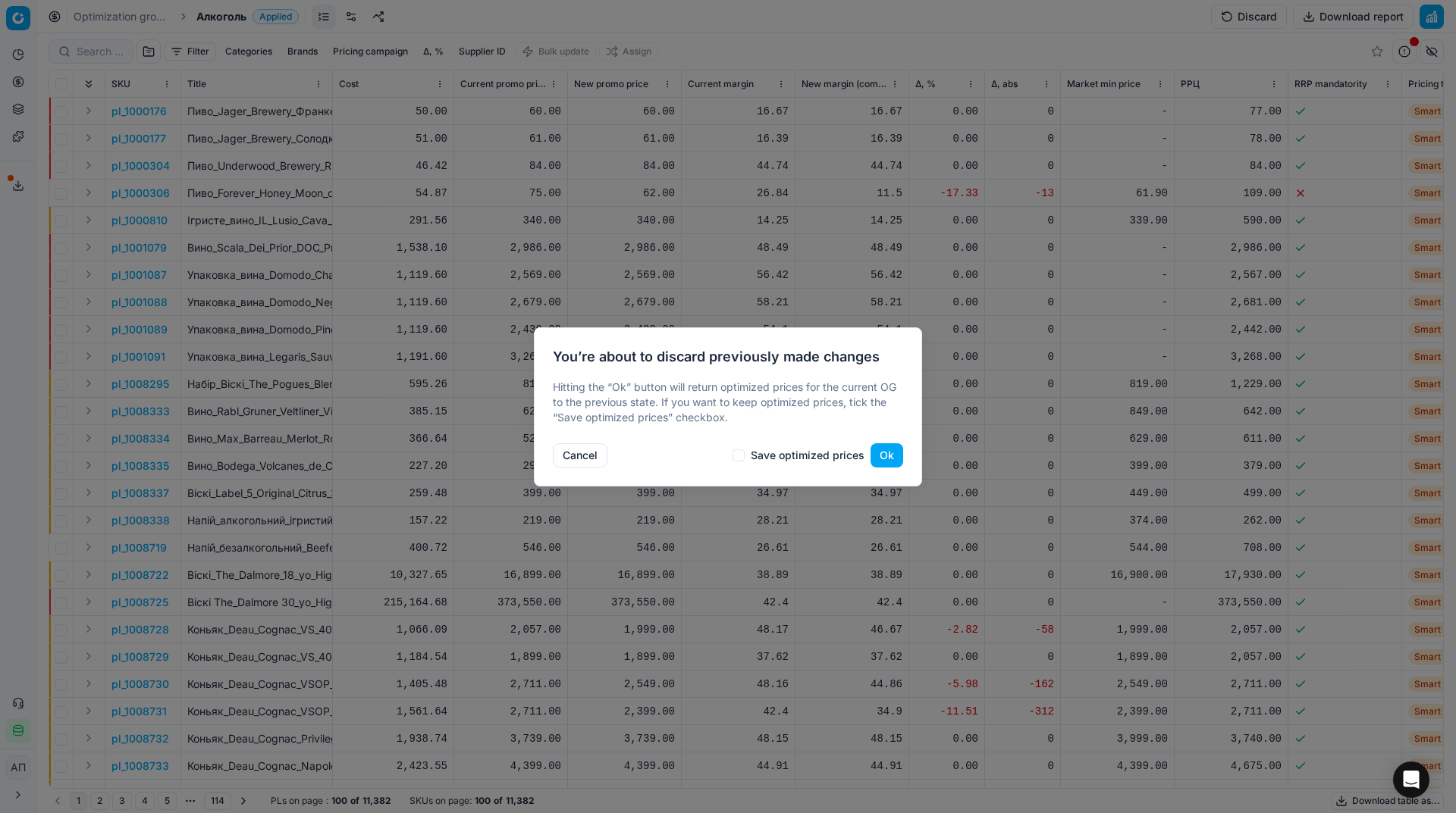
click at [797, 460] on label "Save optimized prices" at bounding box center [807, 456] width 113 height 11
click at [744, 457] on input "Save optimized prices" at bounding box center [739, 456] width 13 height 13
checkbox input "true"
click at [890, 459] on button "Ok" at bounding box center [887, 455] width 33 height 24
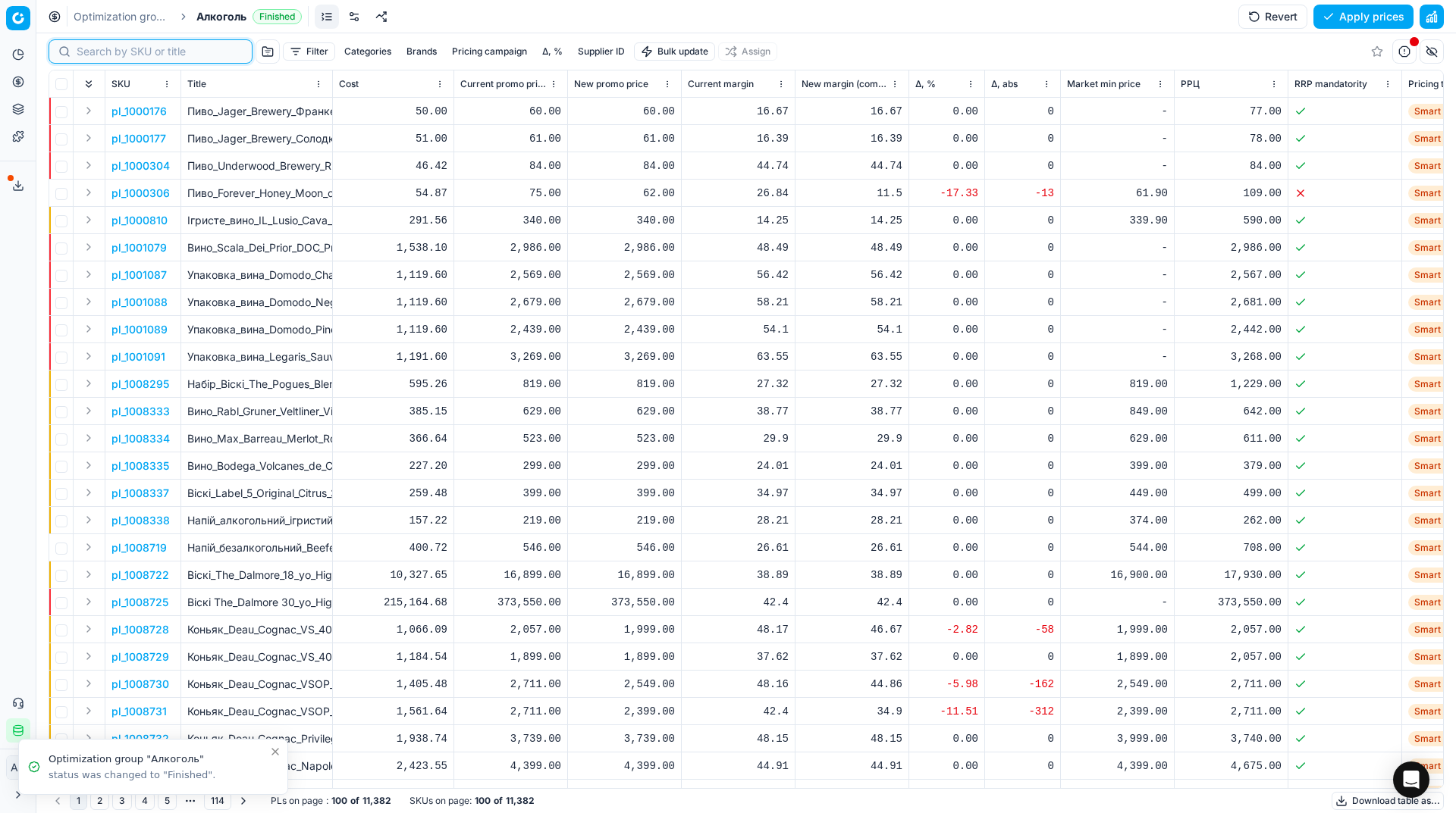
click at [91, 50] on input at bounding box center [160, 51] width 166 height 15
paste input "418861"
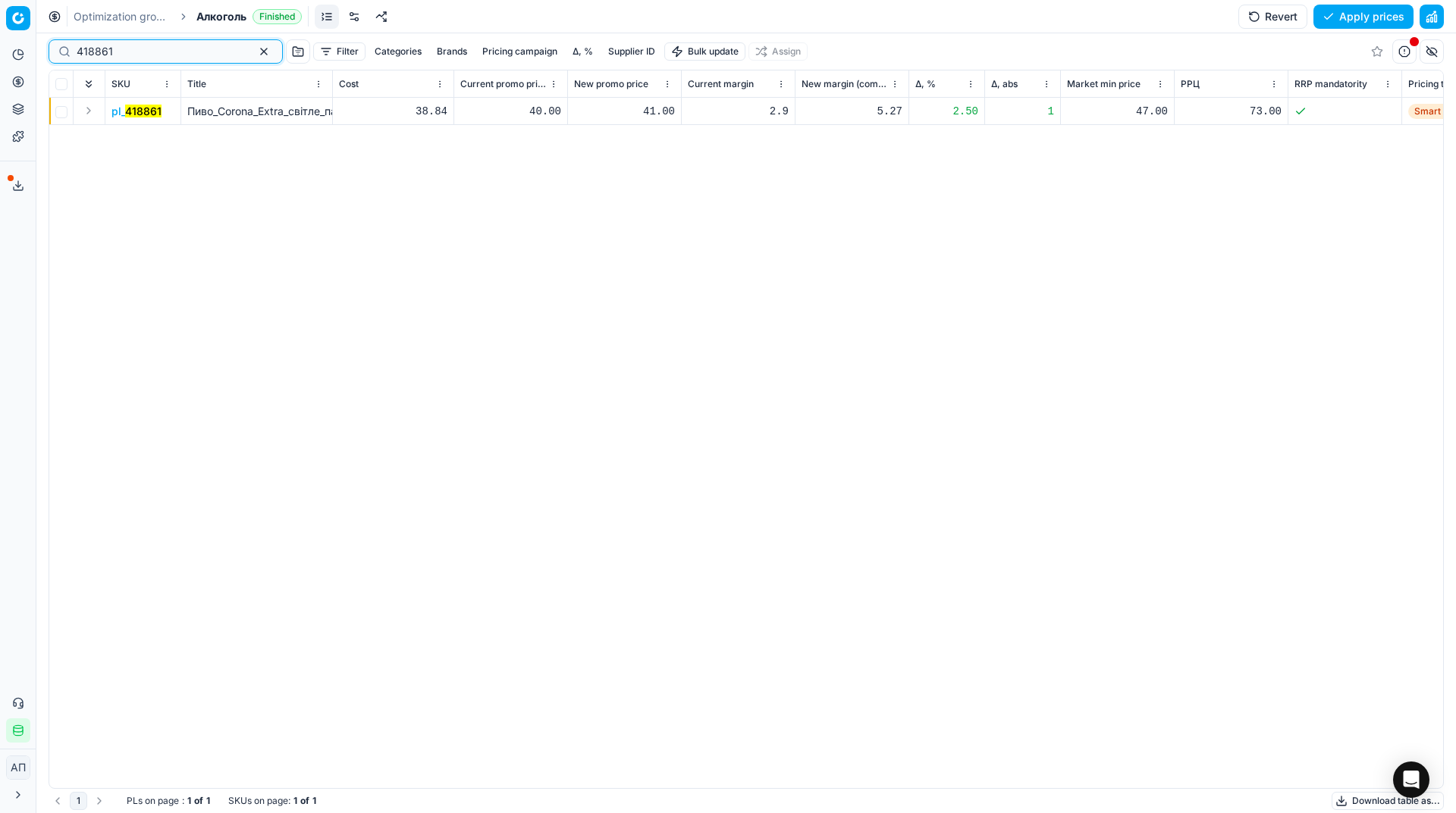
type input "418861"
click at [643, 119] on div "41.00" at bounding box center [624, 111] width 101 height 27
type input "40.00"
click at [1038, 349] on div "pl_ 418861 Пиво_Corona_Extra_світле_пастеризоване_4.5%_0.33_л_(839544) 38.84 40…" at bounding box center [746, 442] width 1393 height 690
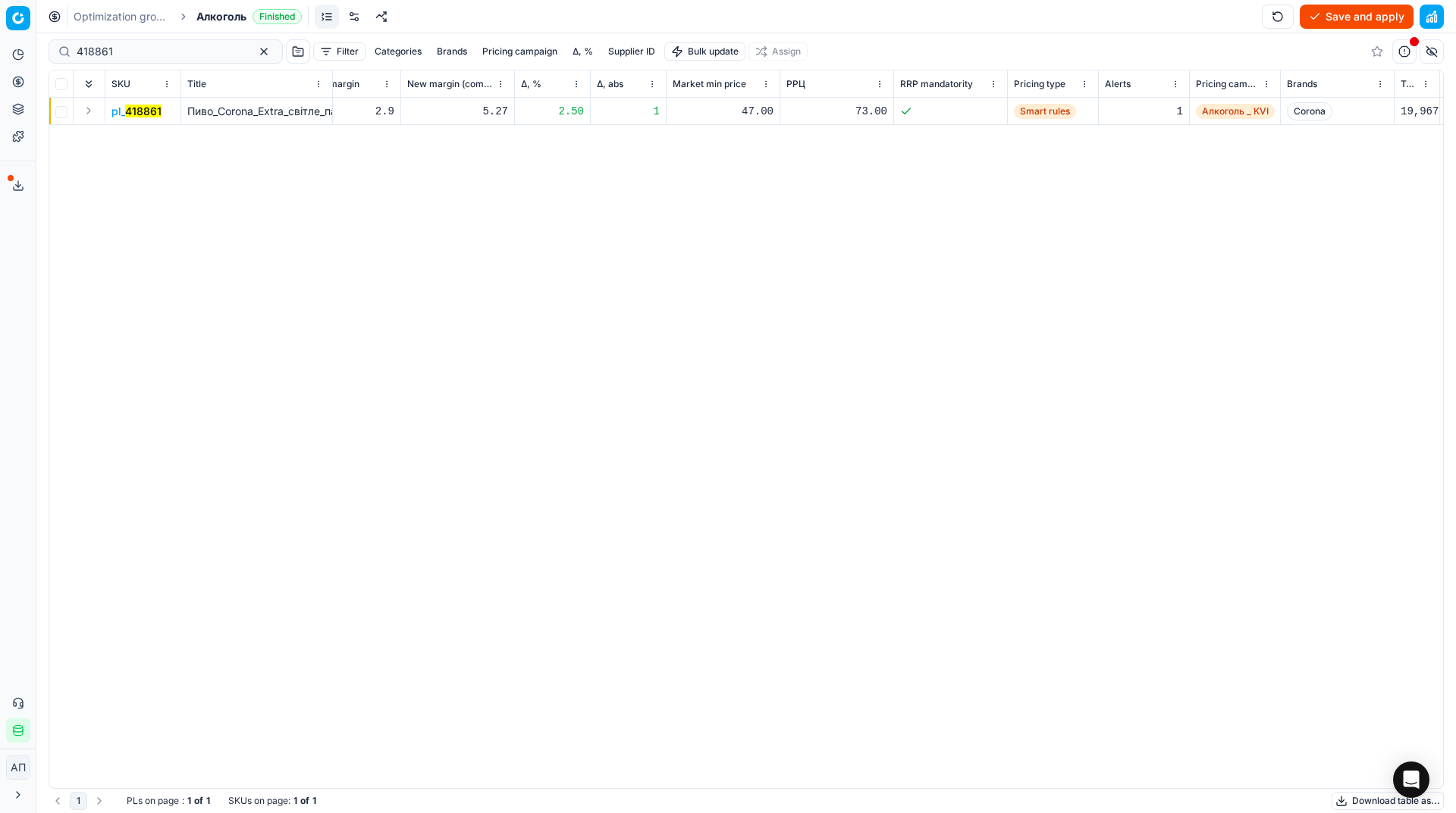
scroll to position [0, 395]
click at [1355, 9] on button "Save and apply" at bounding box center [1356, 16] width 113 height 24
click at [119, 16] on link "Optimization groups" at bounding box center [122, 16] width 97 height 15
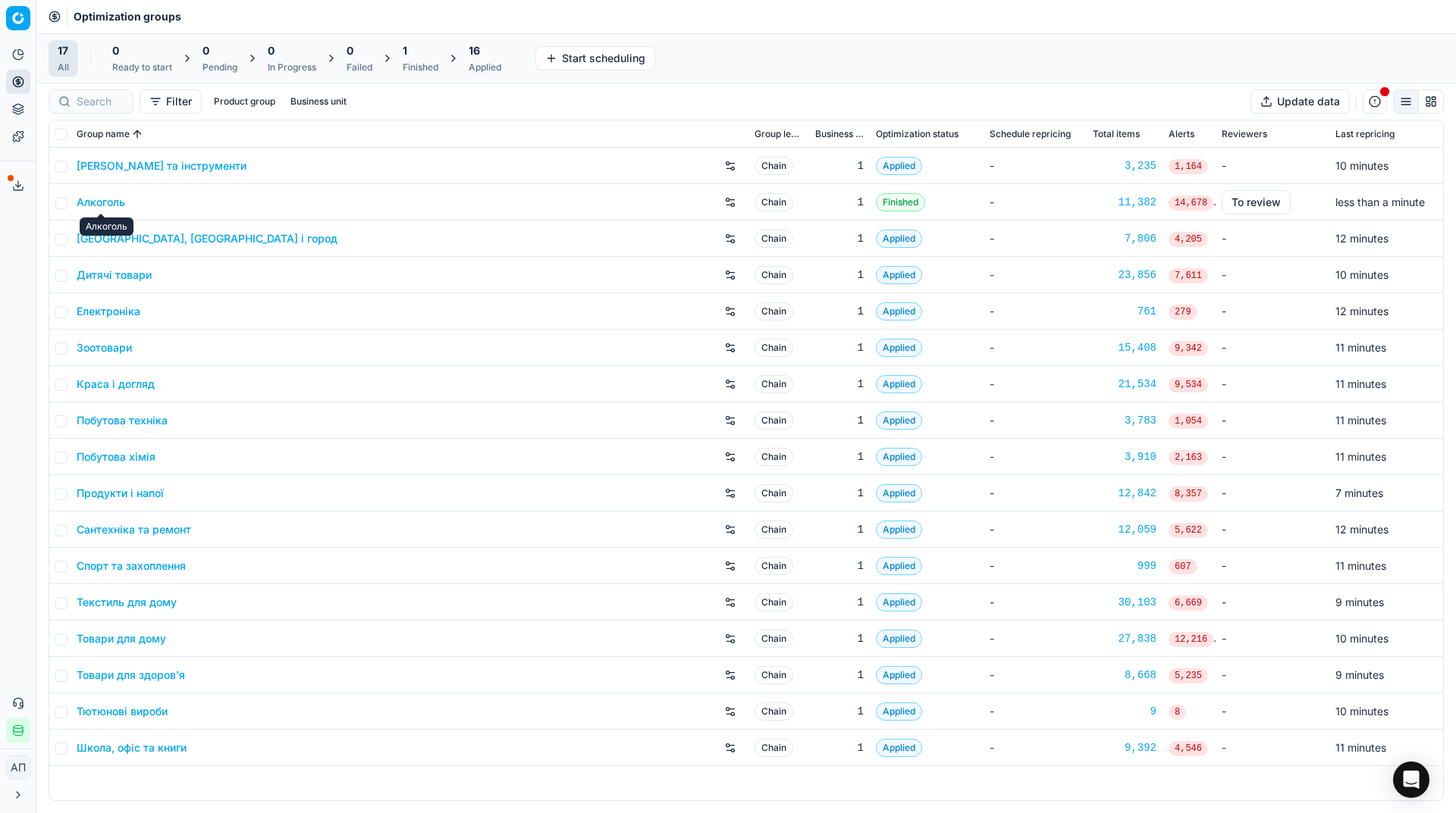
click at [104, 197] on link "Алкоголь" at bounding box center [101, 202] width 48 height 15
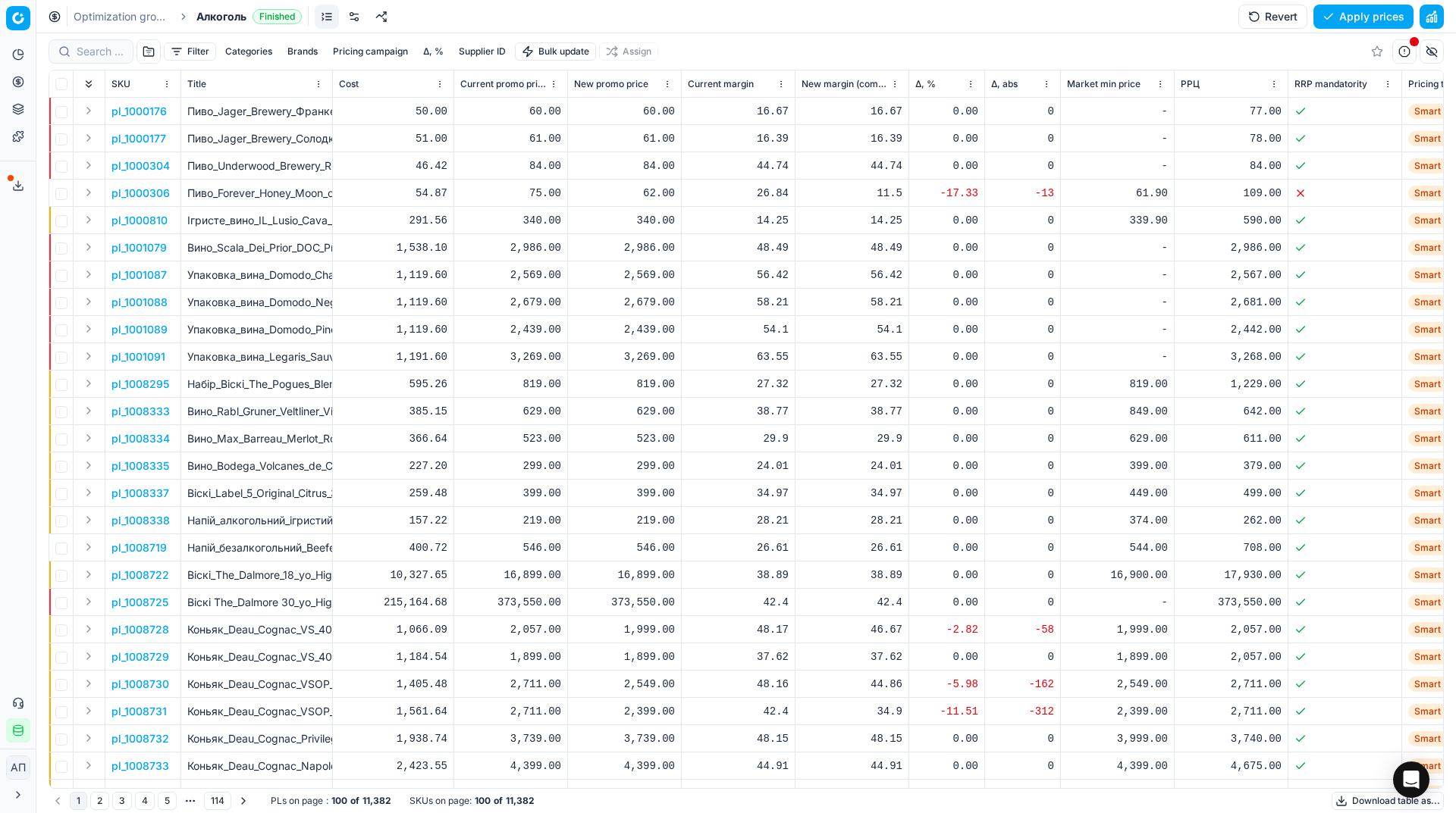
click at [105, 14] on link "Optimization groups" at bounding box center [122, 16] width 97 height 15
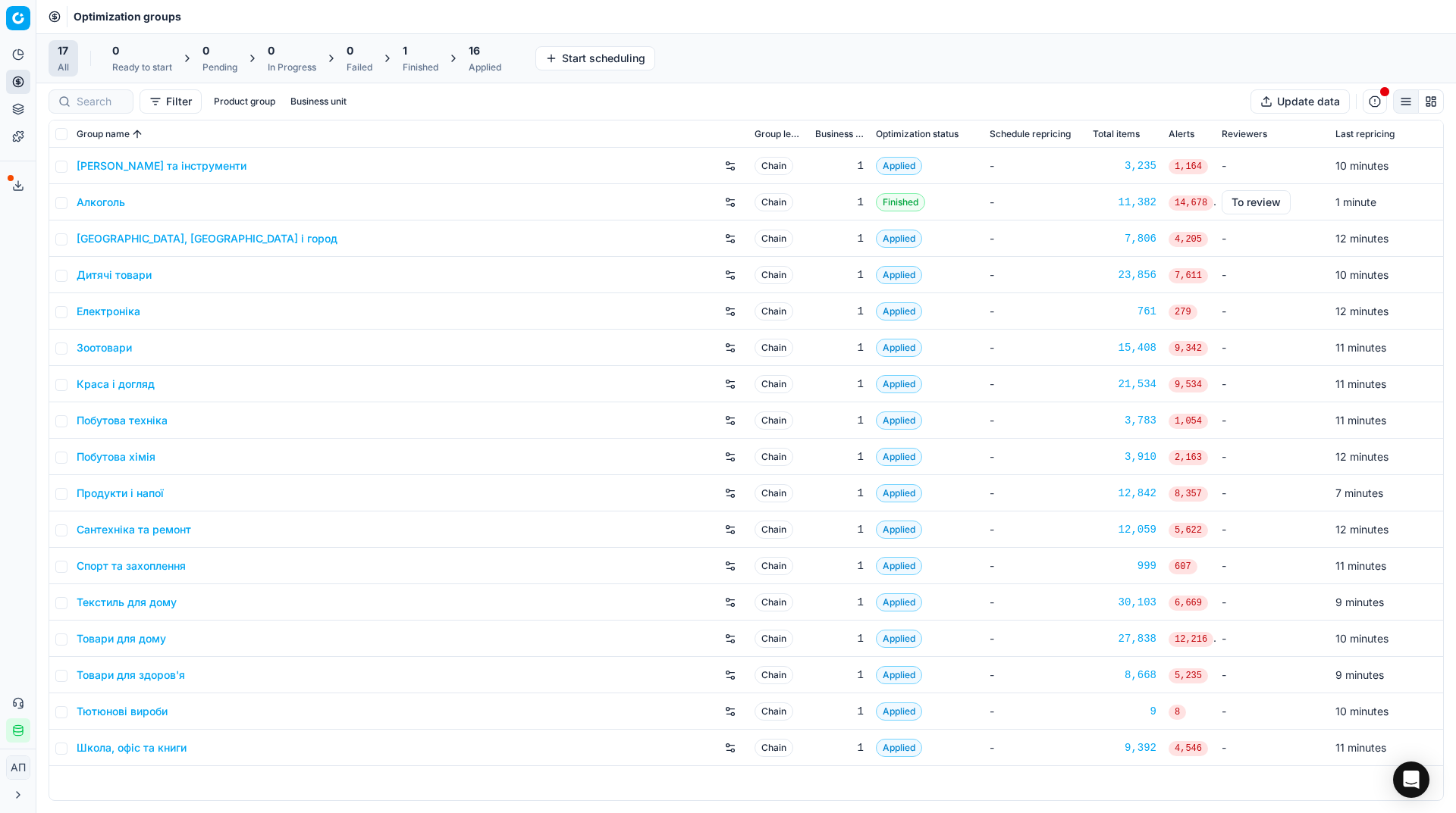
click at [421, 60] on div "1 Finished" at bounding box center [421, 58] width 36 height 30
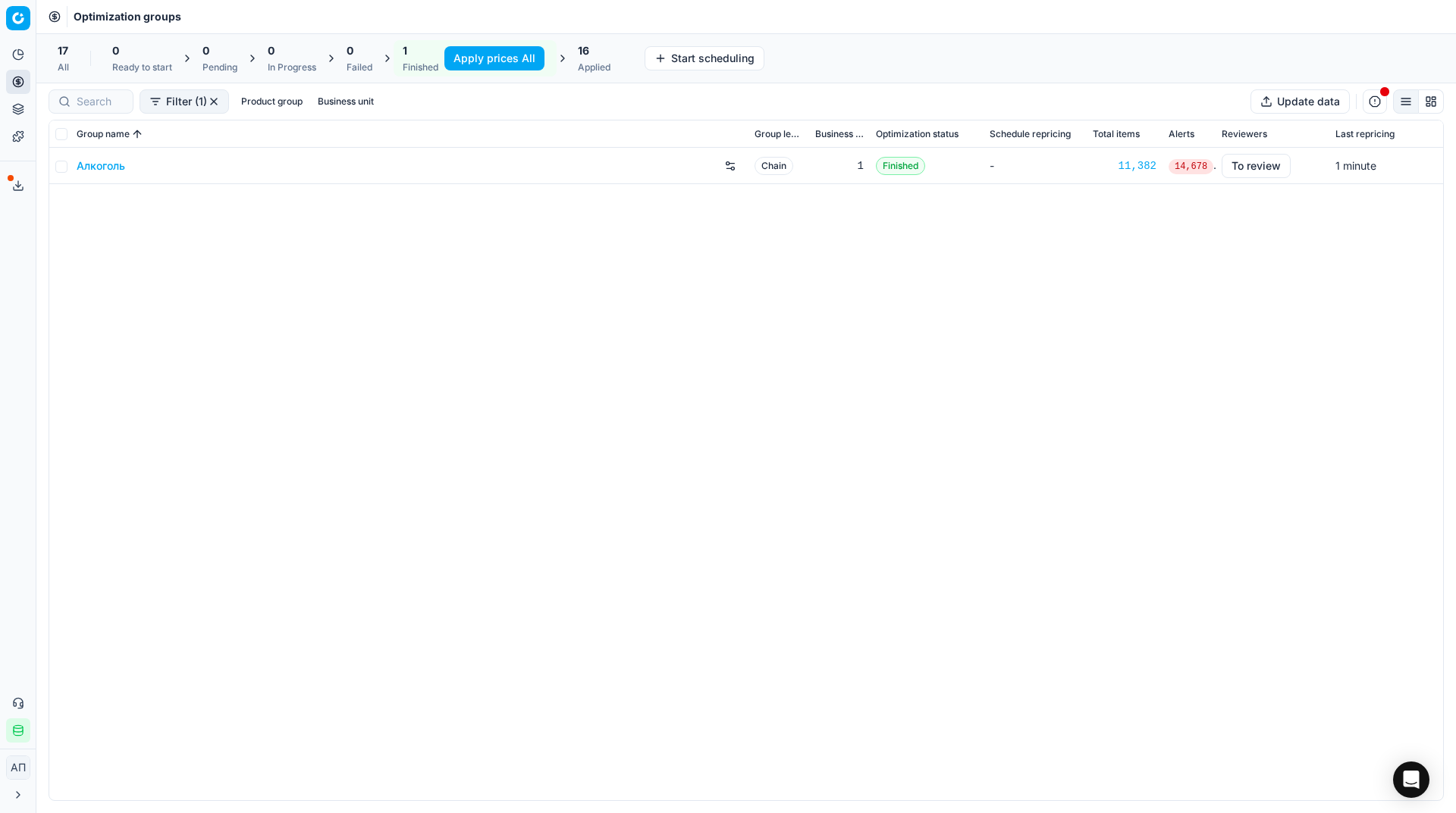
click at [486, 55] on button "Apply prices All" at bounding box center [494, 58] width 100 height 24
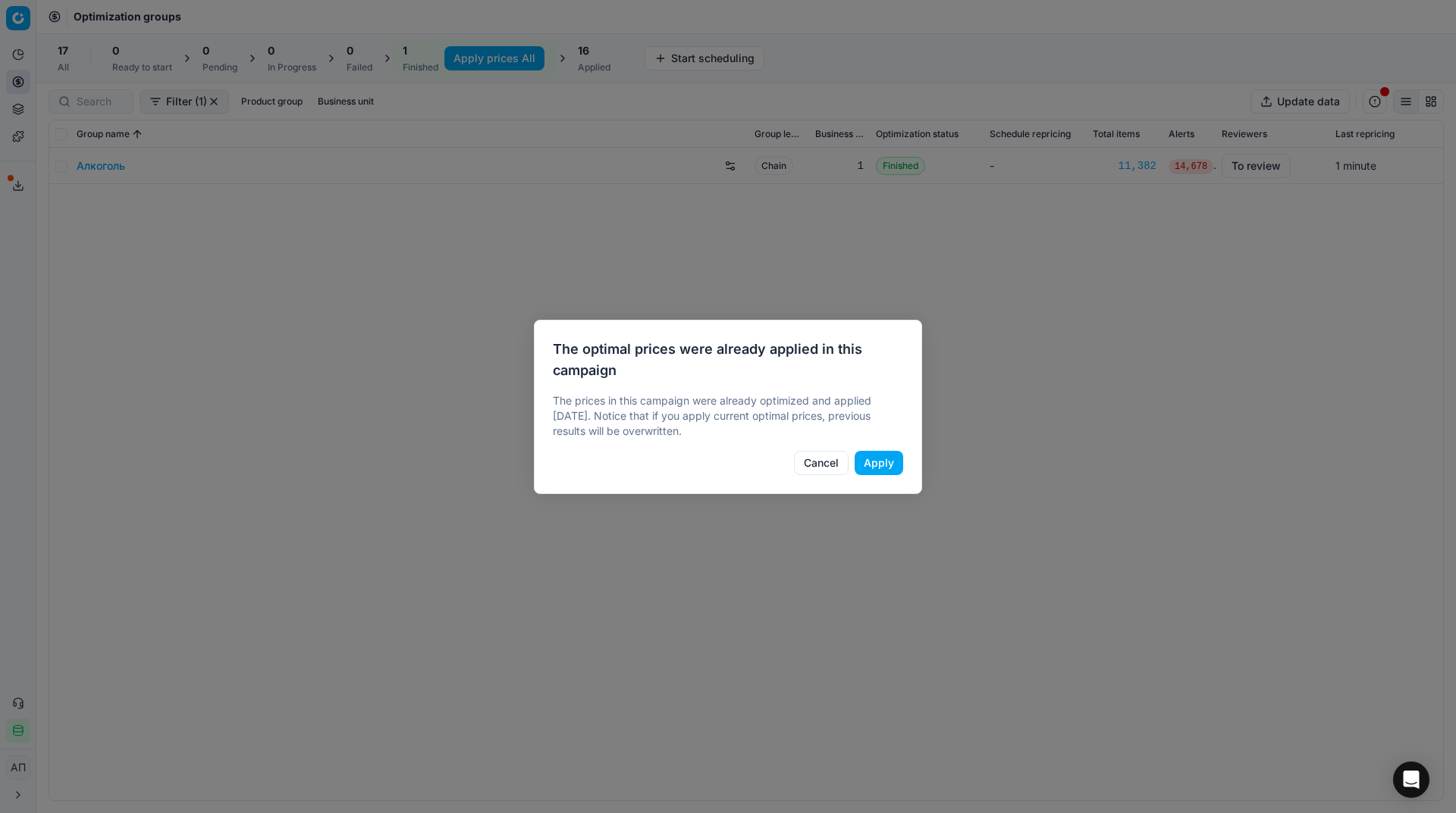
click at [822, 460] on button "Cancel" at bounding box center [821, 463] width 55 height 24
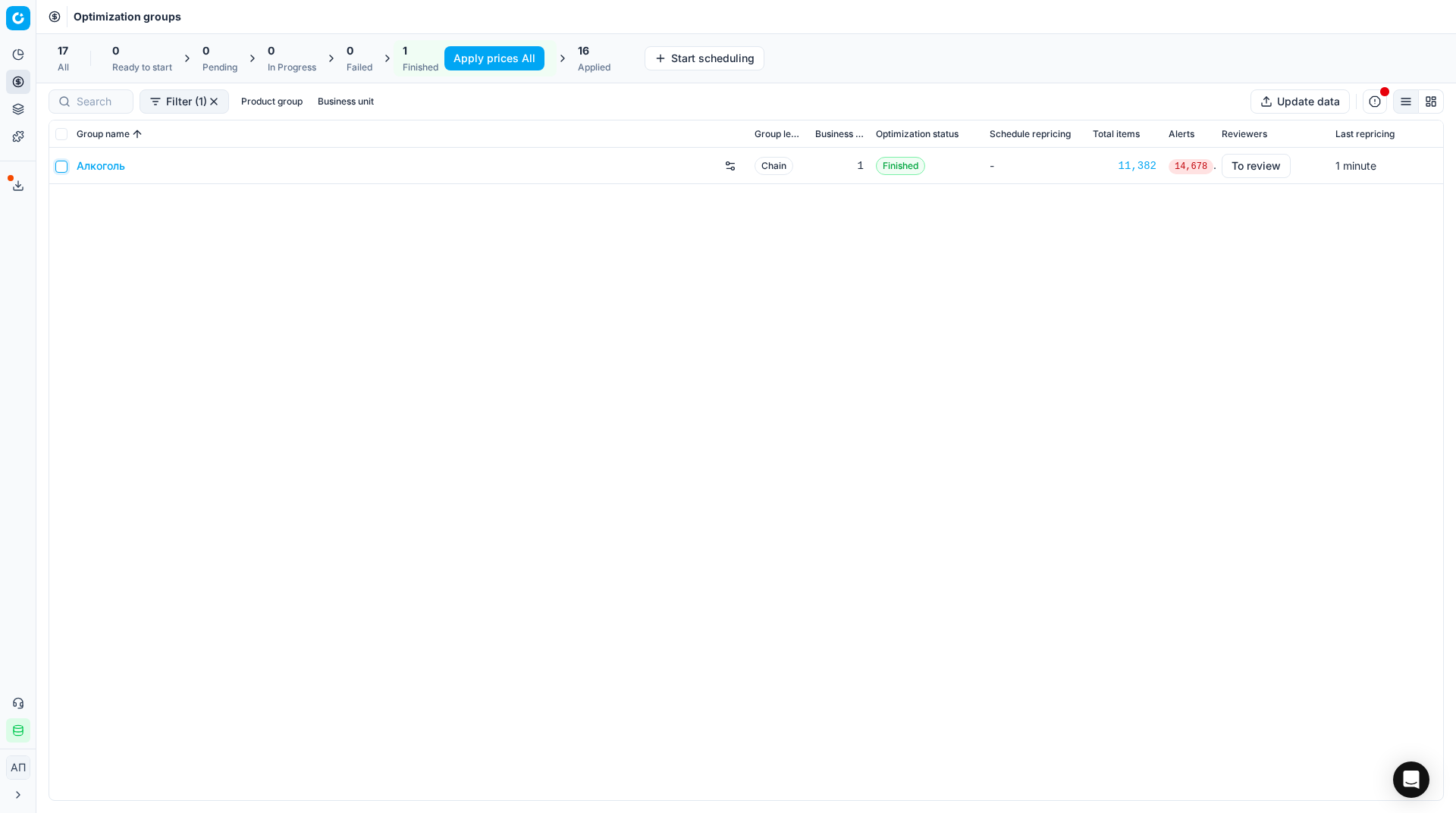
click at [63, 163] on input "checkbox" at bounding box center [62, 167] width 13 height 13
checkbox input "true"
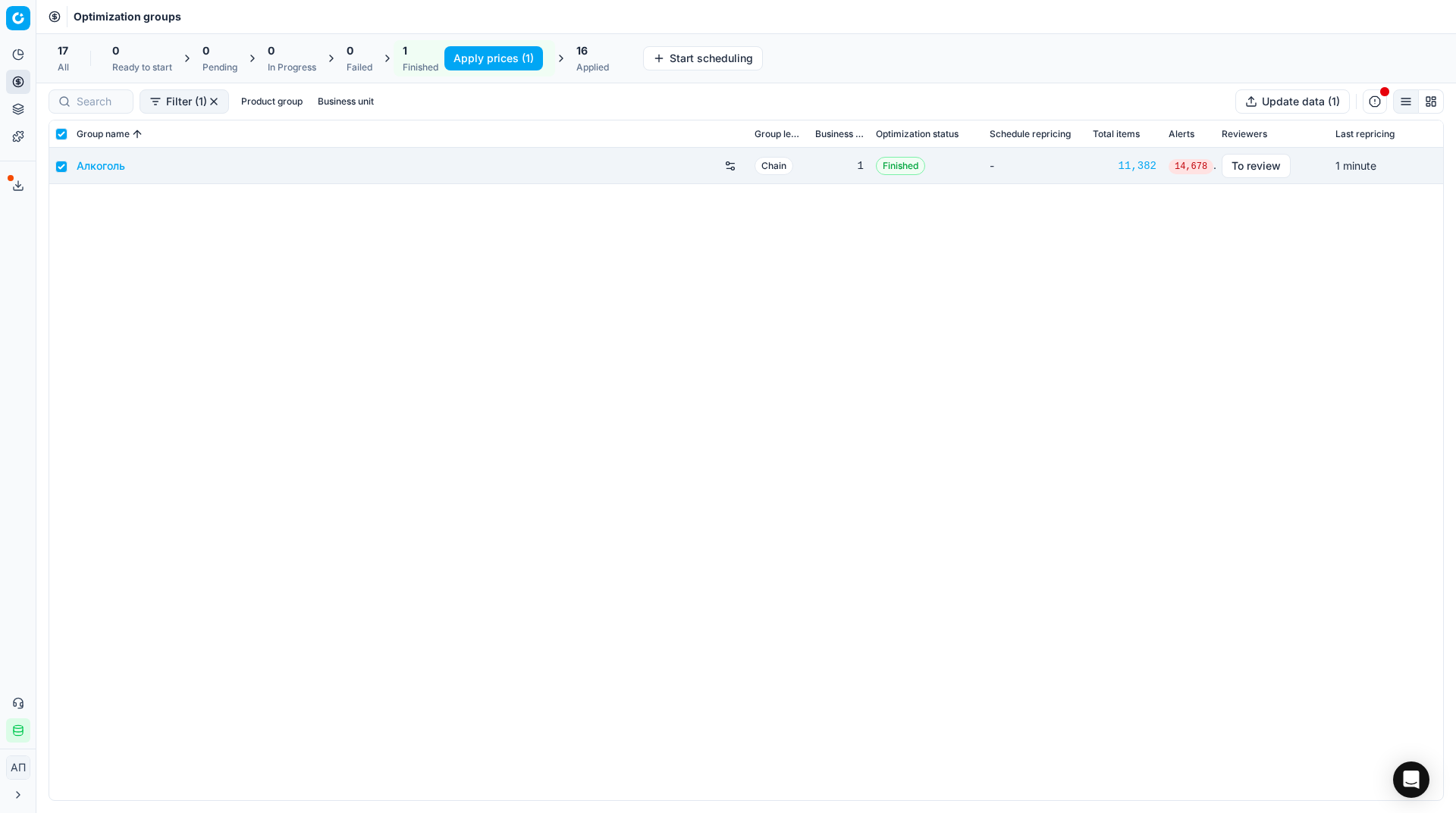
click at [504, 62] on button "Apply prices (1)" at bounding box center [493, 58] width 99 height 24
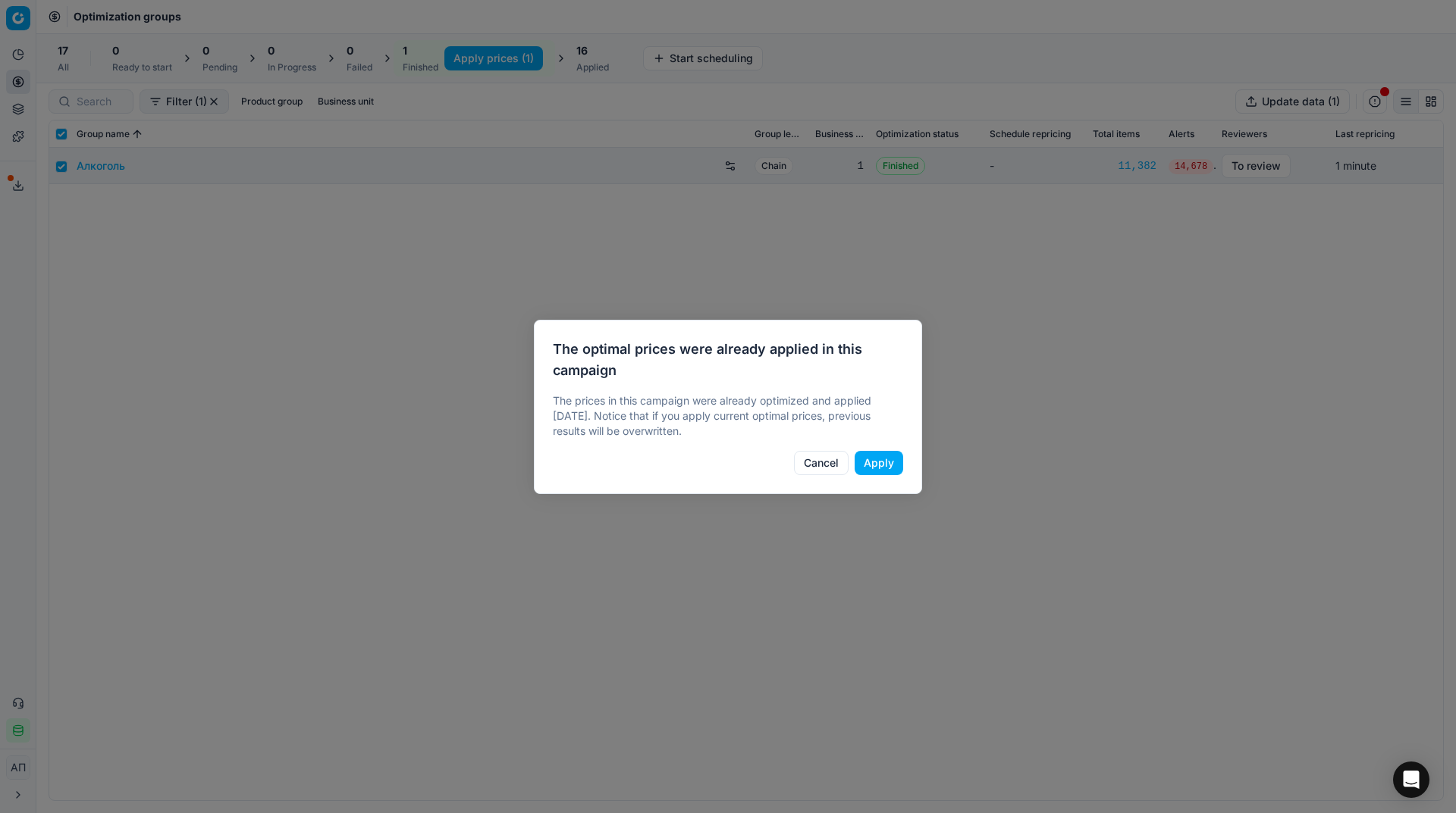
click at [877, 460] on button "Apply" at bounding box center [879, 463] width 48 height 24
checkbox input "false"
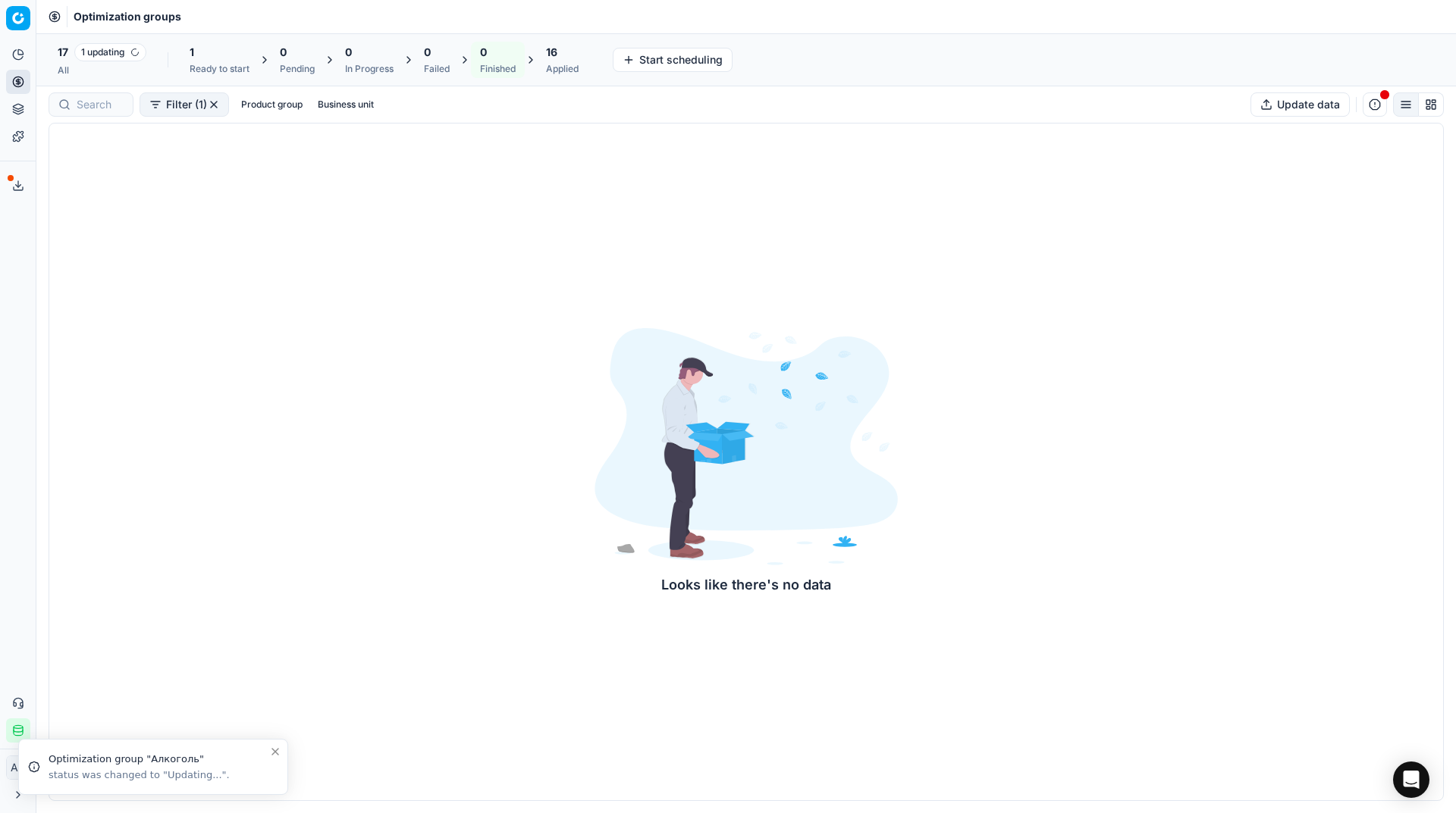
click at [51, 59] on div "17 1 updating All" at bounding box center [102, 59] width 107 height 39
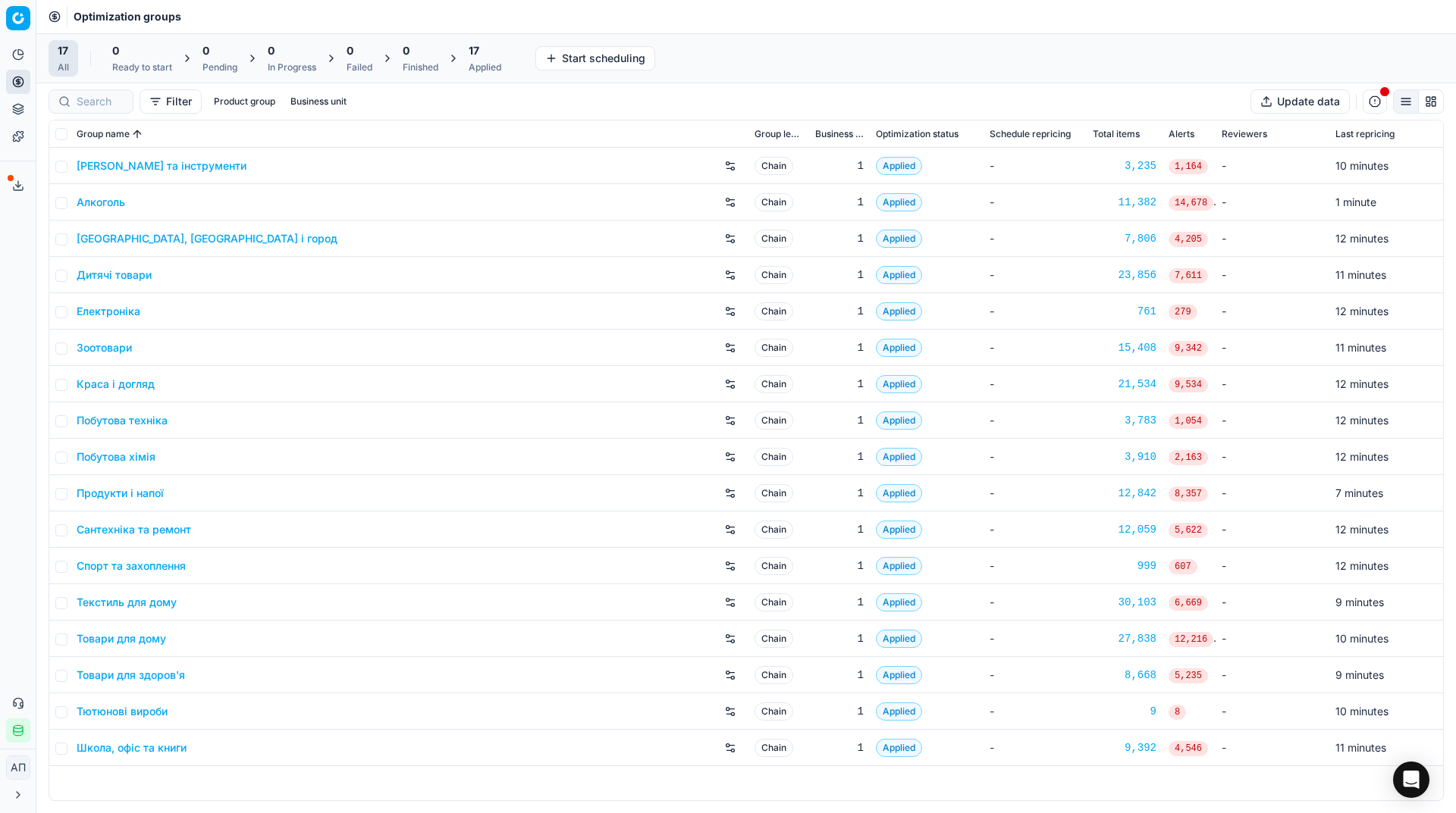
click at [0, 295] on div "Analytics Pricing Product portfolio Templates Export service 7 Contact support …" at bounding box center [18, 392] width 36 height 712
click at [497, 71] on div "Applied" at bounding box center [485, 68] width 33 height 13
click at [576, 62] on button "Export prices All" at bounding box center [558, 58] width 102 height 24
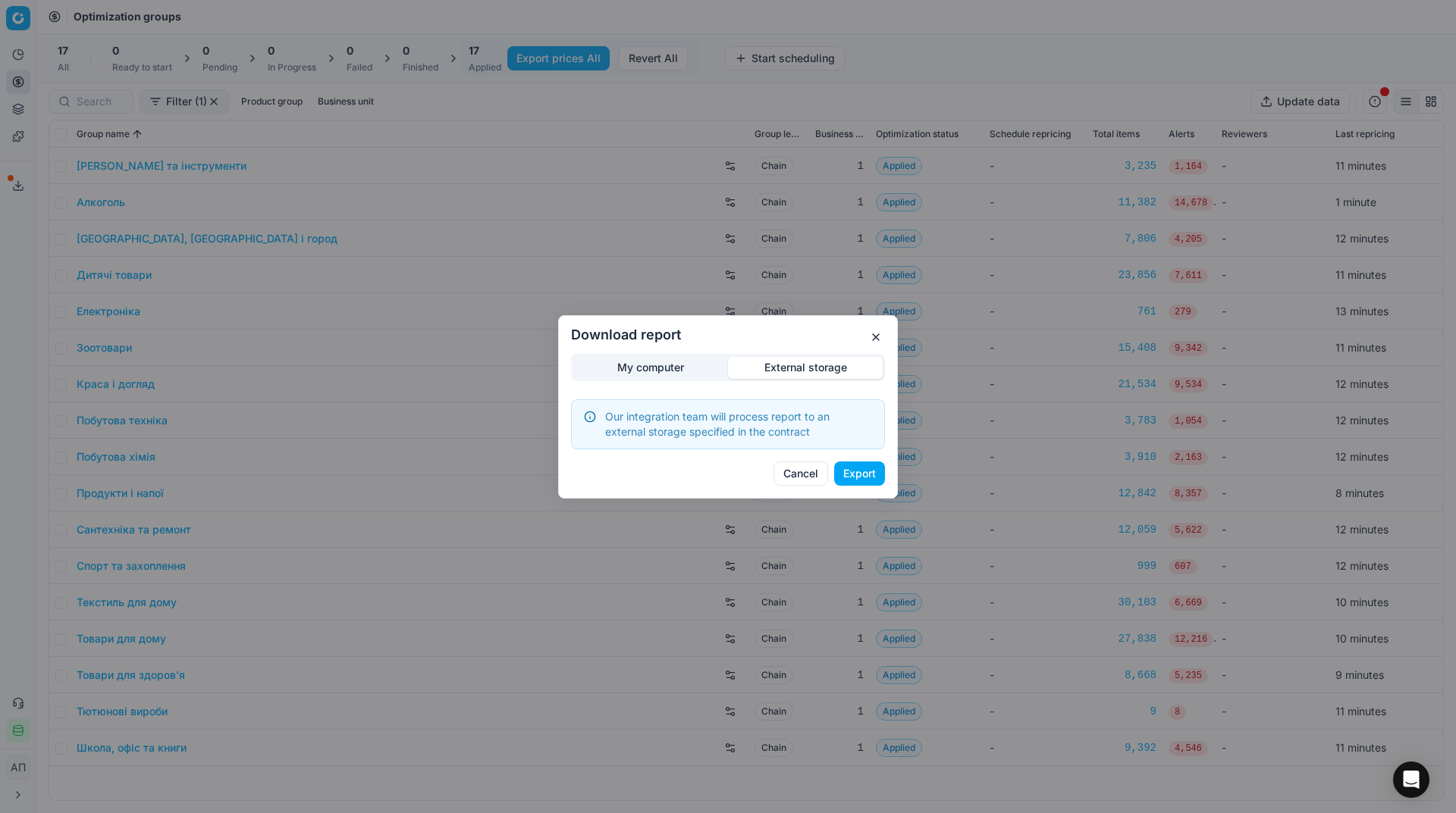
click at [796, 289] on div "Download report My computer External storage Our integration team will process …" at bounding box center [728, 406] width 1456 height 813
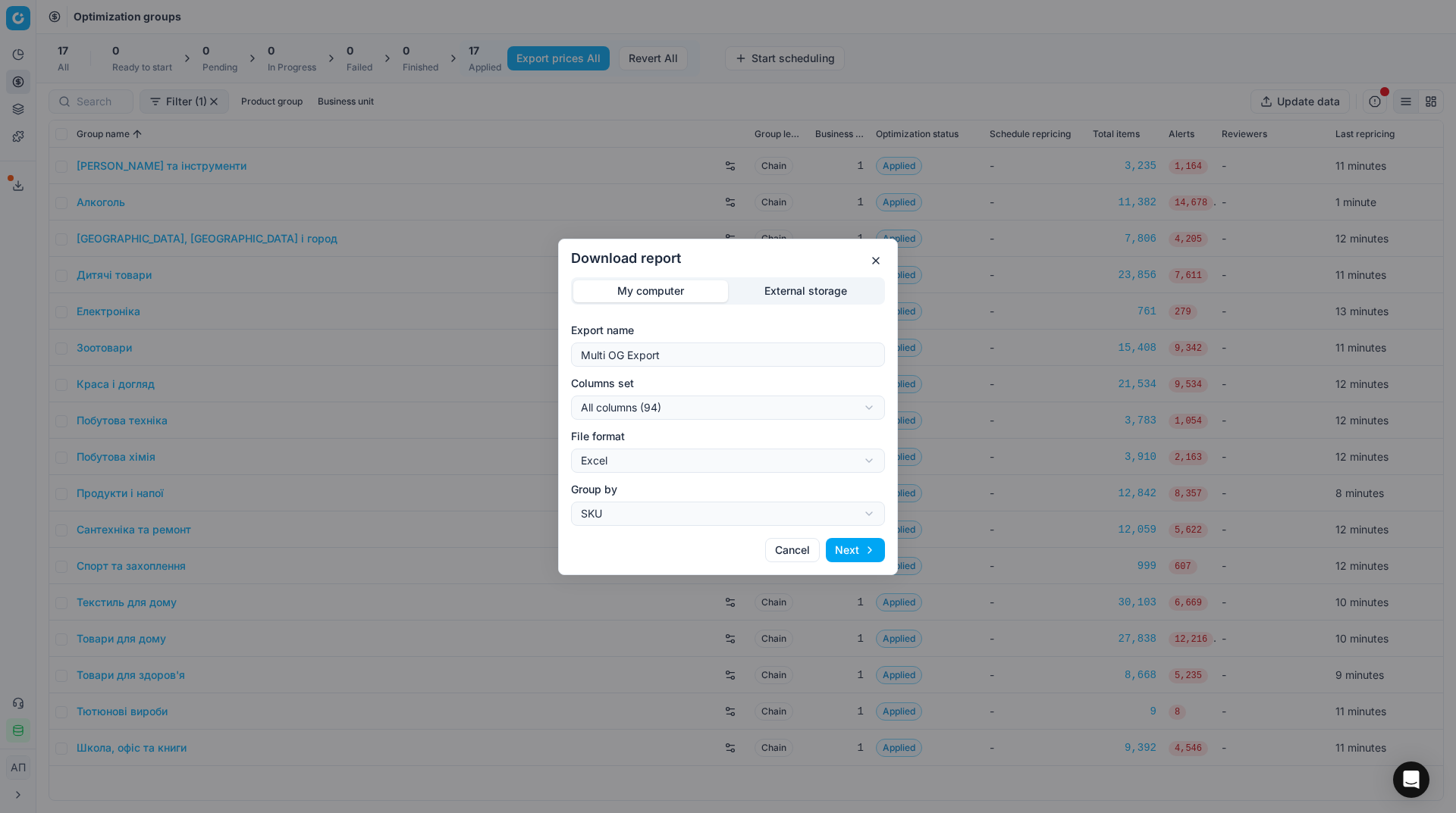
click at [671, 363] on div "My computer External storage Export name Multi OG Export Columns set All column…" at bounding box center [727, 402] width 314 height 249
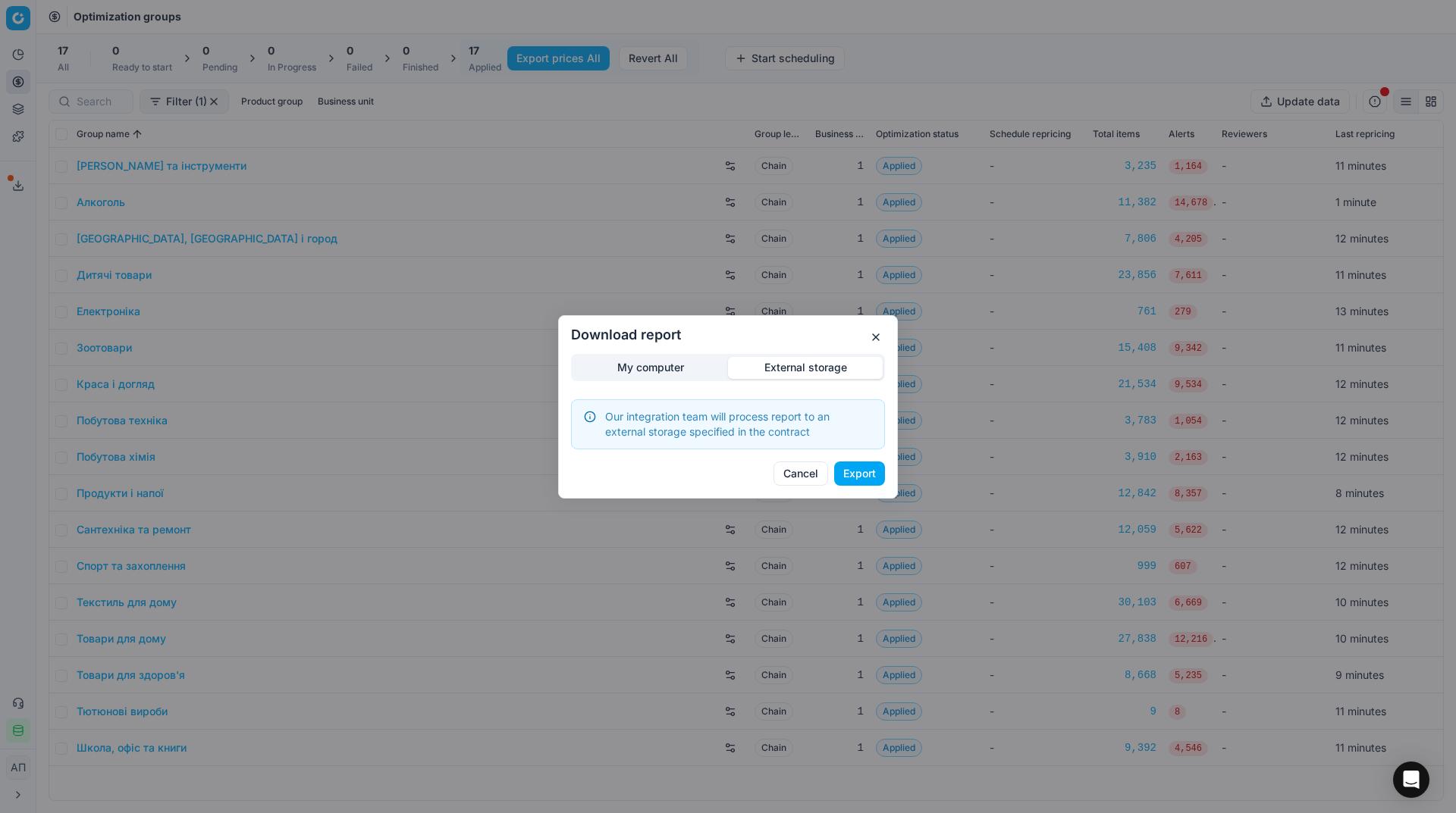
click at [832, 287] on div "Download report My computer External storage Our integration team will process …" at bounding box center [728, 406] width 1456 height 813
click at [877, 470] on button "Export" at bounding box center [859, 473] width 51 height 24
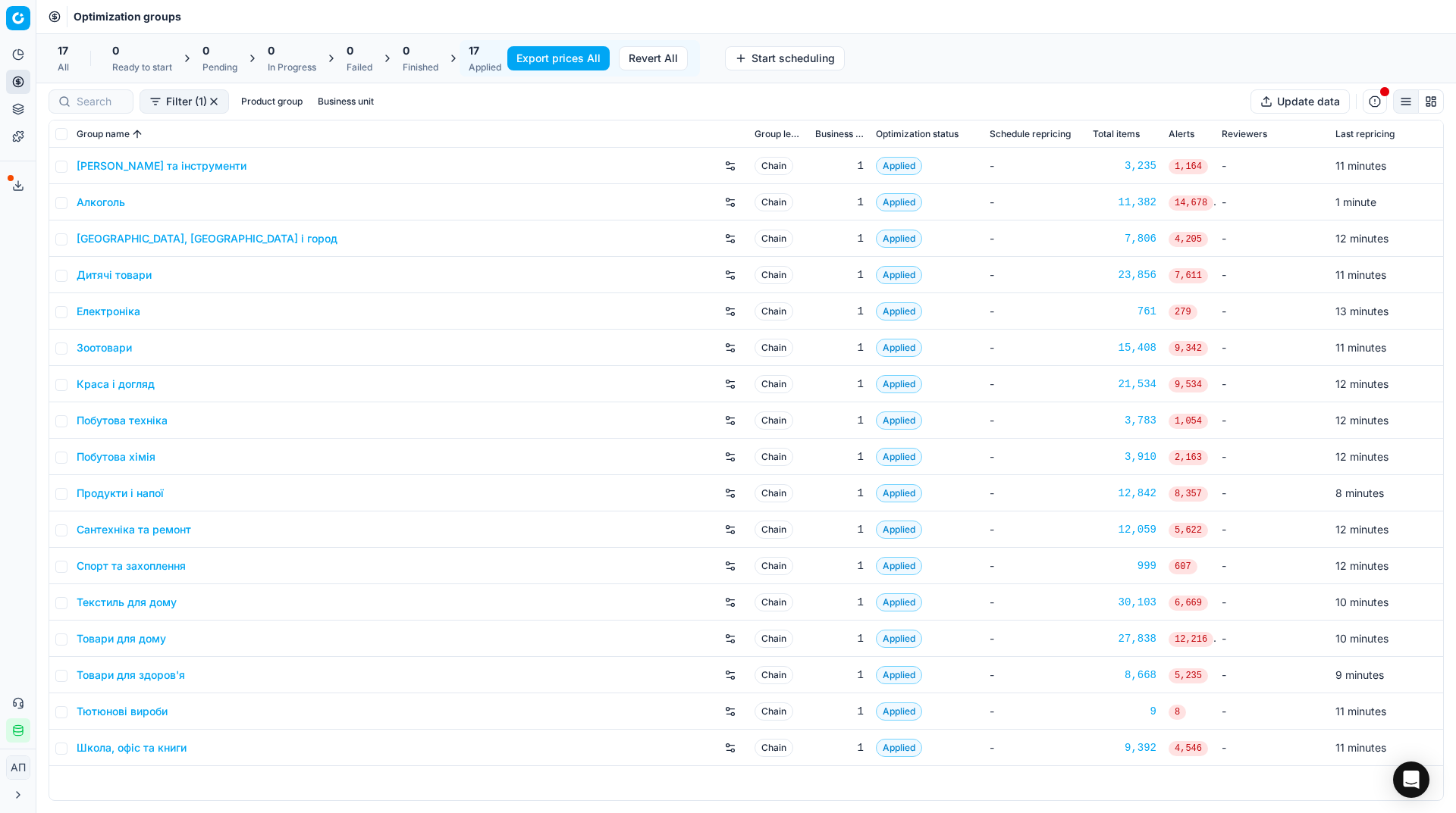
click at [20, 326] on div "Analytics Pricing Product portfolio Templates Export service 8 Contact support …" at bounding box center [18, 392] width 36 height 712
click at [77, 134] on link "Assortment" at bounding box center [146, 137] width 177 height 21
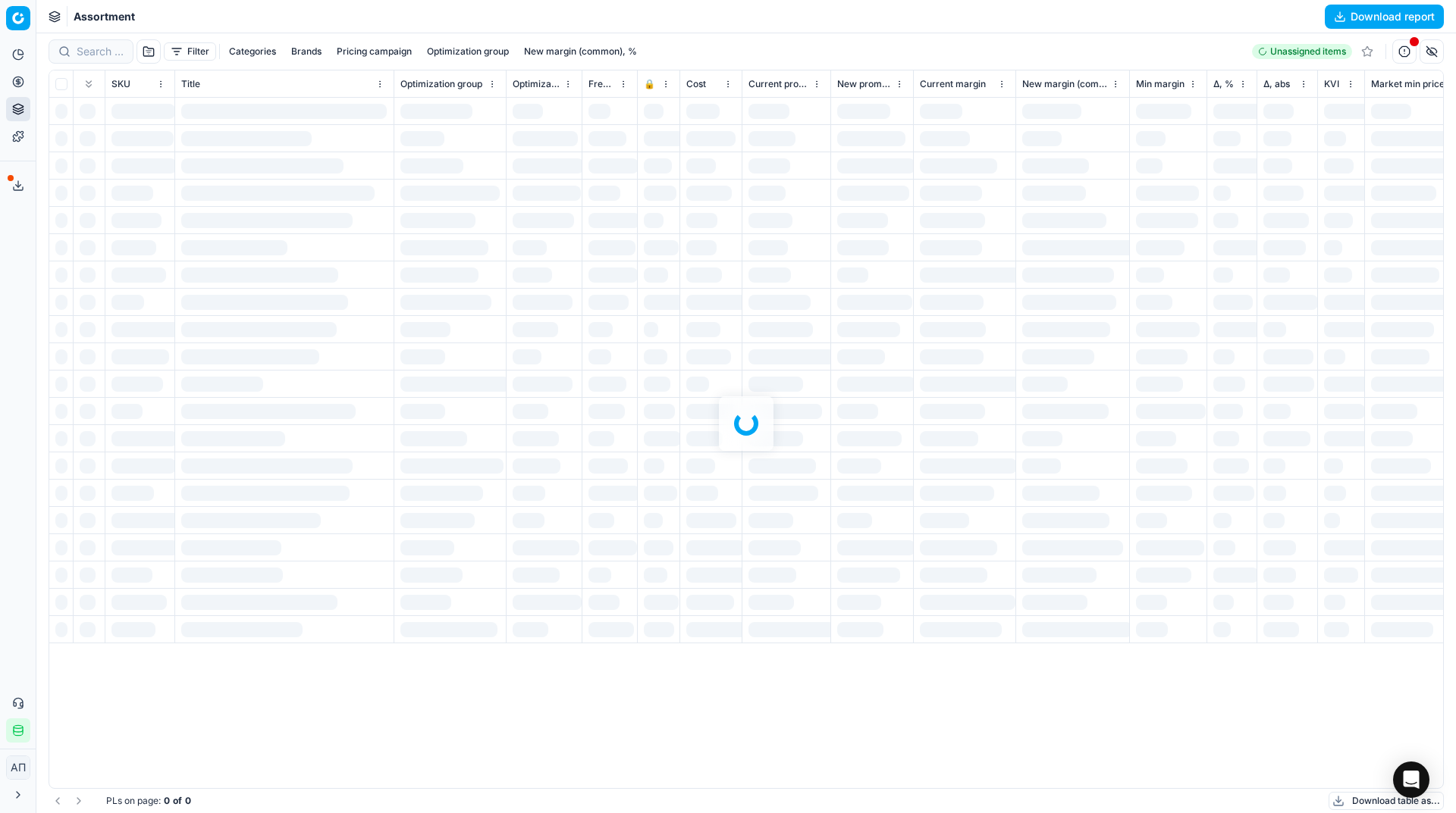
click at [0, 293] on div "Analytics Pricing Product portfolio Templates Export service 8 Contact support …" at bounding box center [18, 392] width 36 height 712
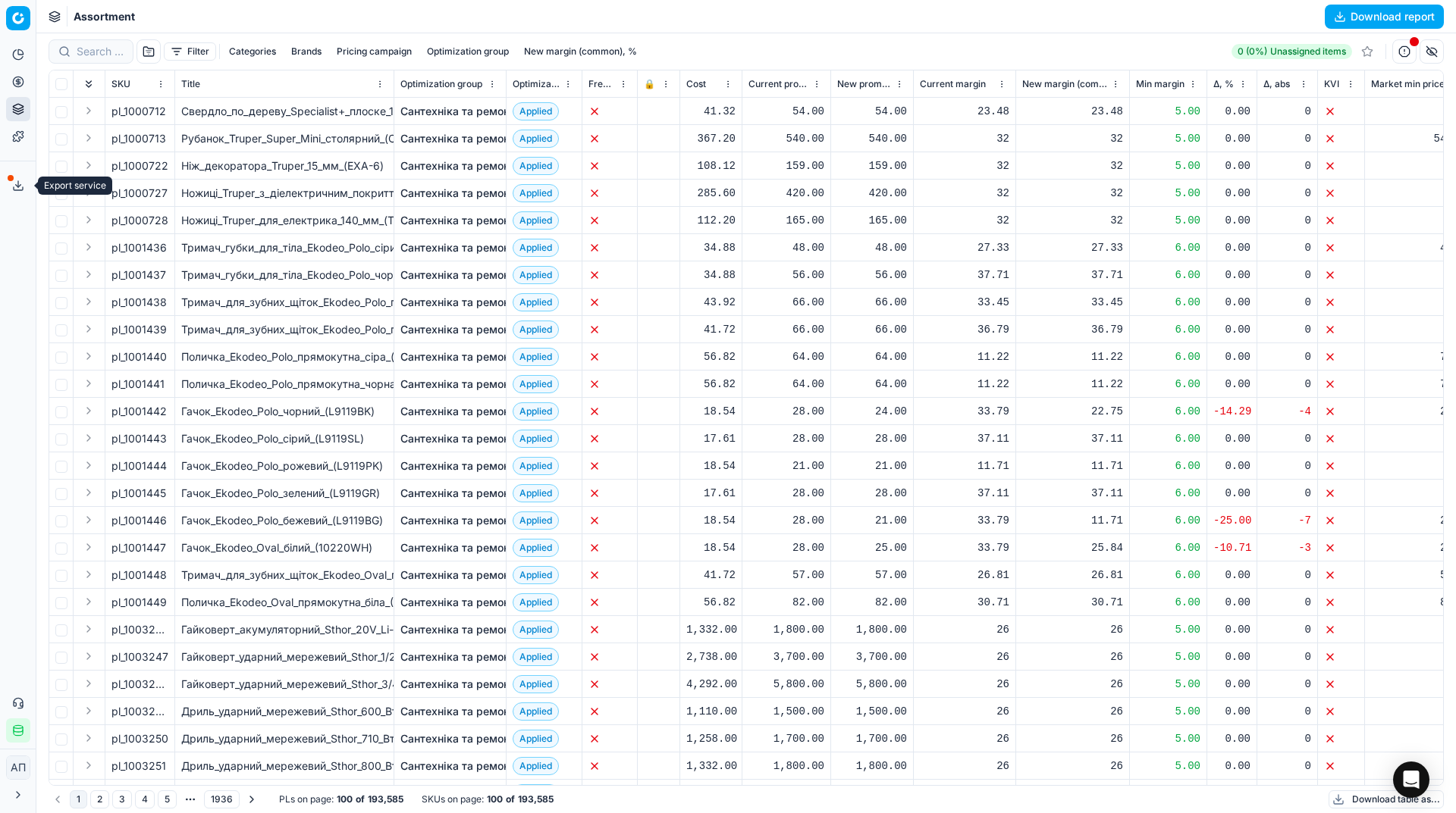
click at [20, 184] on icon at bounding box center [19, 186] width 13 height 13
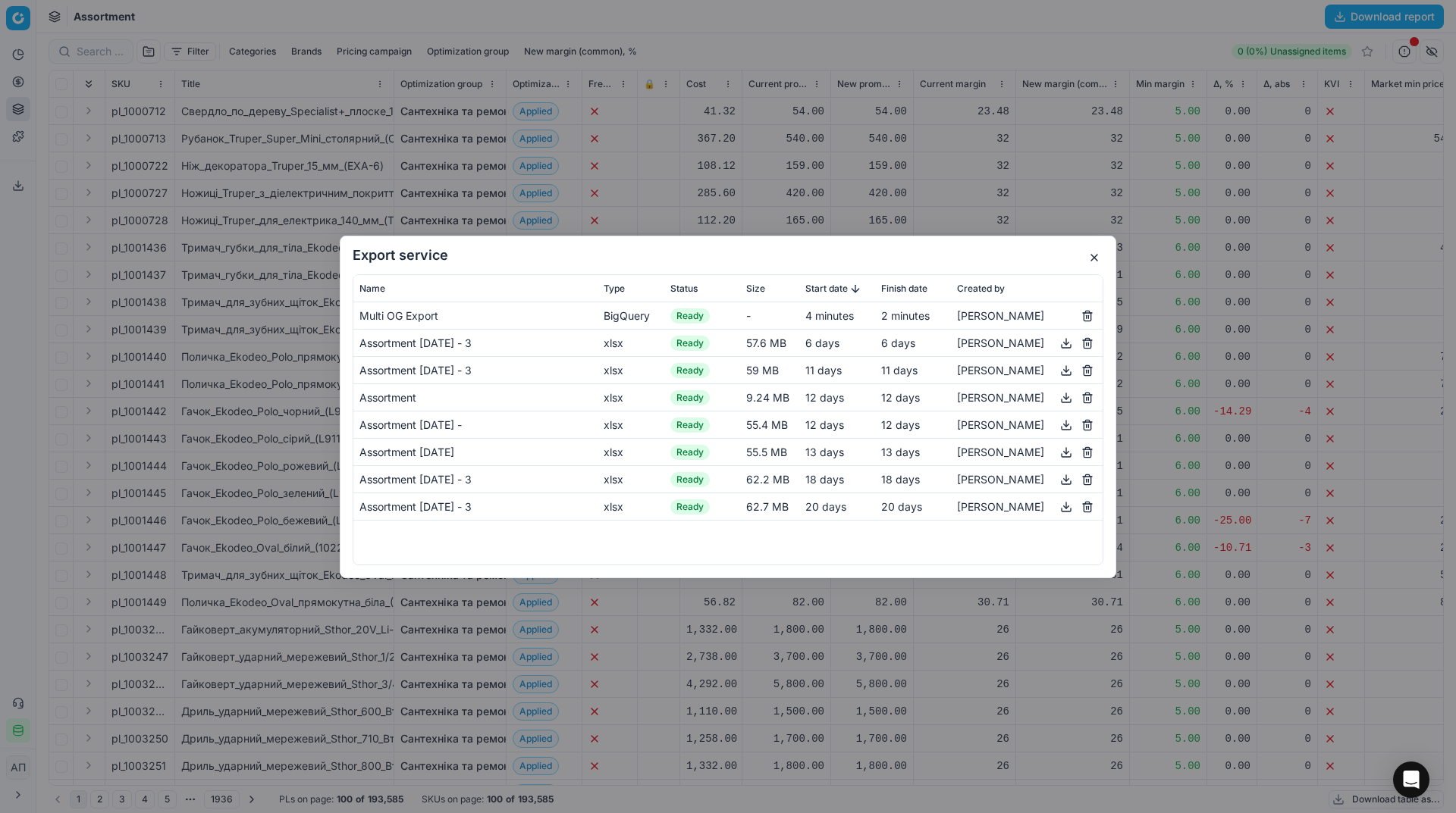
click at [1094, 260] on button "button" at bounding box center [1093, 257] width 18 height 18
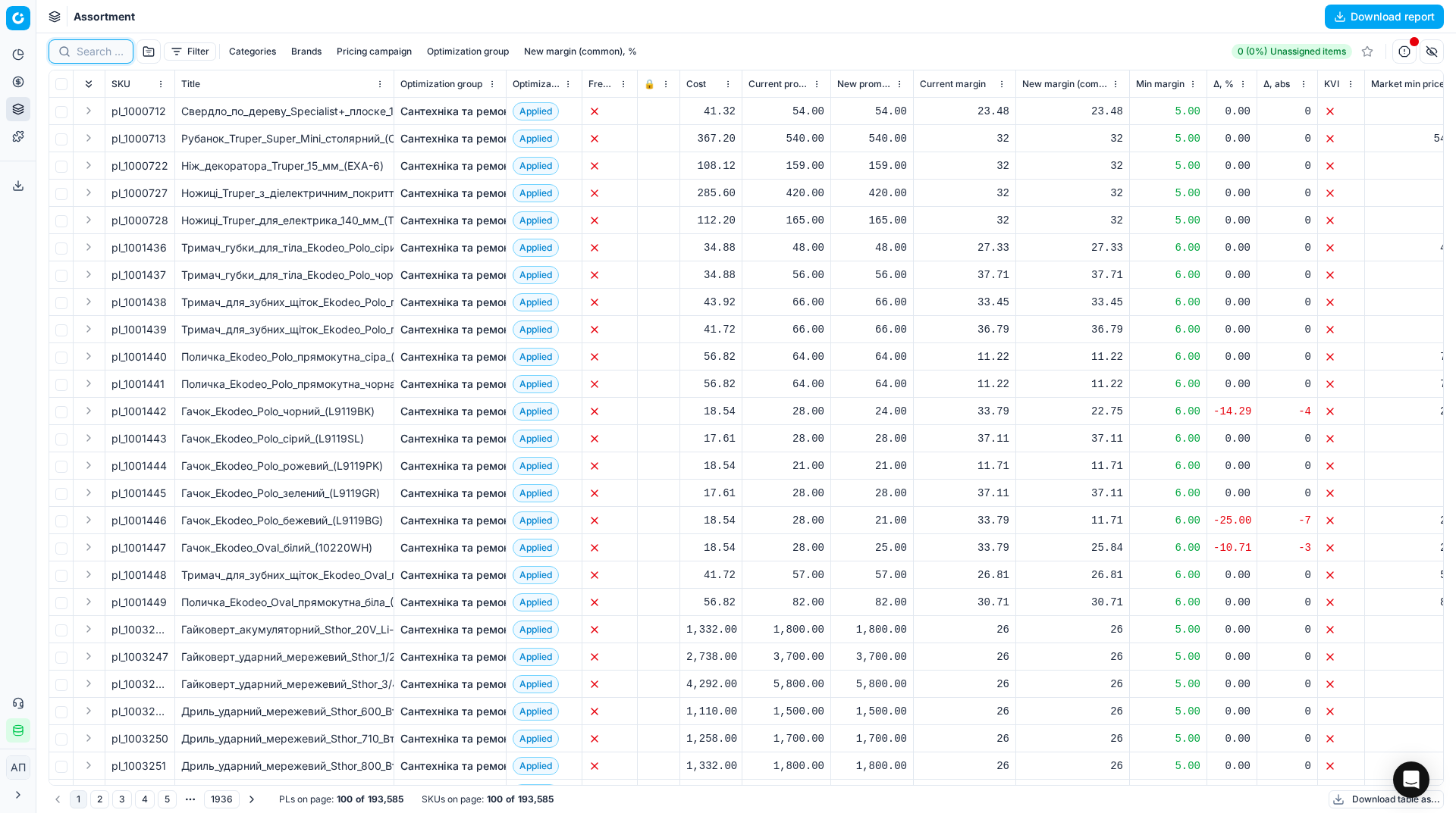
click at [96, 52] on input at bounding box center [100, 51] width 47 height 15
paste input "1351557"
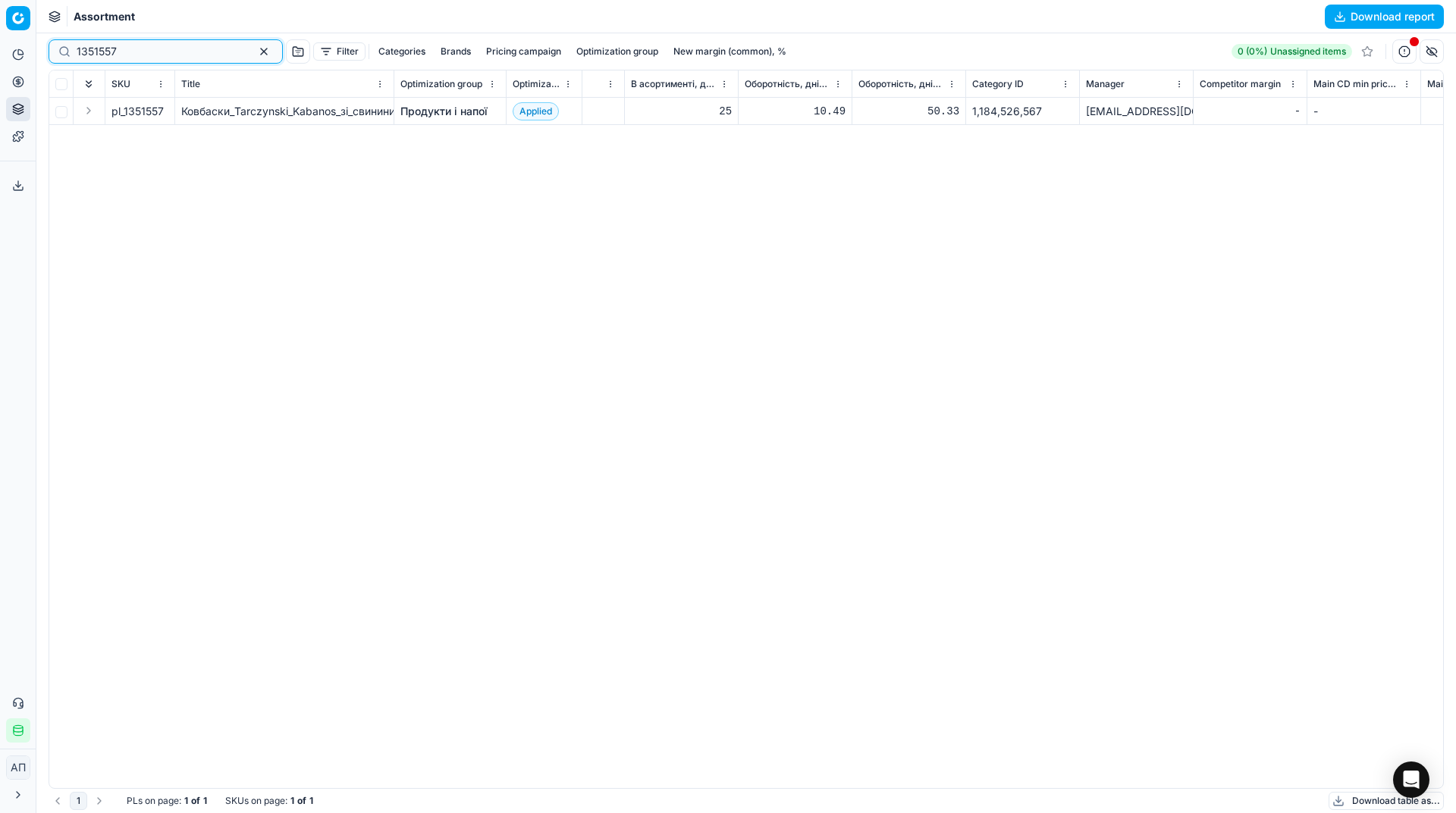
scroll to position [0, 5299]
type input "1351557"
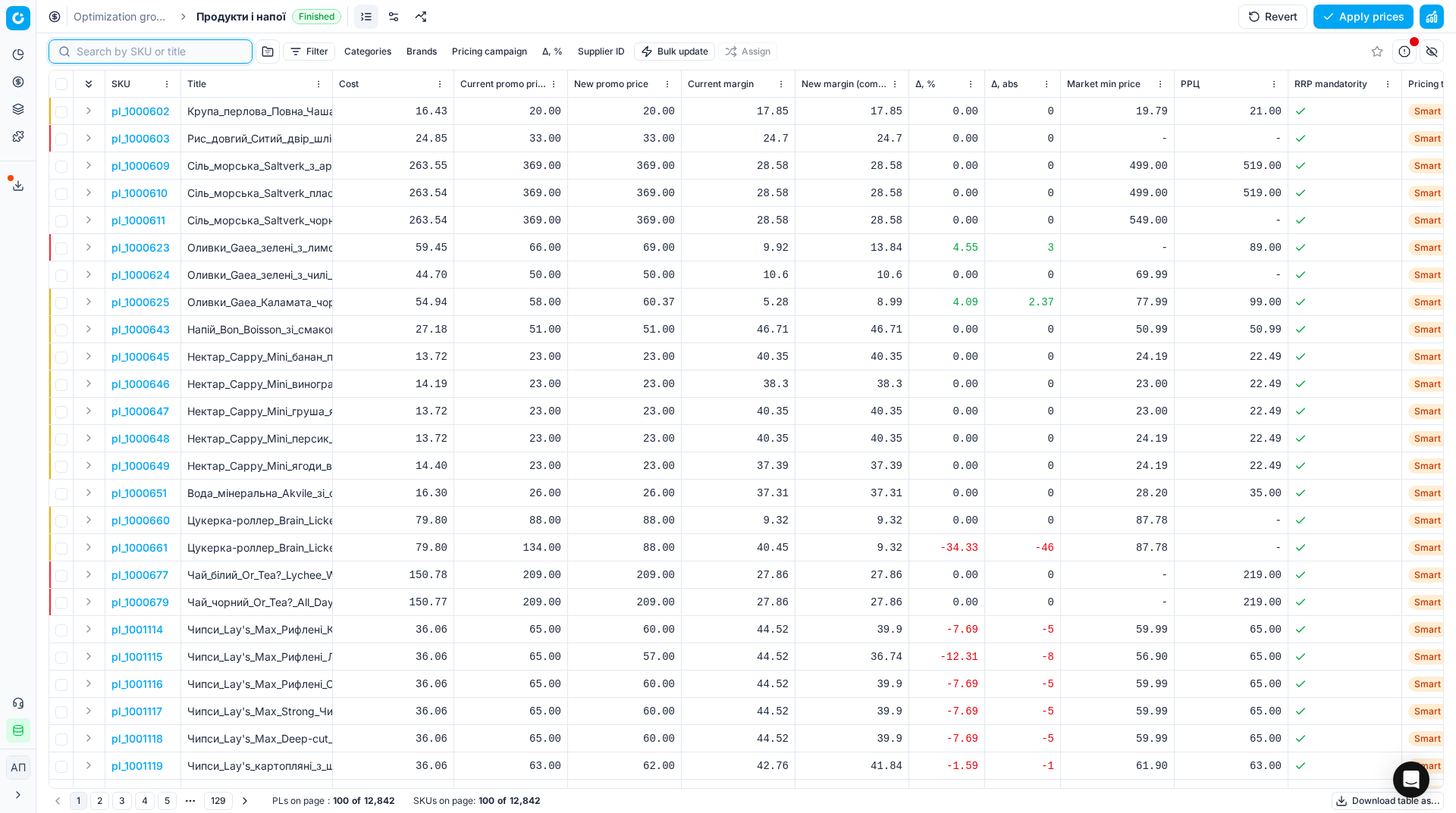
click at [95, 47] on input at bounding box center [160, 51] width 166 height 15
paste input "600183"
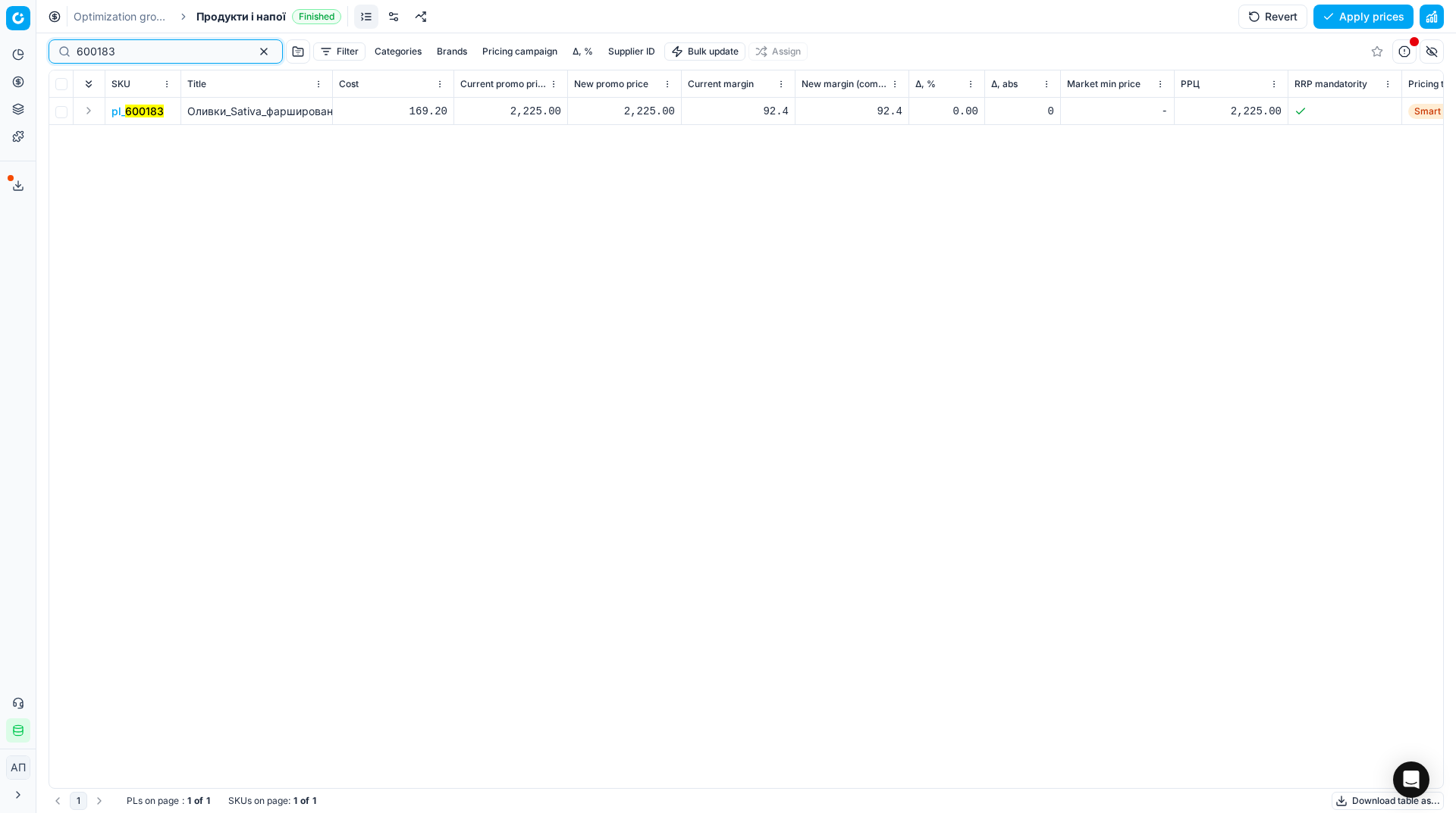
type input "600183"
click at [651, 108] on div "2,225.00" at bounding box center [624, 111] width 101 height 15
type input "225.00"
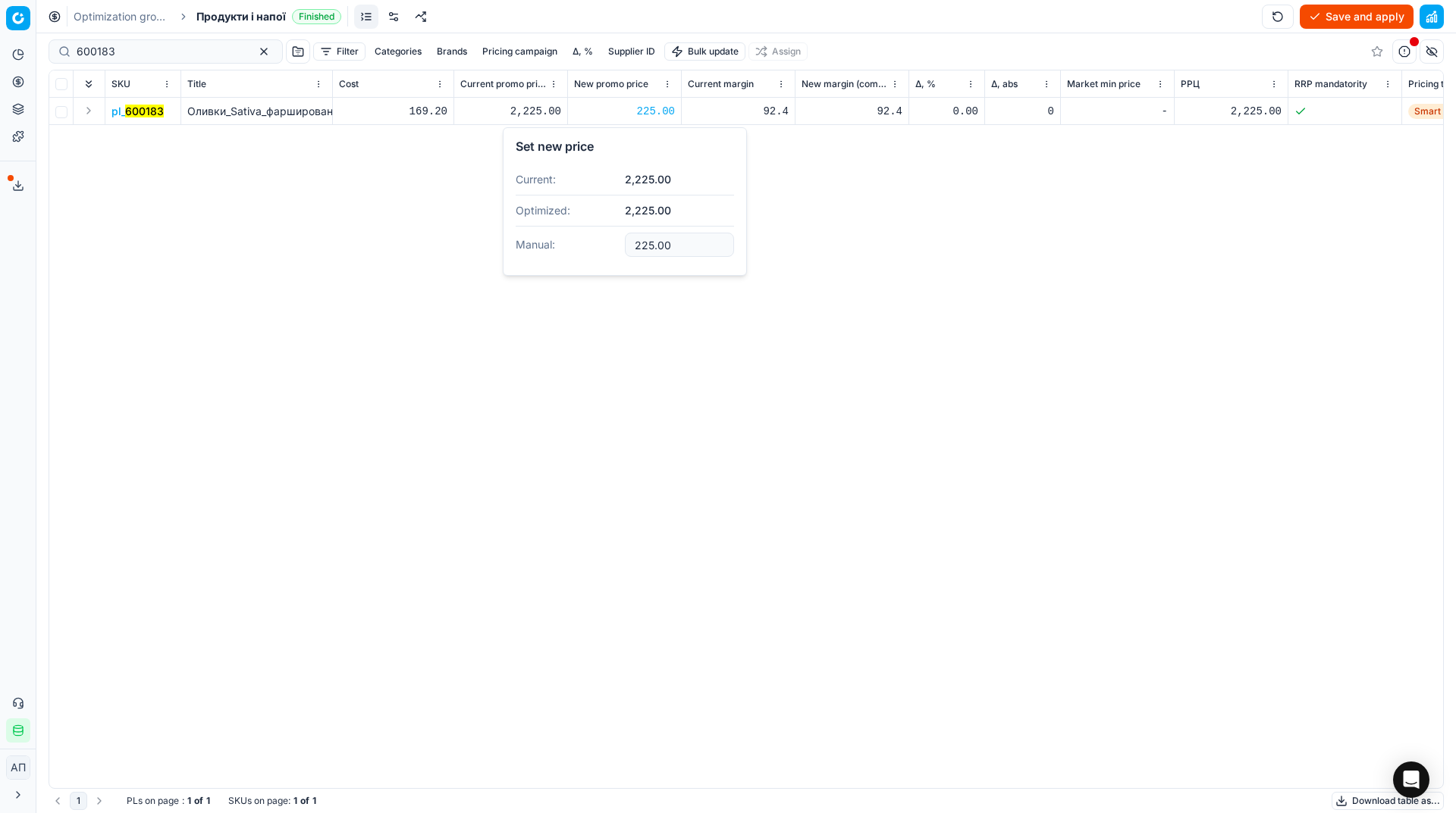
click at [684, 388] on div "pl_ 600183 Оливки_Sativa_фаршировані_червоним_перцем_370_г 169.20 2,225.00 225.…" at bounding box center [746, 442] width 1393 height 690
click at [1336, 13] on button "Save and apply" at bounding box center [1356, 16] width 113 height 24
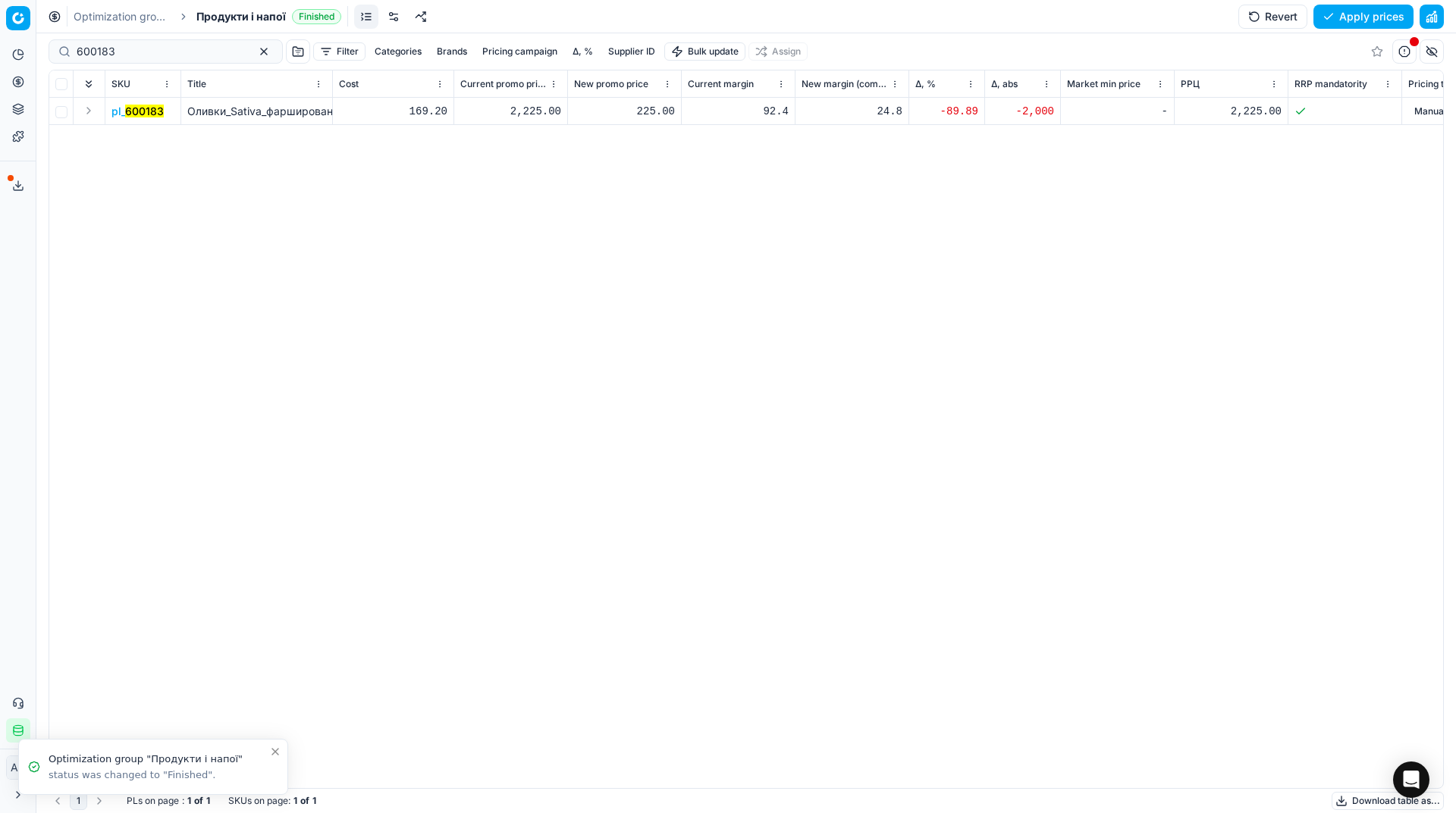
click at [1372, 13] on button "Apply prices" at bounding box center [1363, 16] width 100 height 24
